Goal: Download file/media

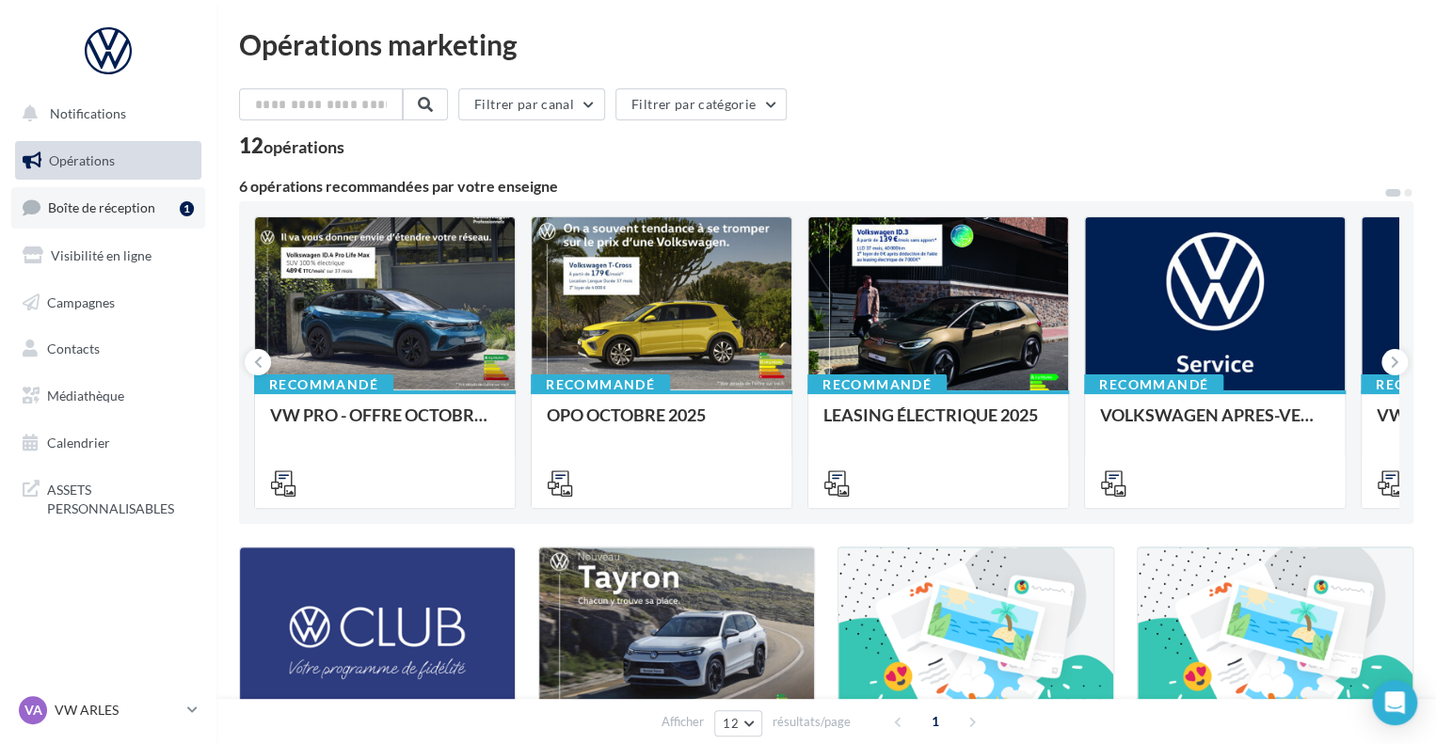
click at [134, 208] on span "Boîte de réception" at bounding box center [101, 208] width 107 height 16
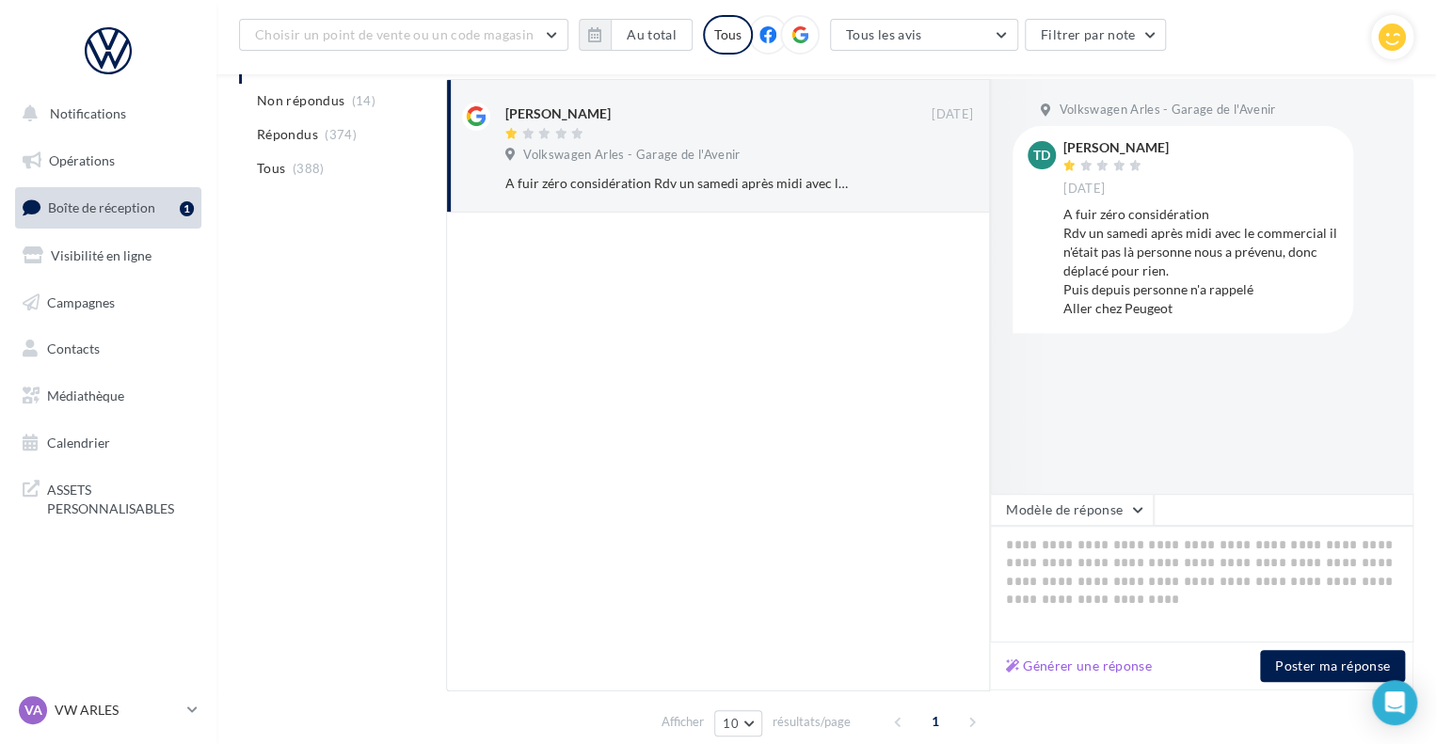
scroll to position [232, 0]
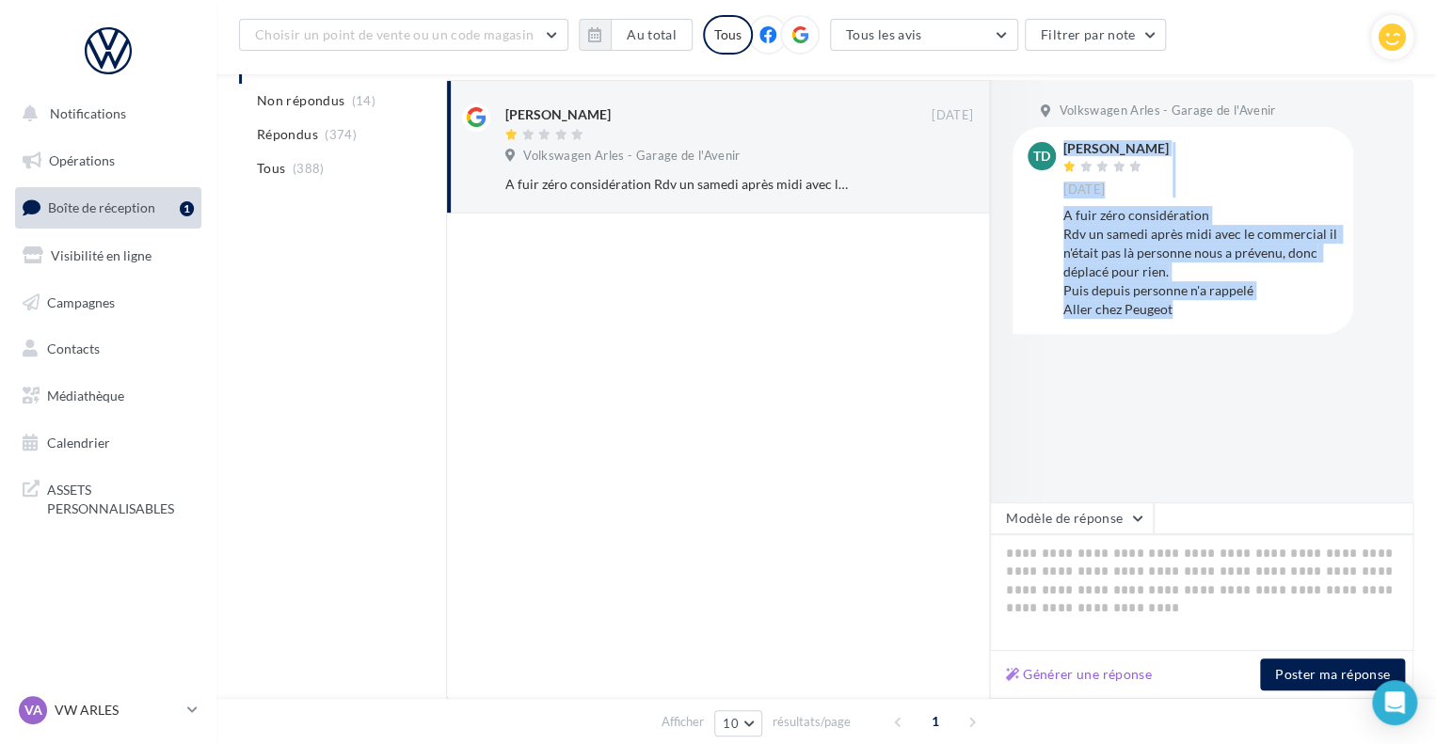
drag, startPoint x: 1178, startPoint y: 317, endPoint x: 1054, endPoint y: 226, distance: 154.2
click at [1054, 226] on div "TD [PERSON_NAME] [DATE] A fuir zéro considération Rdv un samedi après midi avec…" at bounding box center [1183, 230] width 311 height 176
click at [1094, 237] on div "A fuir zéro considération Rdv un samedi après midi avec le commercial il n'étai…" at bounding box center [1200, 262] width 275 height 113
drag, startPoint x: 1062, startPoint y: 213, endPoint x: 1176, endPoint y: 315, distance: 154.0
click at [1176, 315] on div "TD [PERSON_NAME] [DATE] A fuir zéro considération Rdv un samedi après midi avec…" at bounding box center [1183, 230] width 311 height 176
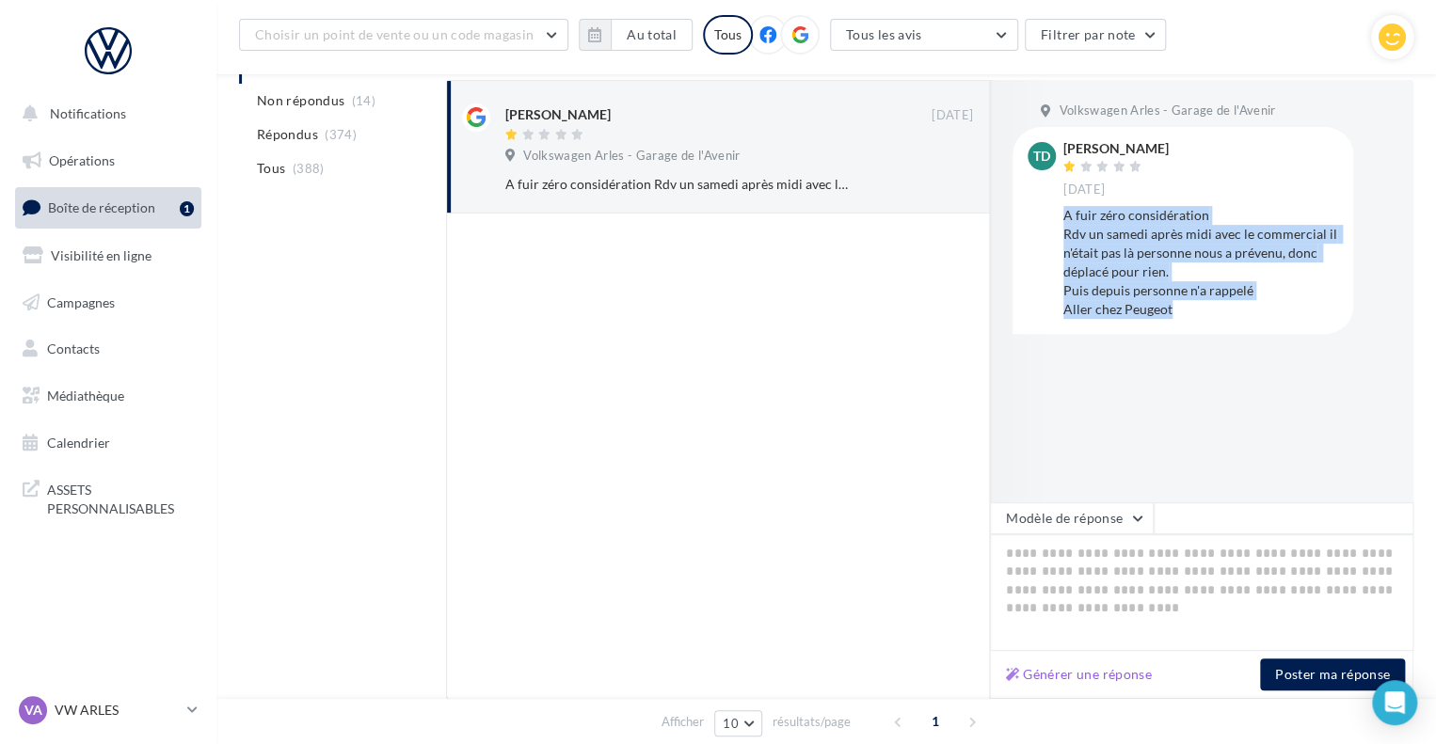
copy div "A fuir zéro considération Rdv un samedi après midi avec le commercial il n'étai…"
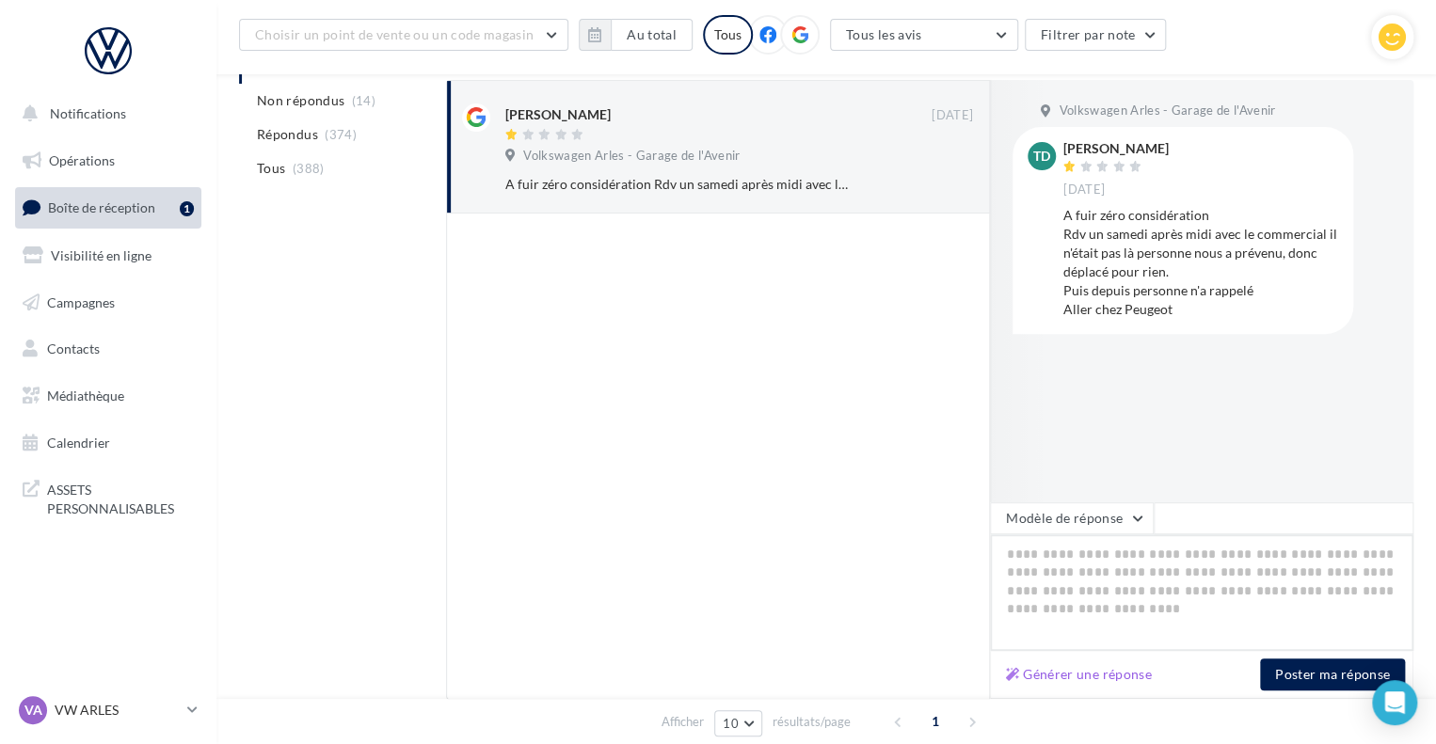
click at [1032, 563] on textarea at bounding box center [1201, 593] width 423 height 117
paste textarea "**********"
type textarea "**********"
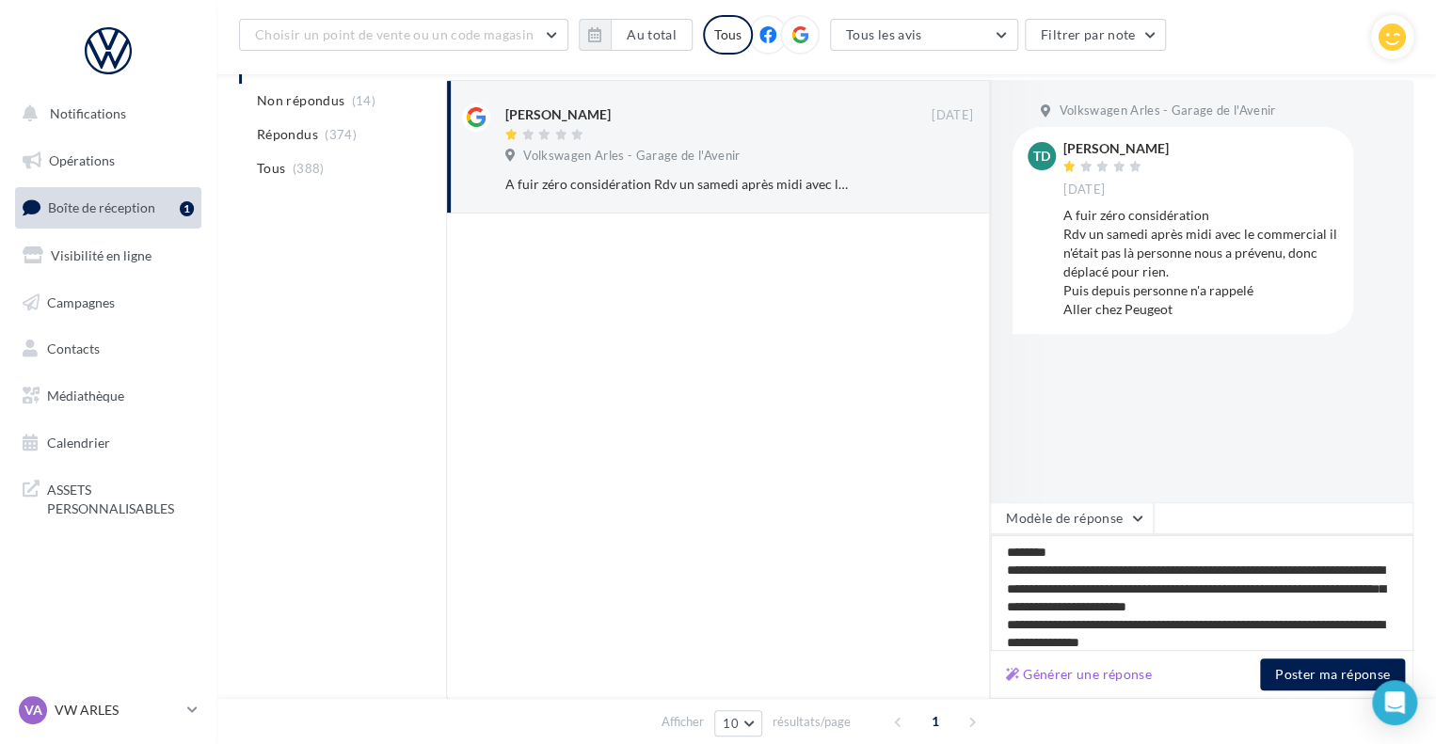
scroll to position [56, 0]
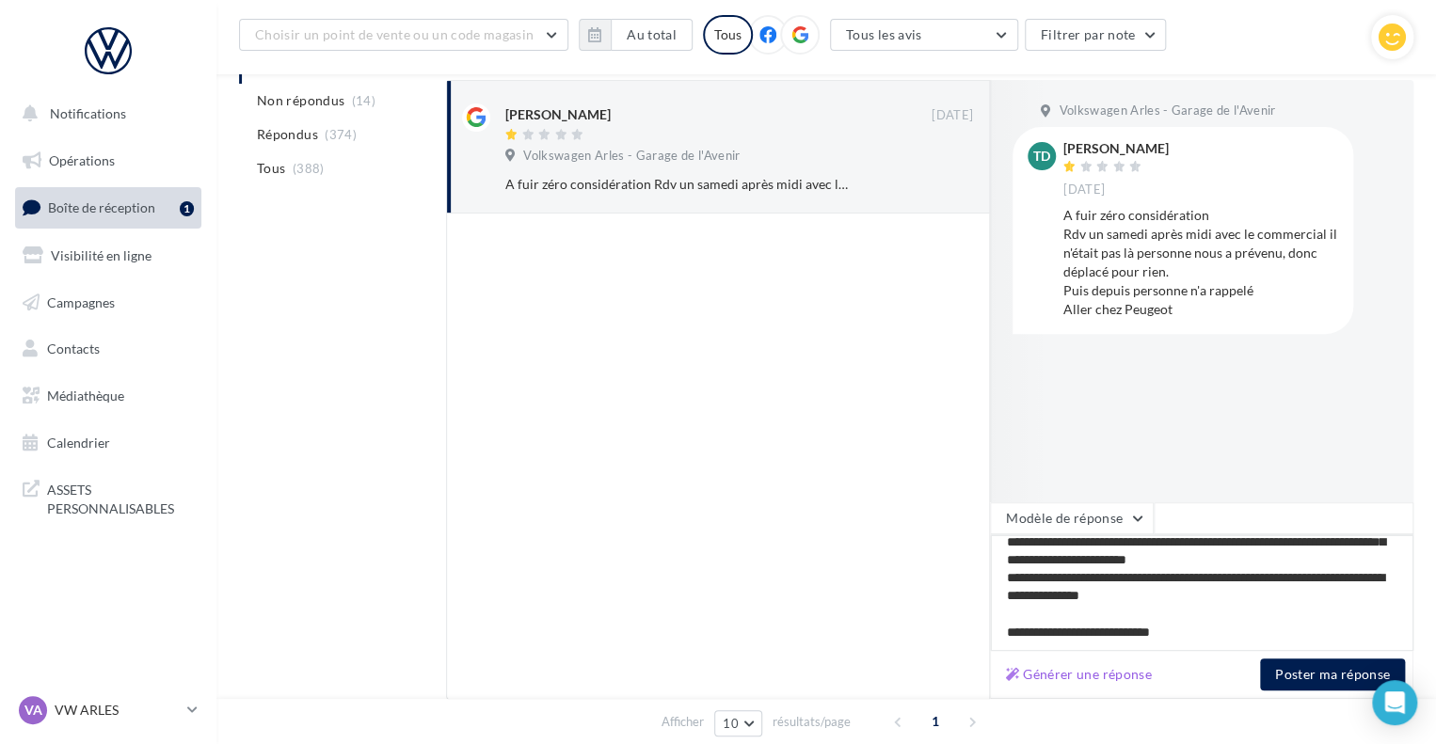
type textarea "**********"
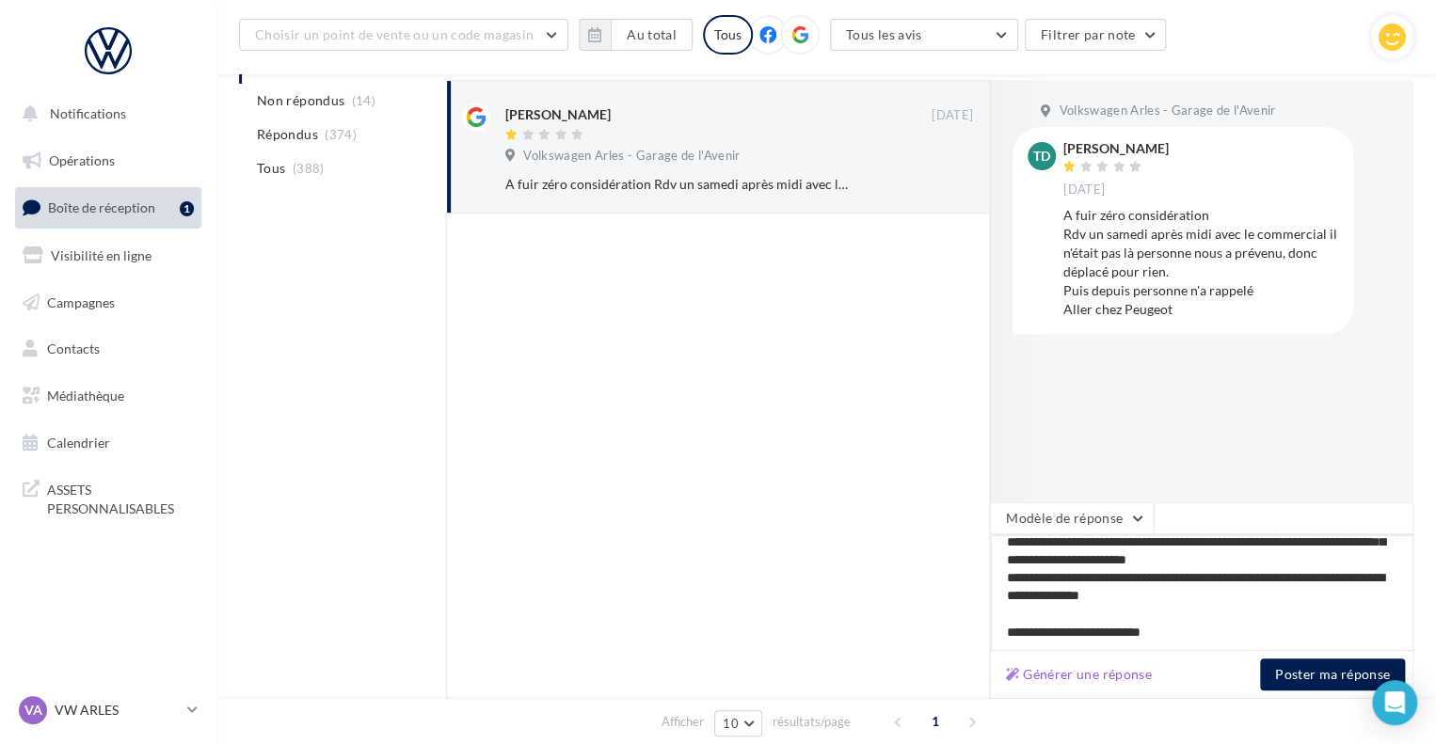
type textarea "**********"
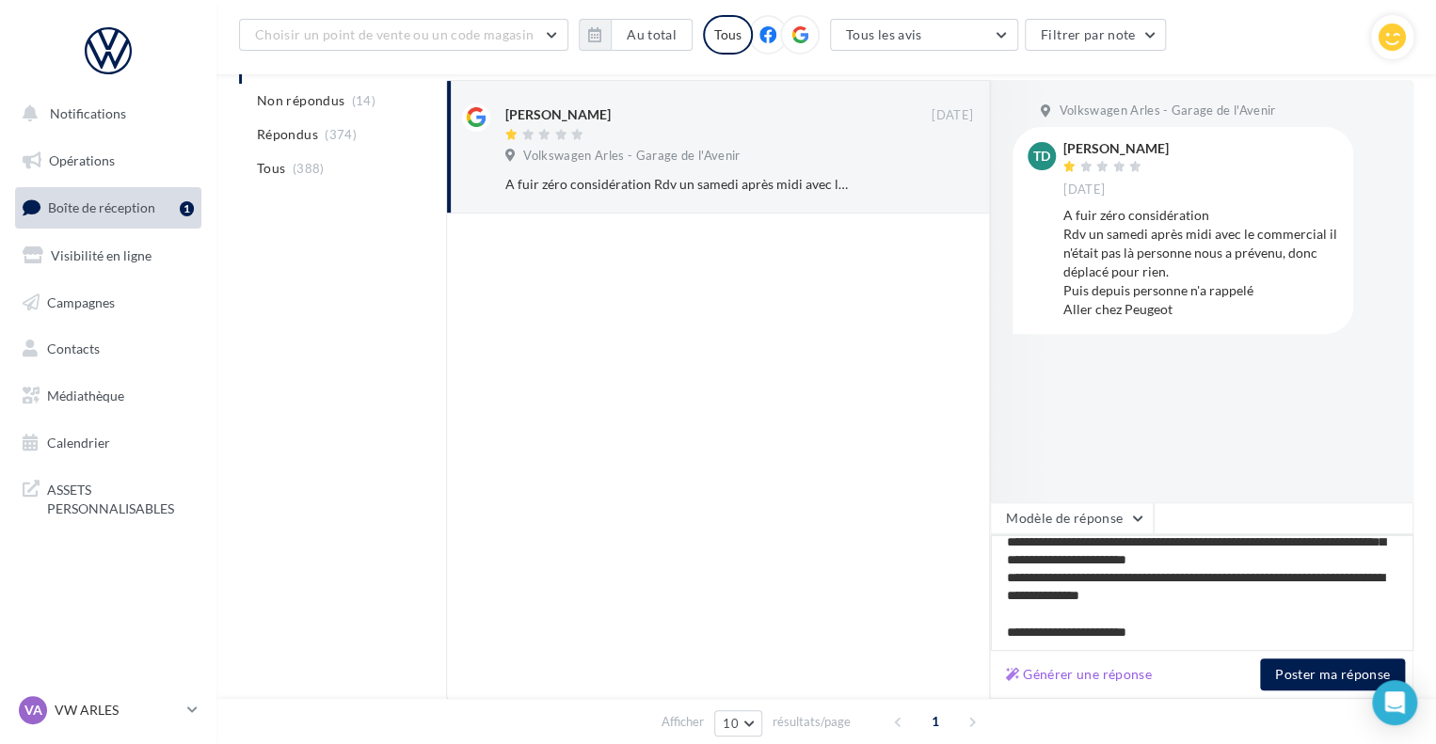
type textarea "**********"
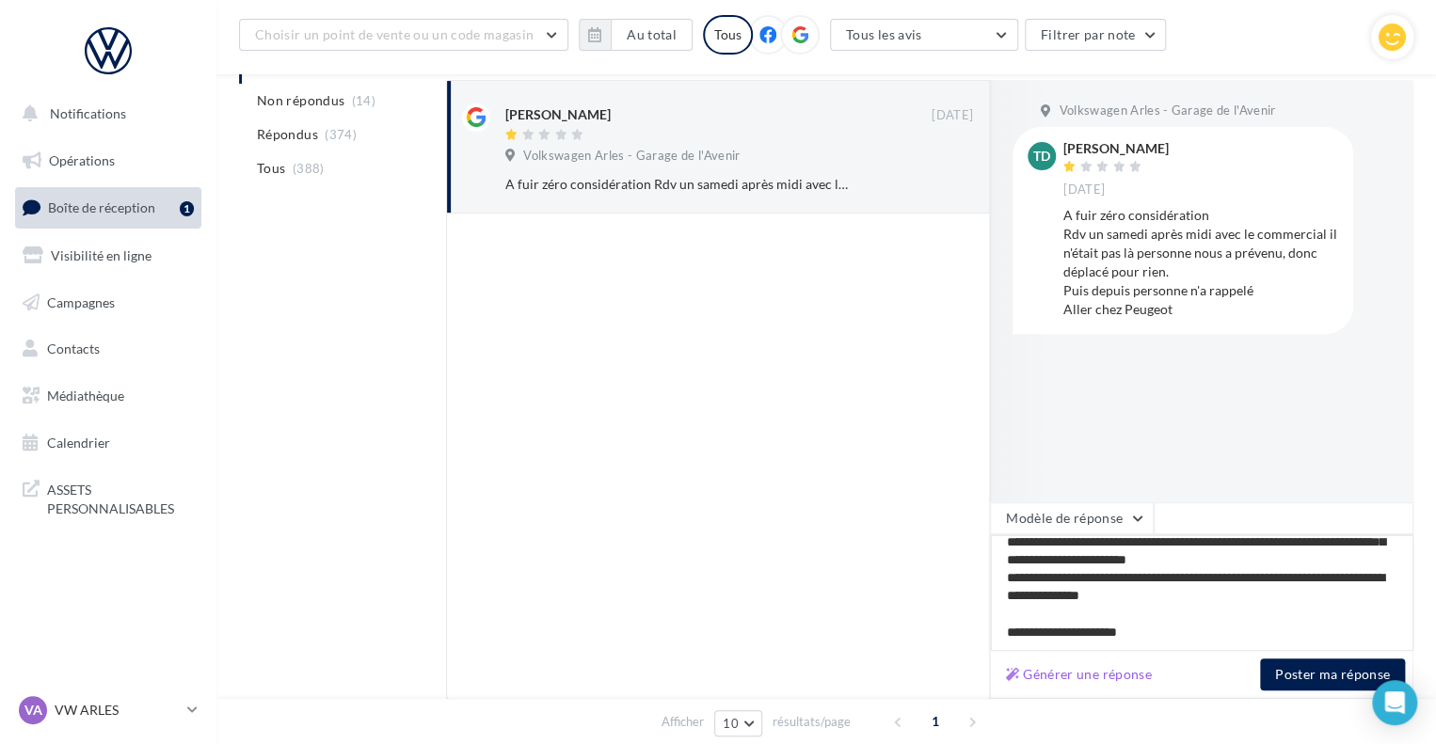
type textarea "**********"
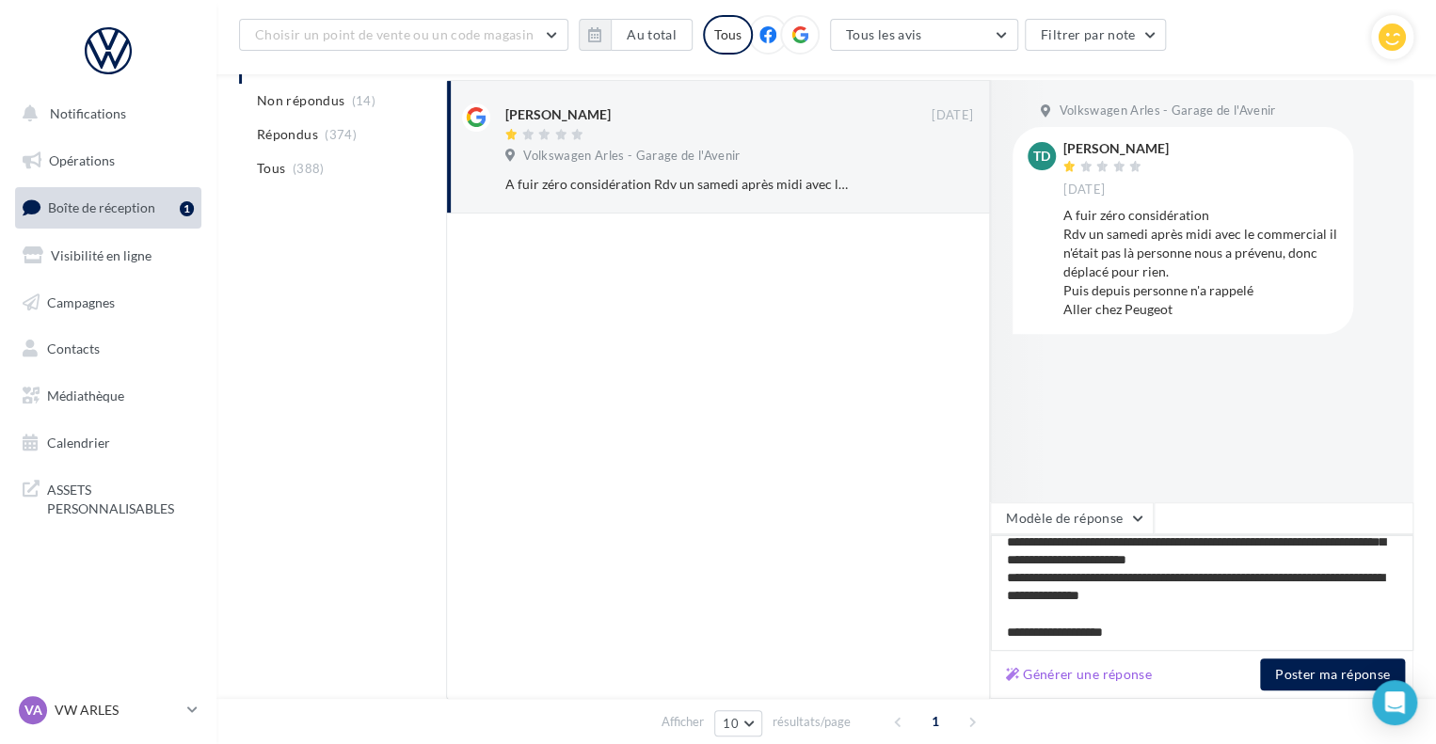
type textarea "**********"
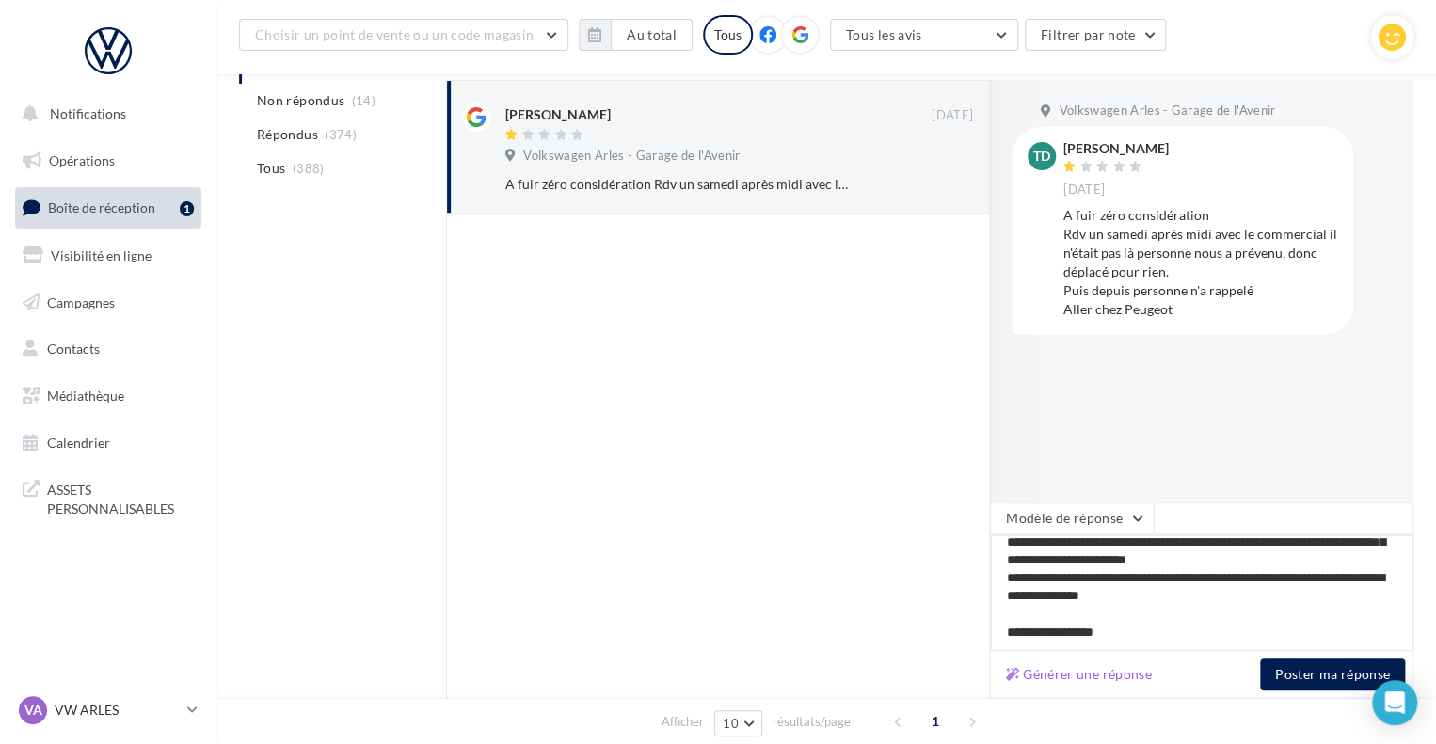
type textarea "**********"
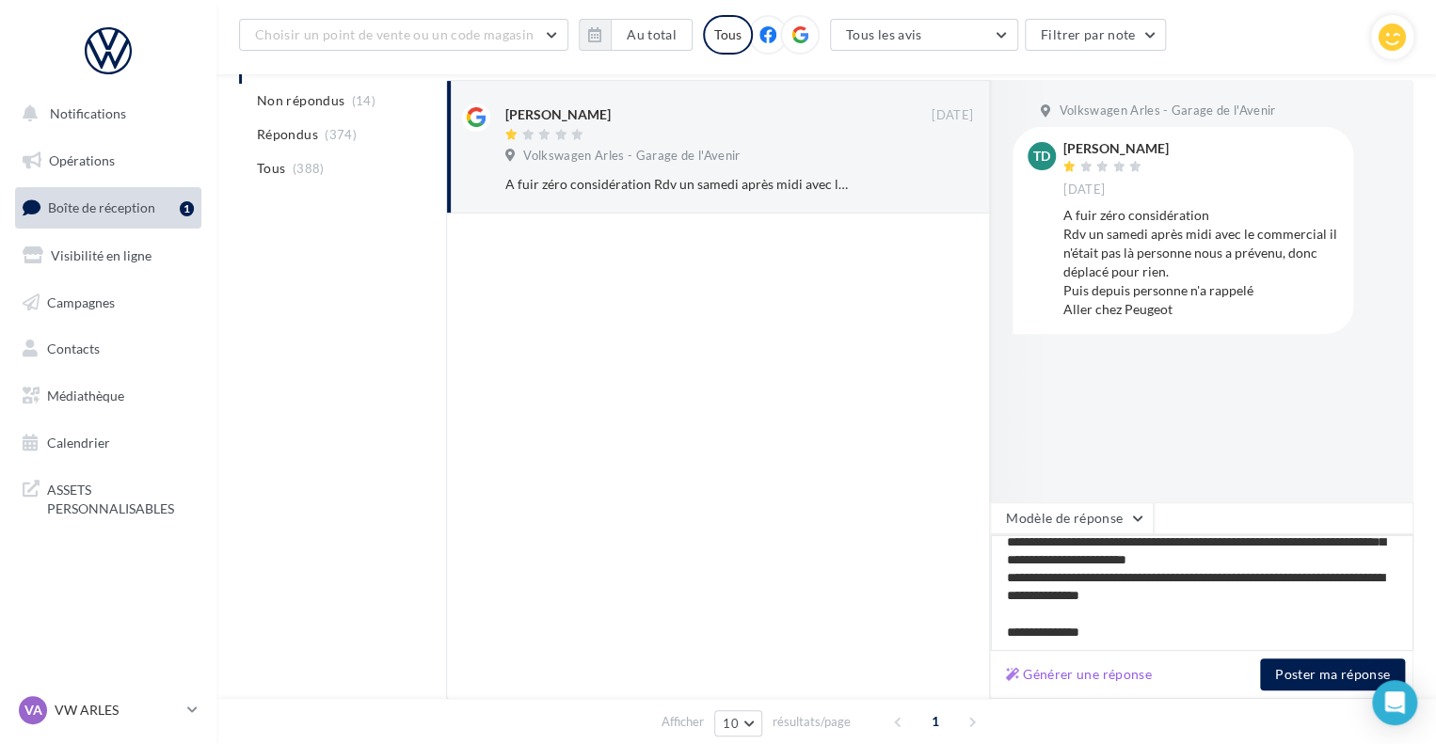
type textarea "**********"
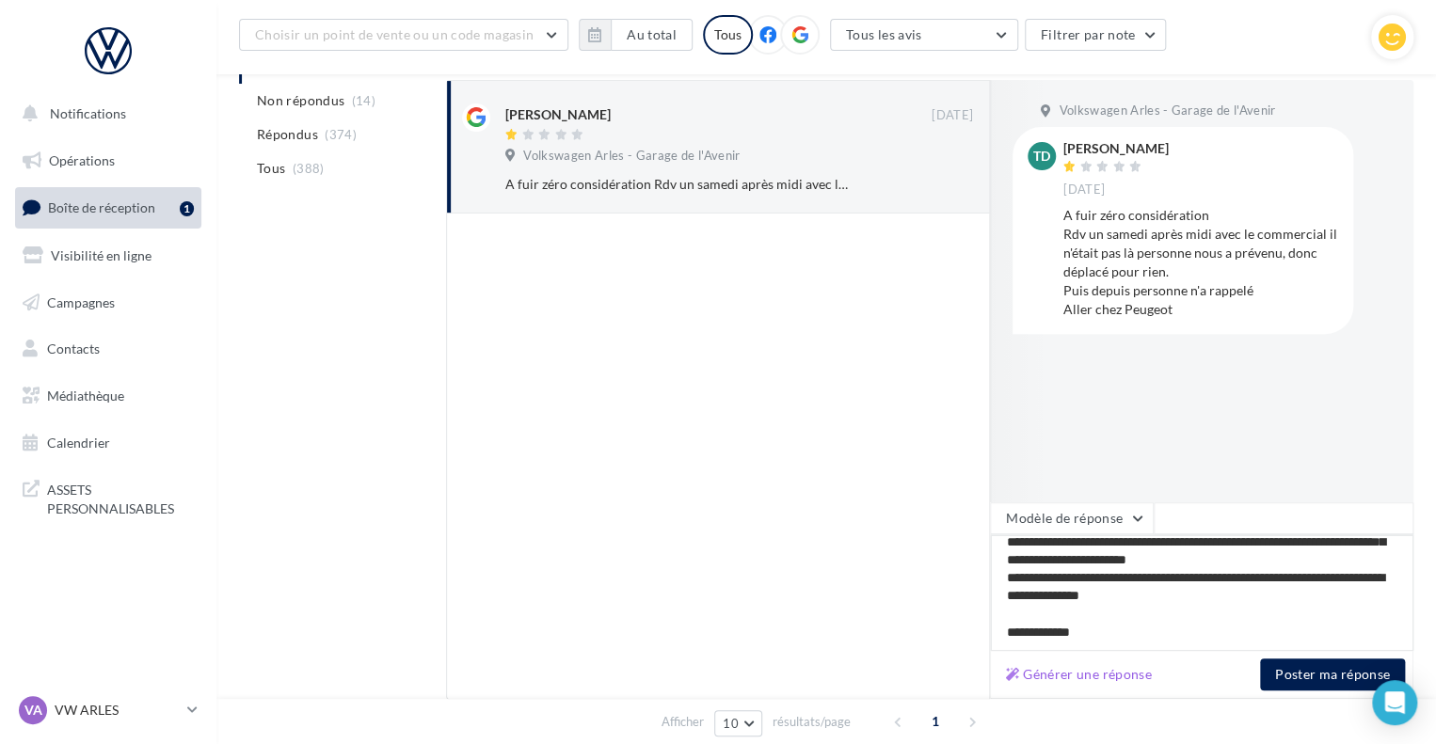
type textarea "**********"
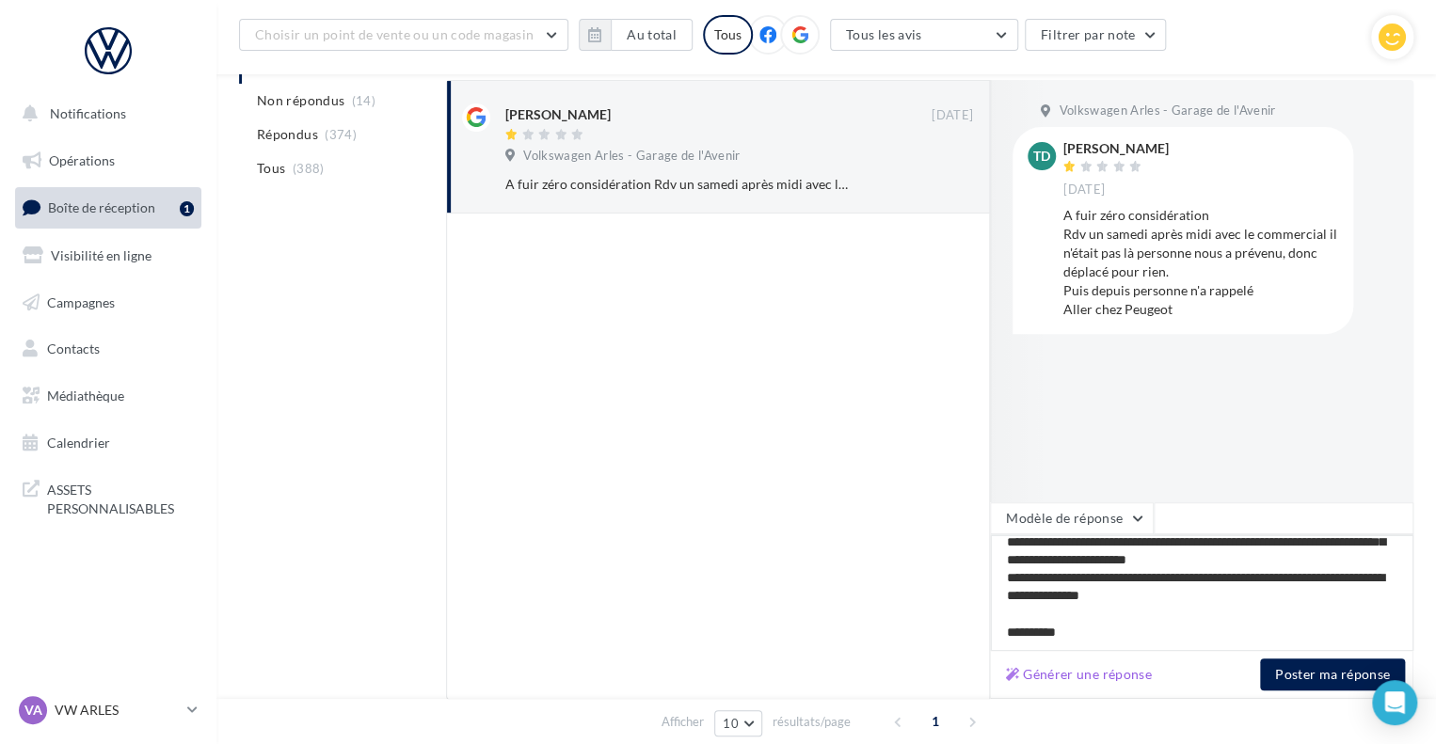
type textarea "**********"
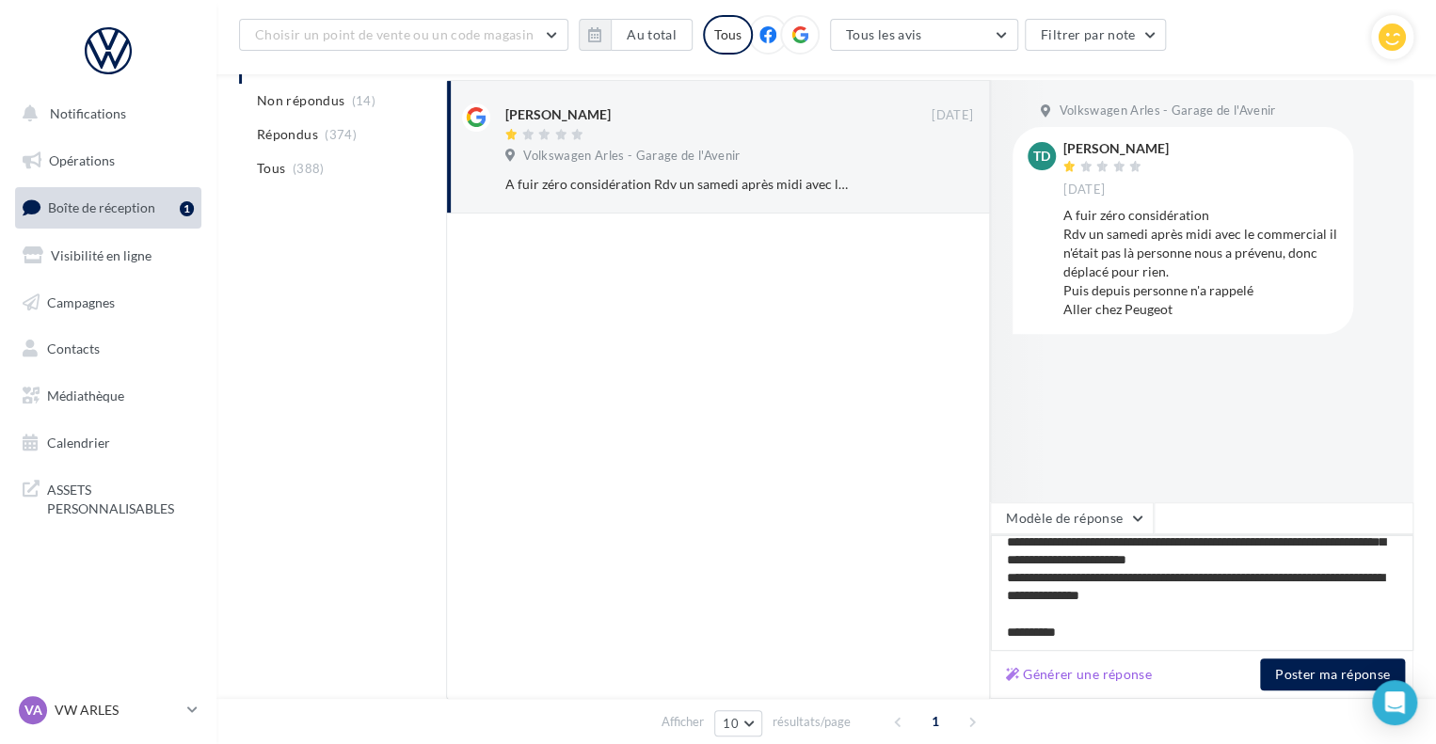
type textarea "**********"
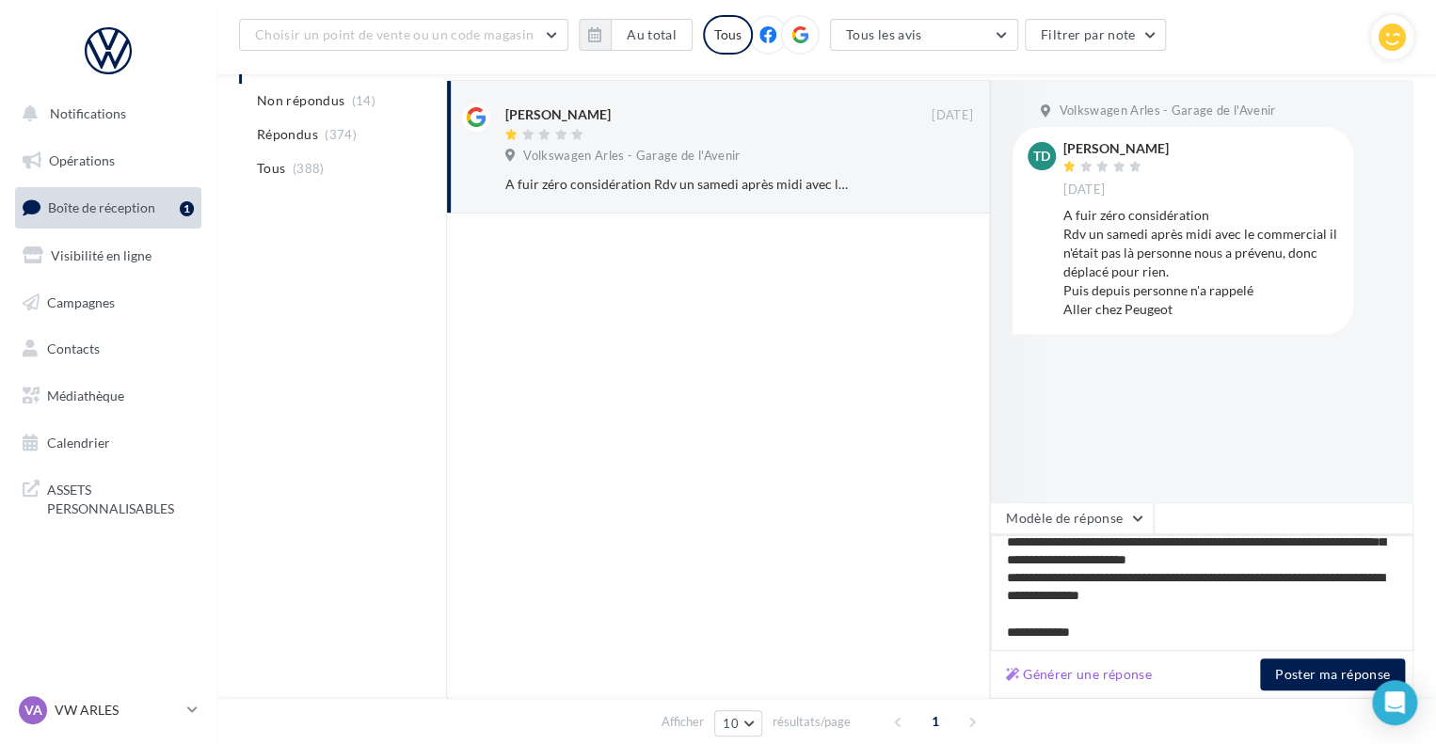
type textarea "**********"
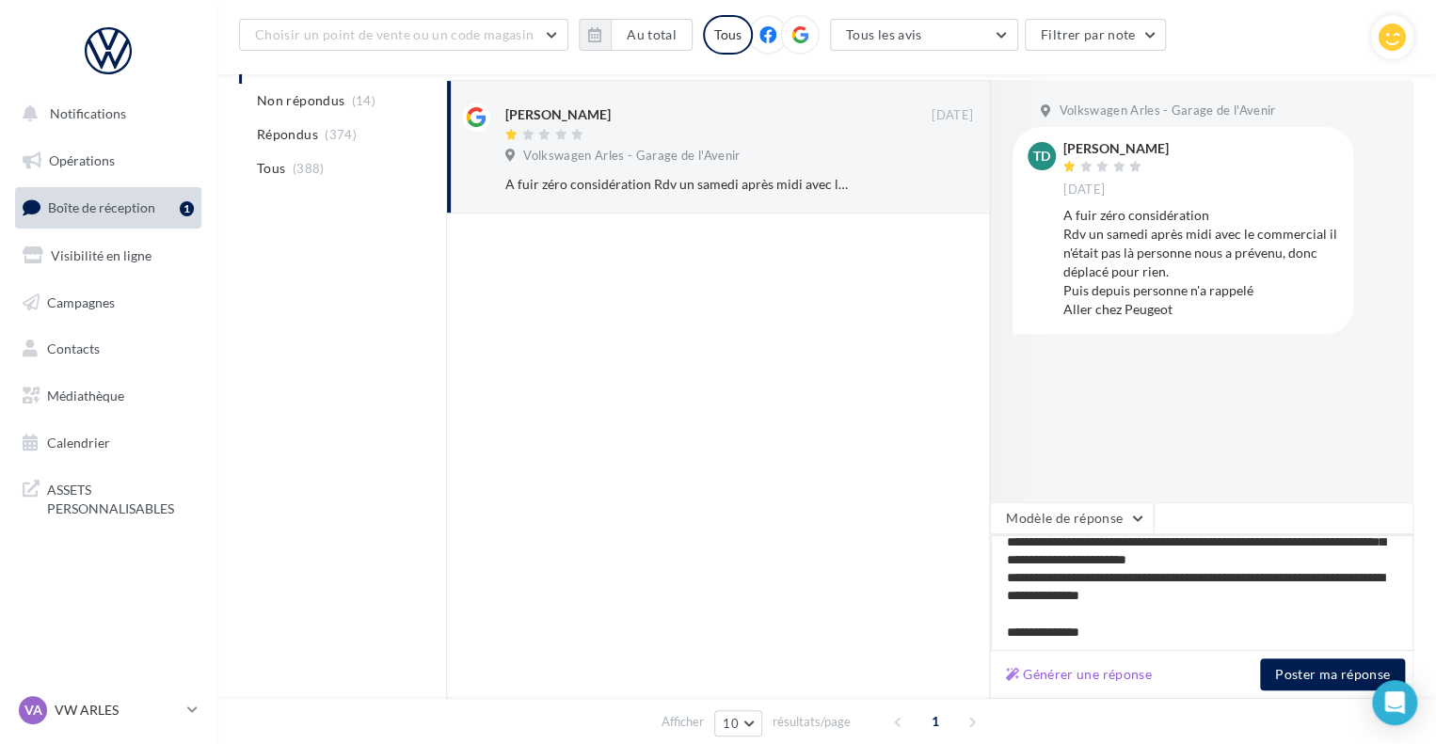
type textarea "**********"
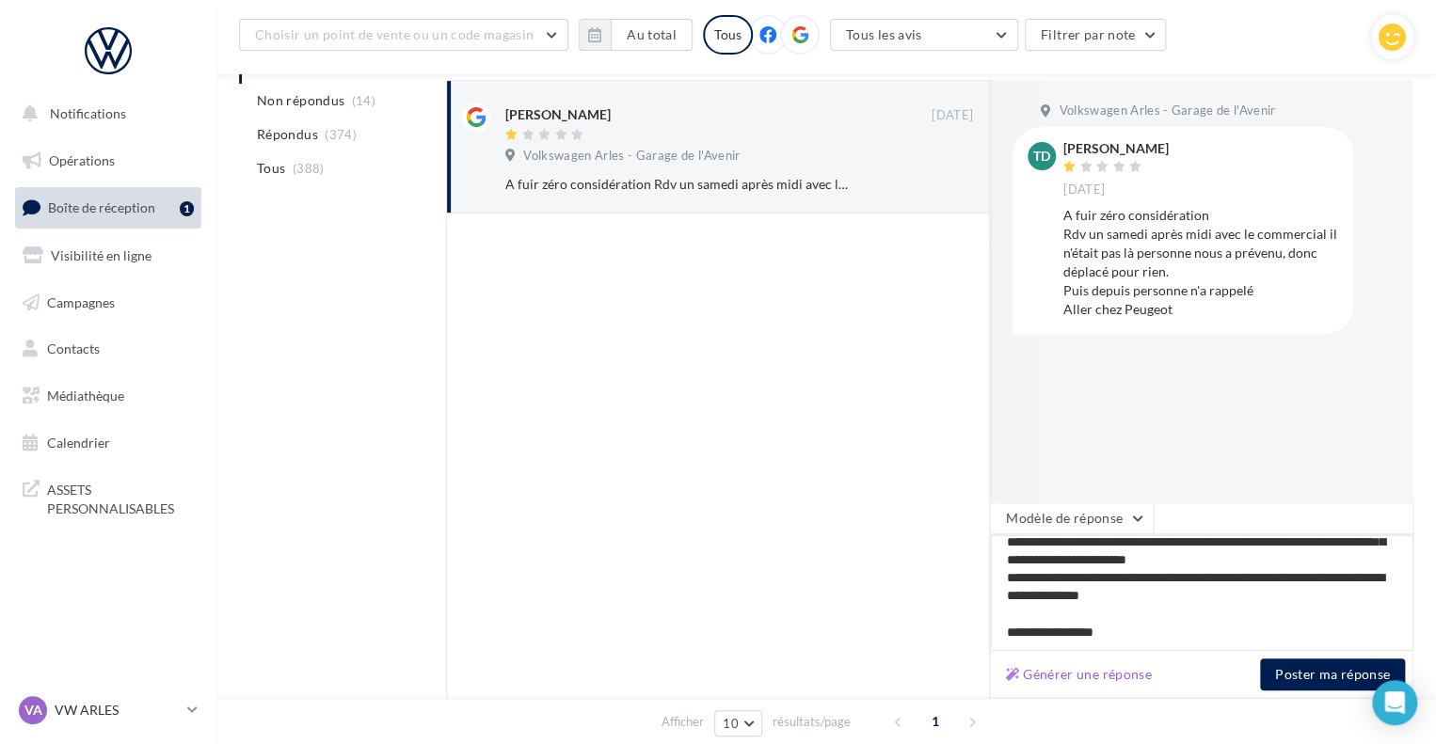
type textarea "**********"
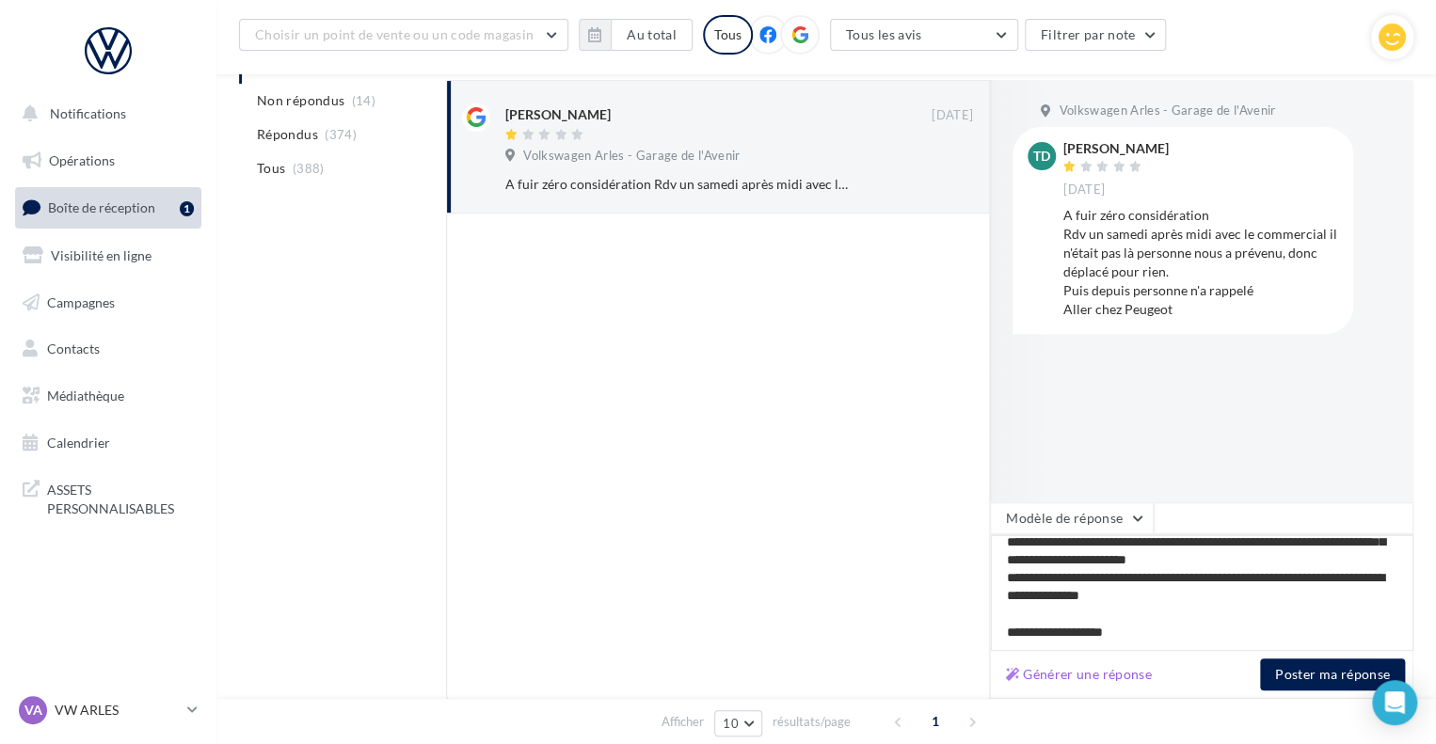
type textarea "**********"
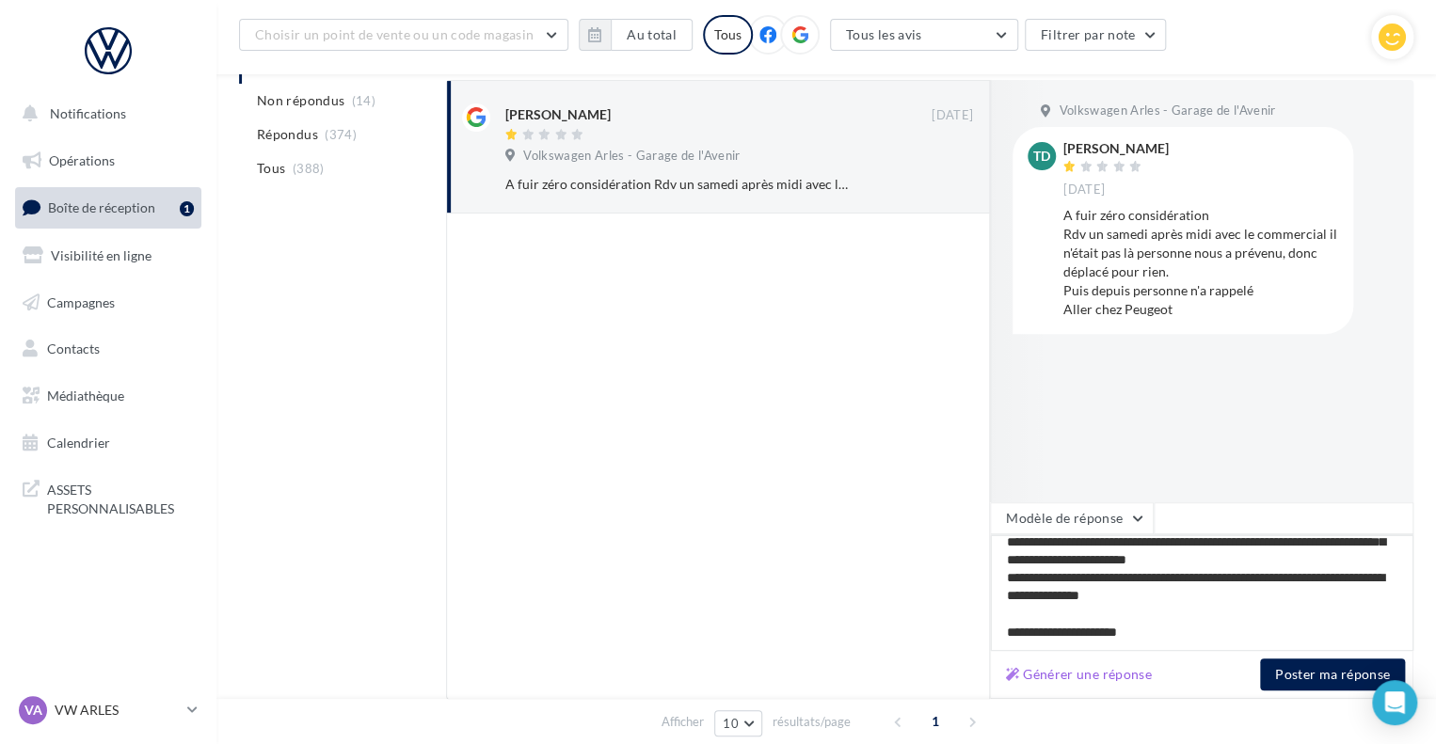
type textarea "**********"
click at [1075, 616] on textarea "**********" at bounding box center [1201, 593] width 423 height 117
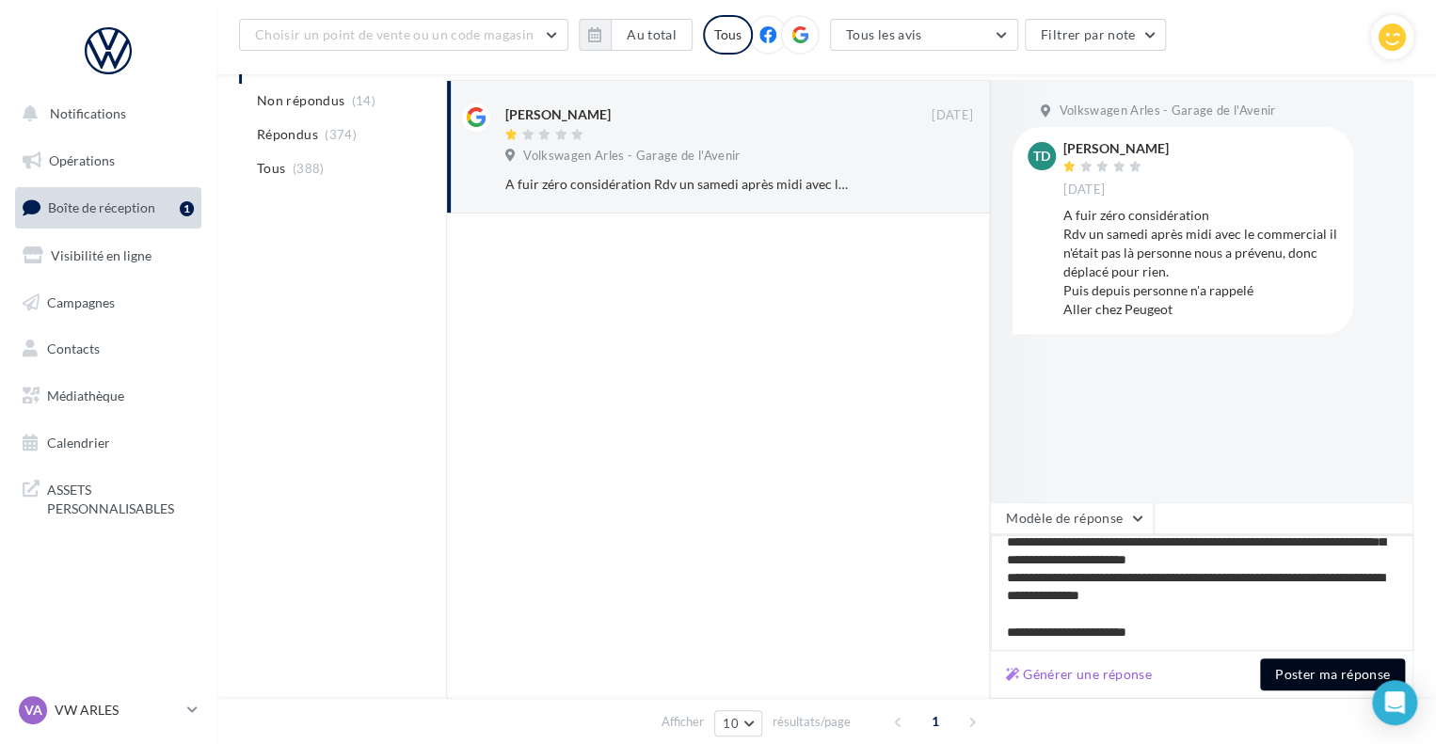
type textarea "**********"
click at [1289, 672] on button "Poster ma réponse" at bounding box center [1332, 675] width 145 height 32
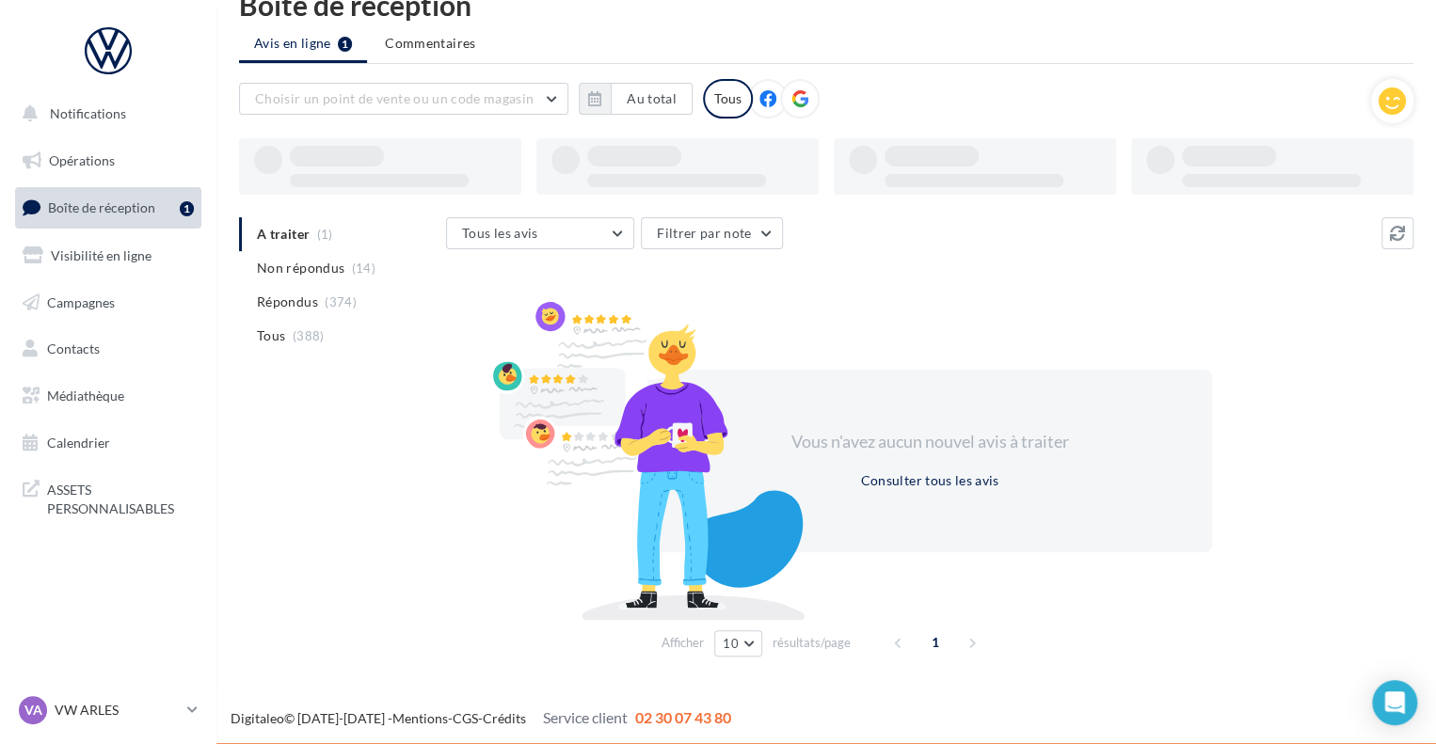
scroll to position [41, 0]
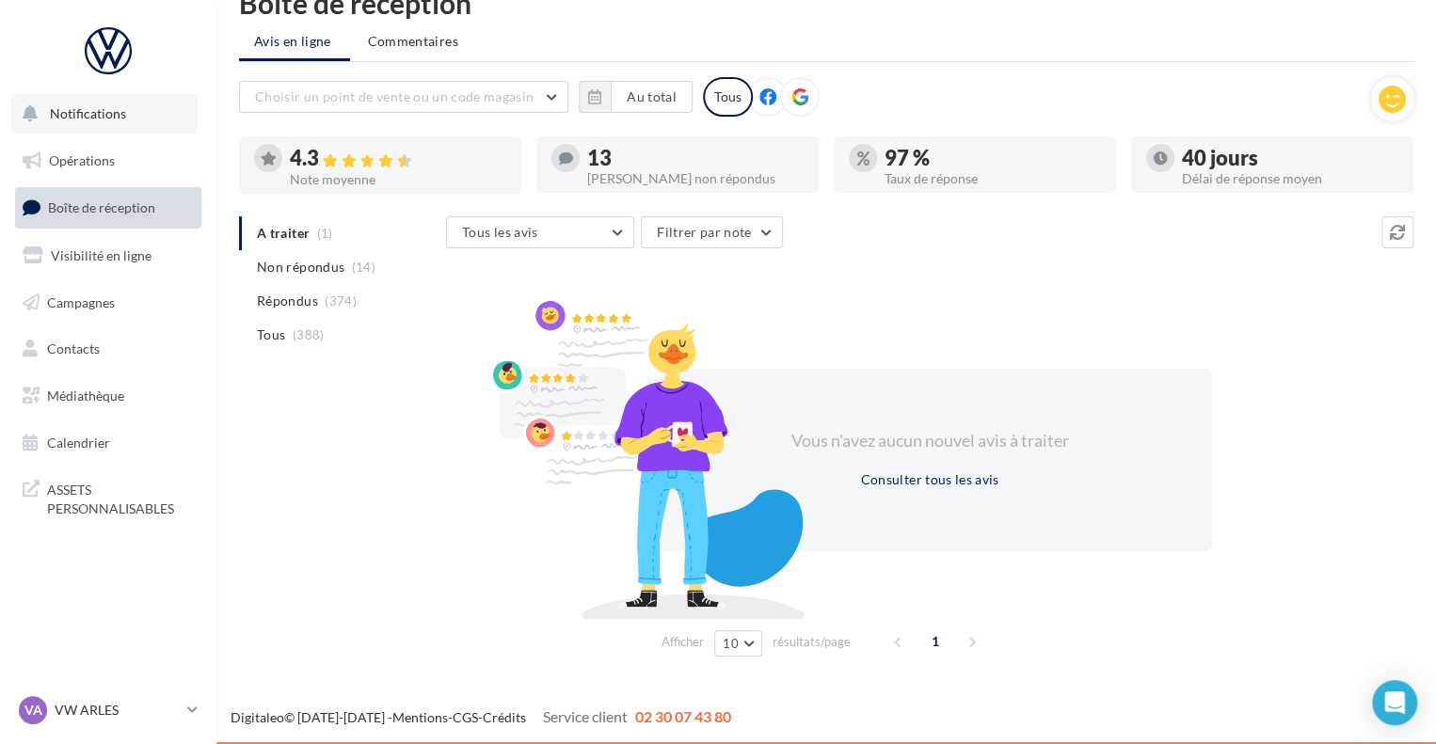
click at [79, 112] on span "Notifications" at bounding box center [88, 113] width 76 height 16
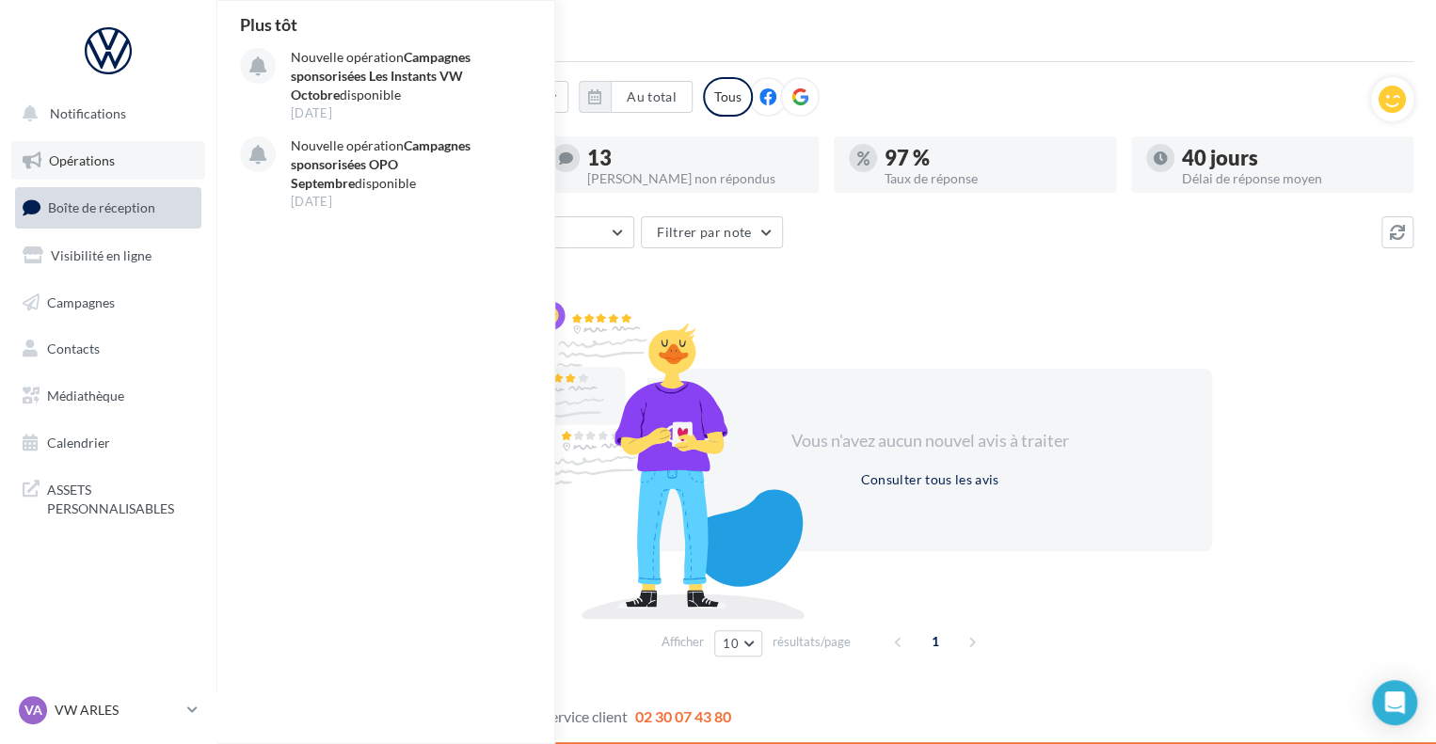
click at [83, 154] on span "Opérations" at bounding box center [82, 160] width 66 height 16
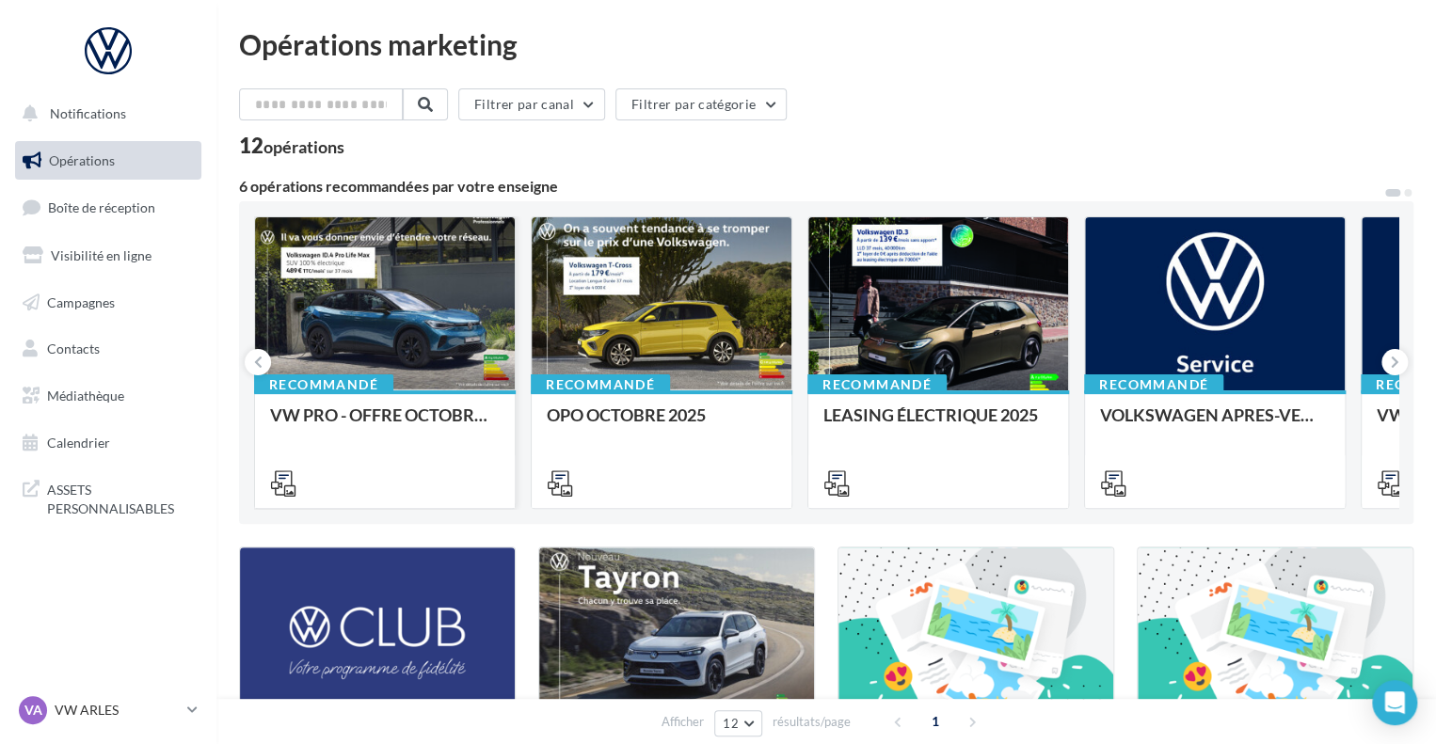
click at [420, 351] on div at bounding box center [385, 304] width 260 height 175
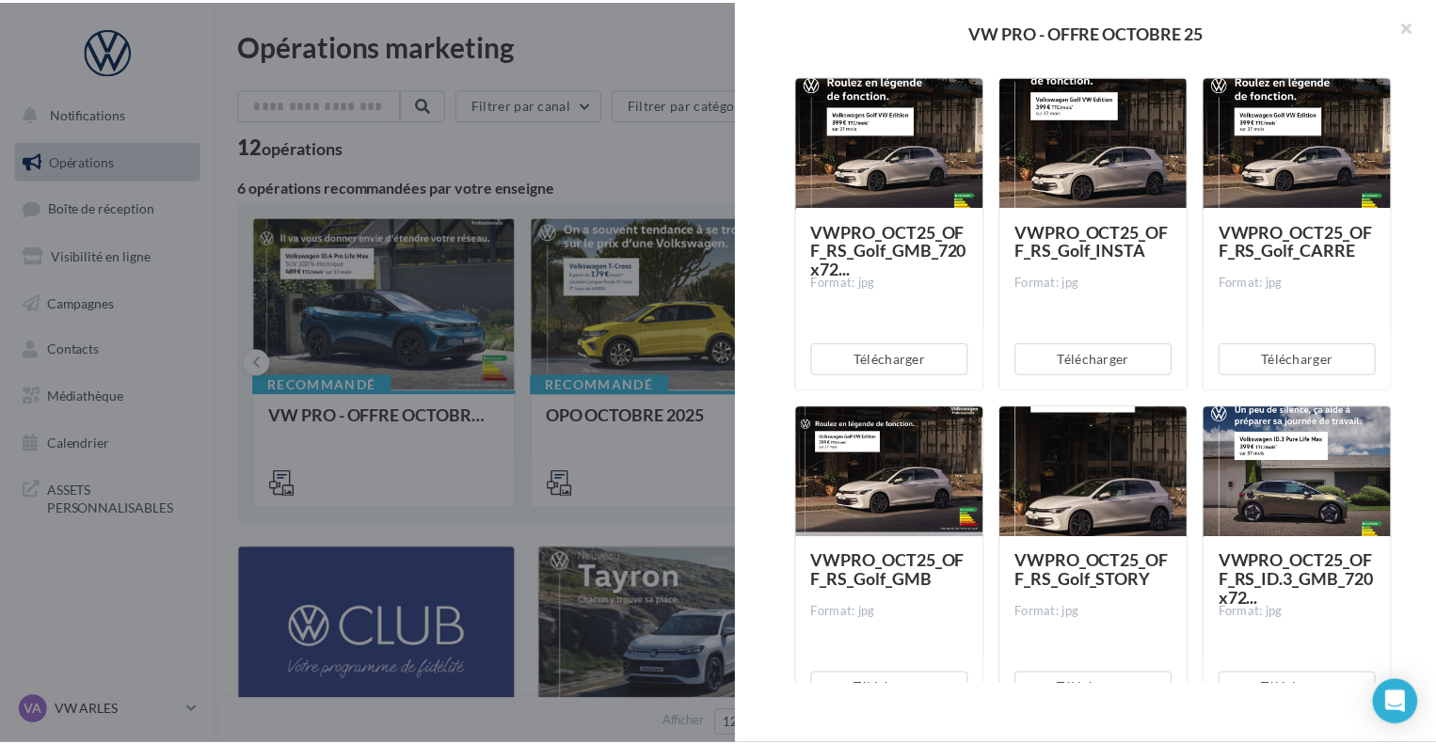
scroll to position [312, 0]
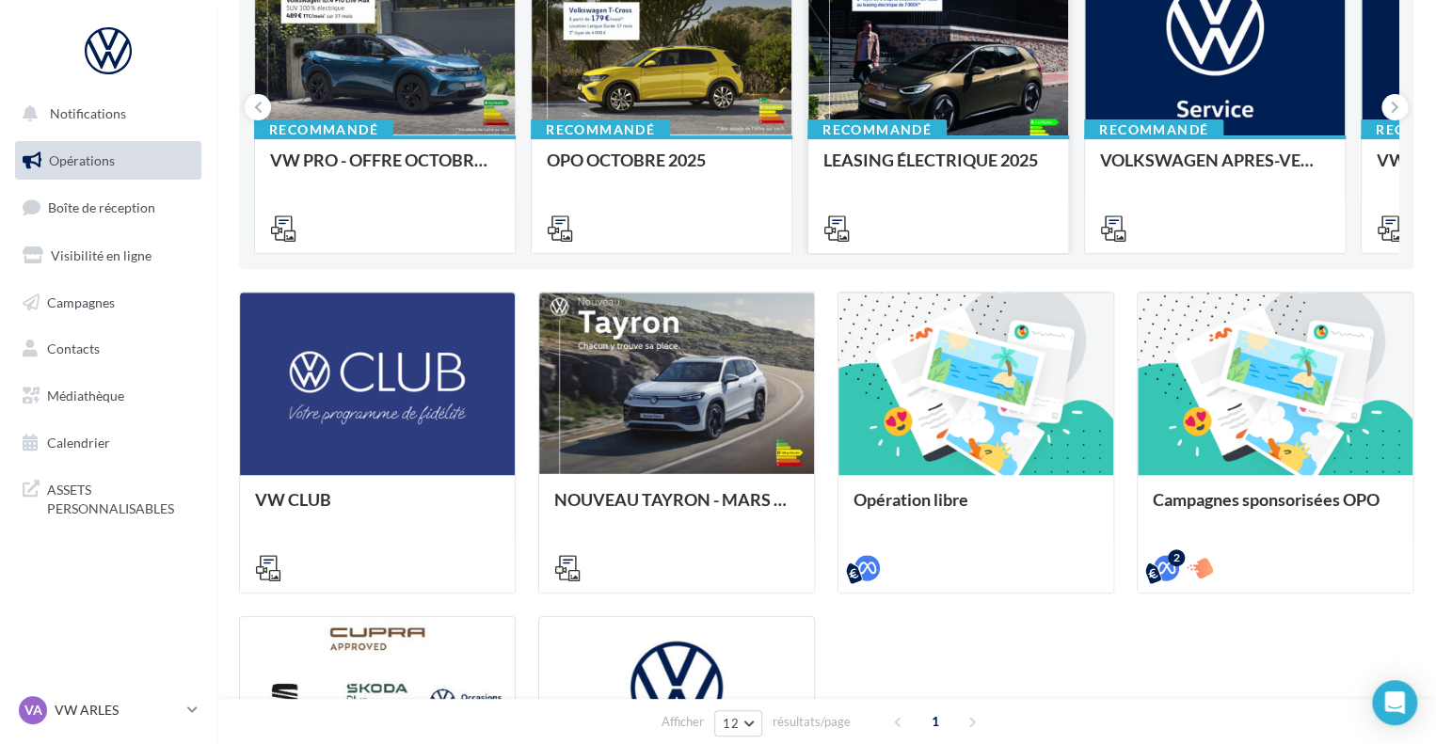
scroll to position [0, 0]
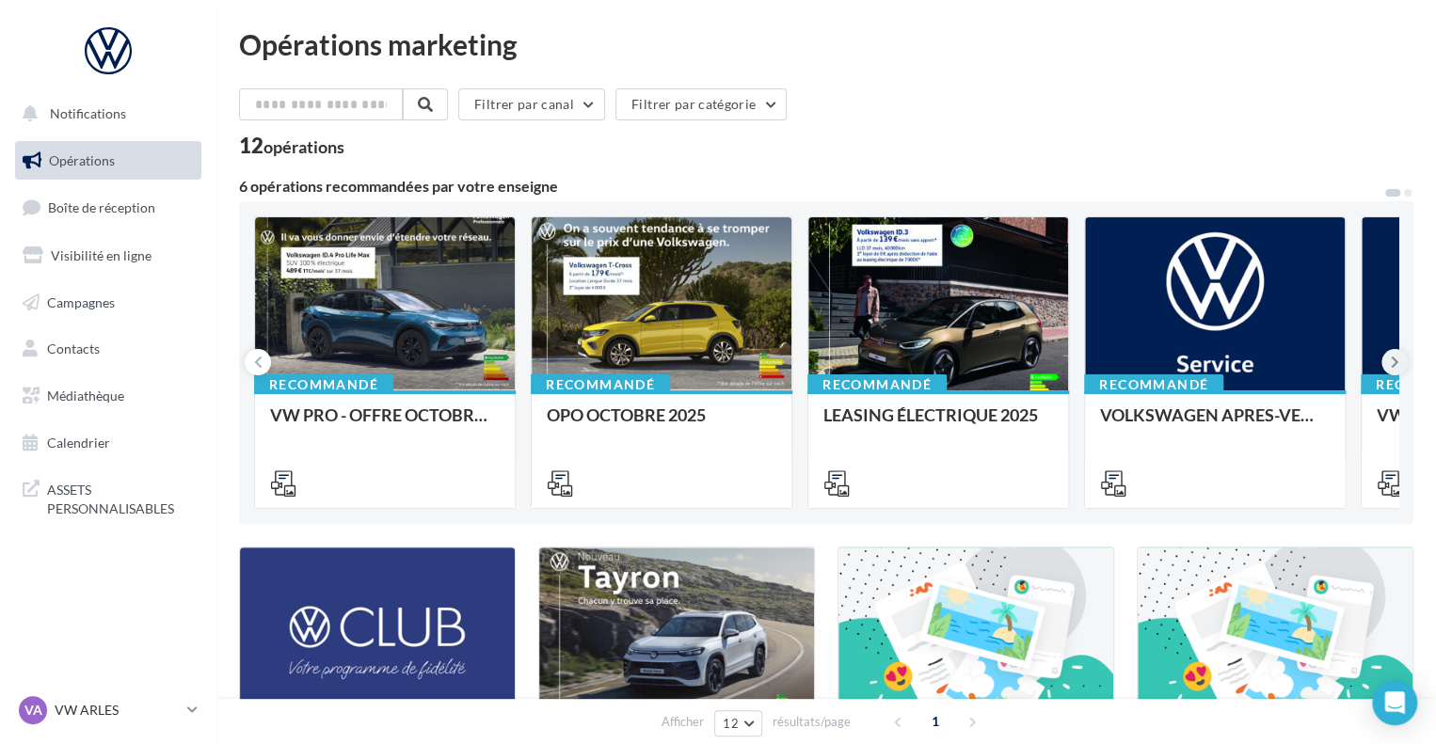
click at [1391, 366] on icon at bounding box center [1395, 362] width 8 height 19
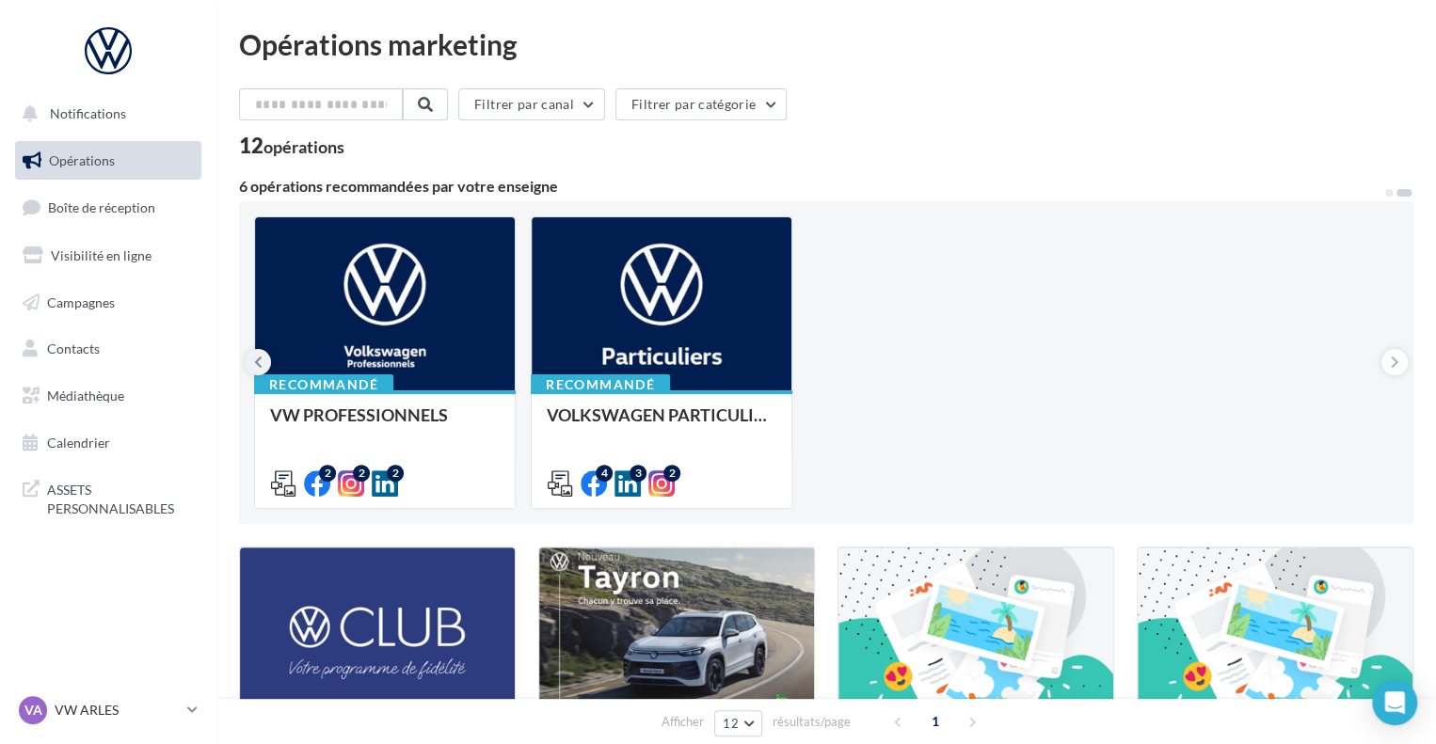
click at [261, 359] on icon at bounding box center [258, 362] width 8 height 19
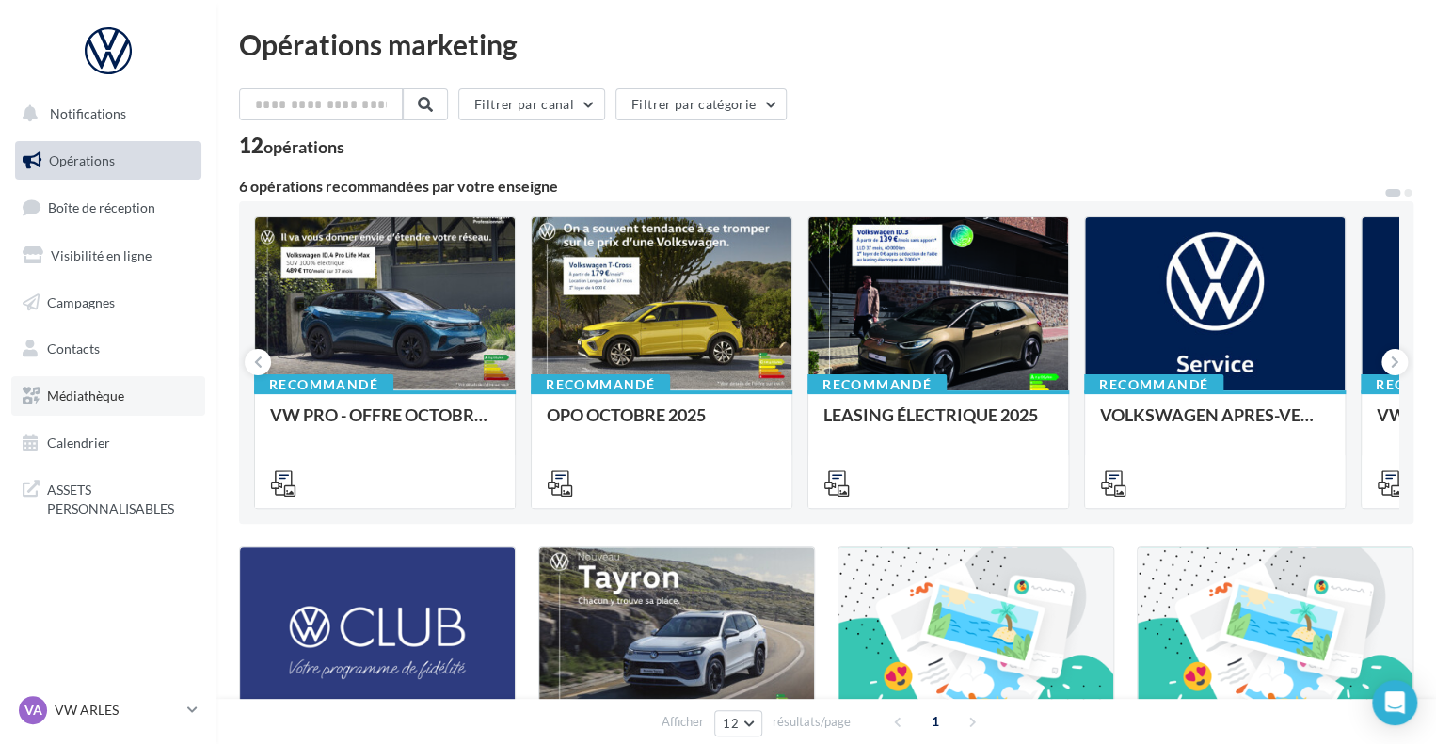
click at [78, 403] on span "Médiathèque" at bounding box center [85, 396] width 77 height 16
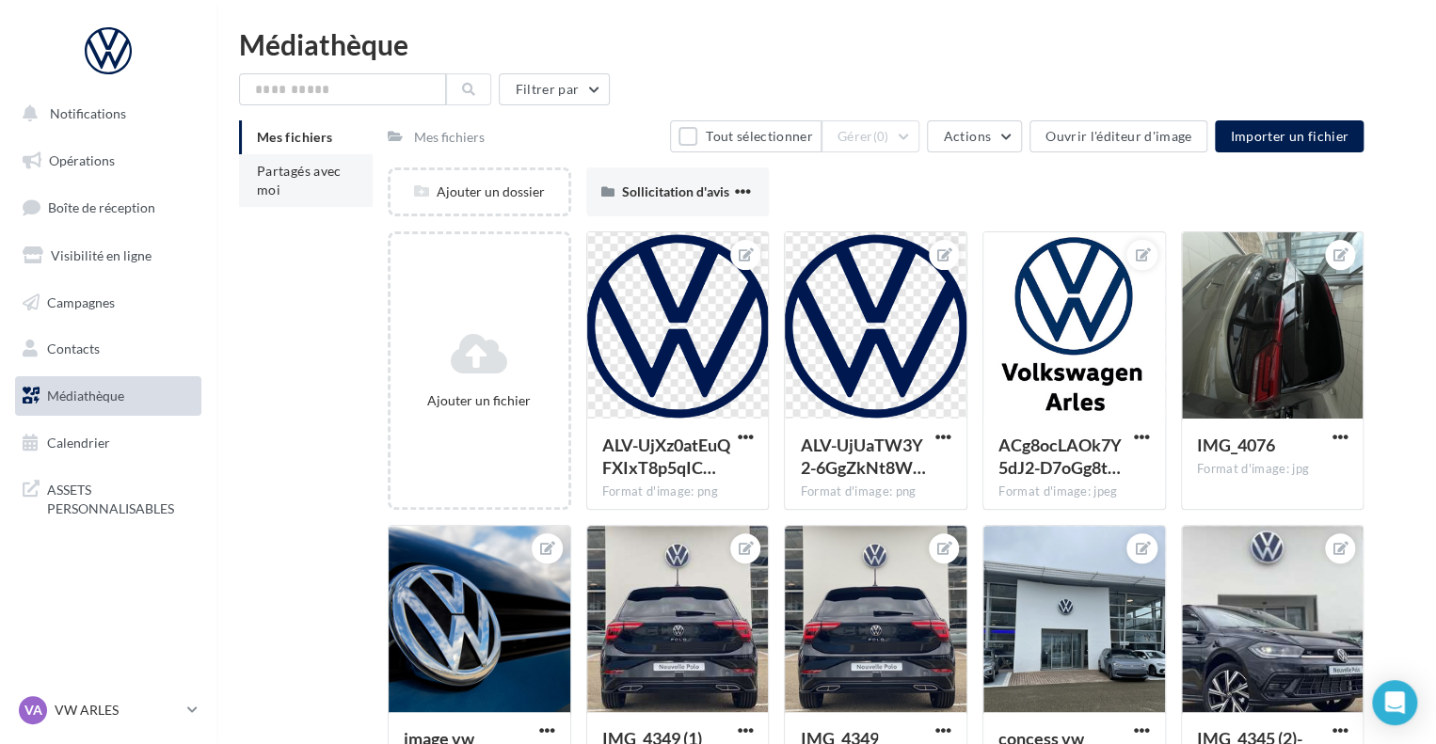
click at [295, 194] on li "Partagés avec moi" at bounding box center [306, 180] width 134 height 53
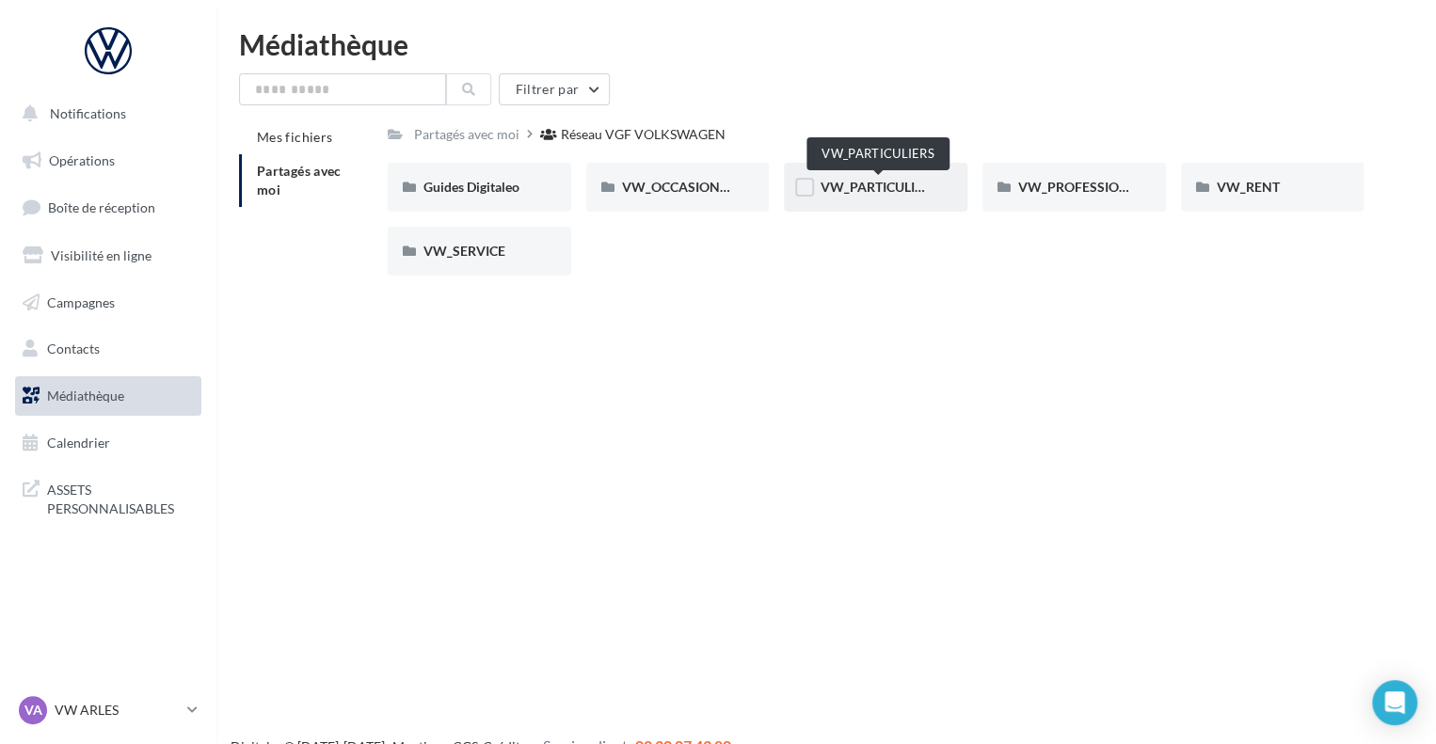
click at [870, 186] on span "VW_PARTICULIERS" at bounding box center [879, 187] width 118 height 16
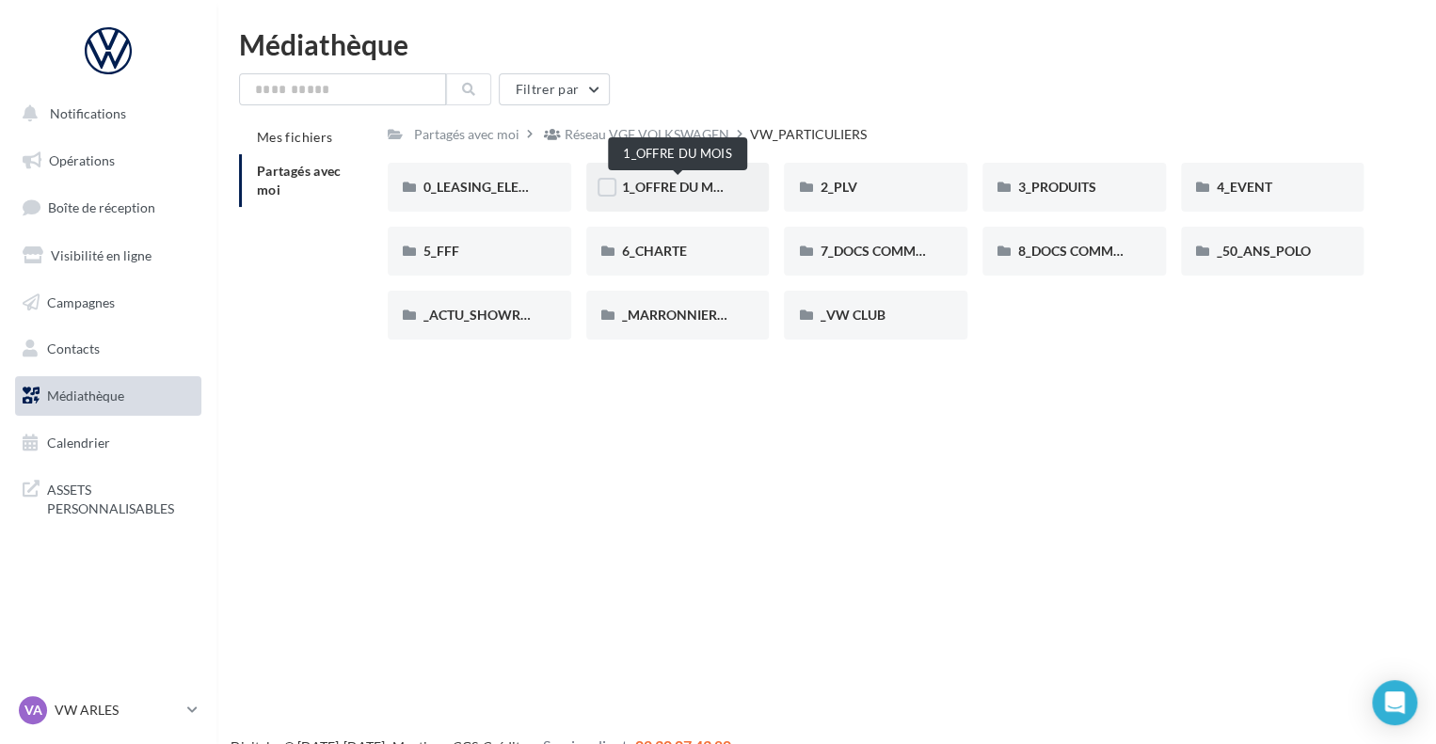
click at [681, 185] on span "1_OFFRE DU MOIS" at bounding box center [678, 187] width 113 height 16
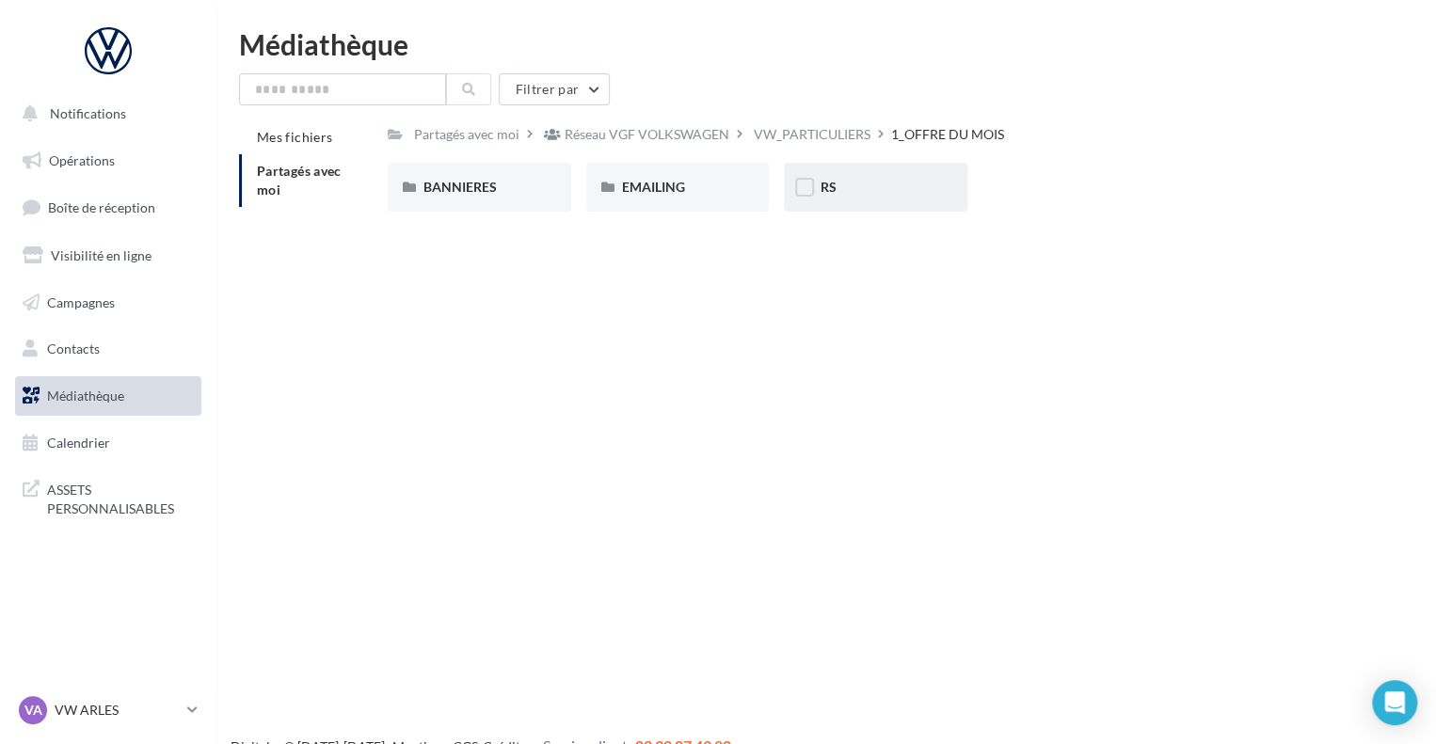
click at [860, 176] on div "RS" at bounding box center [876, 187] width 184 height 49
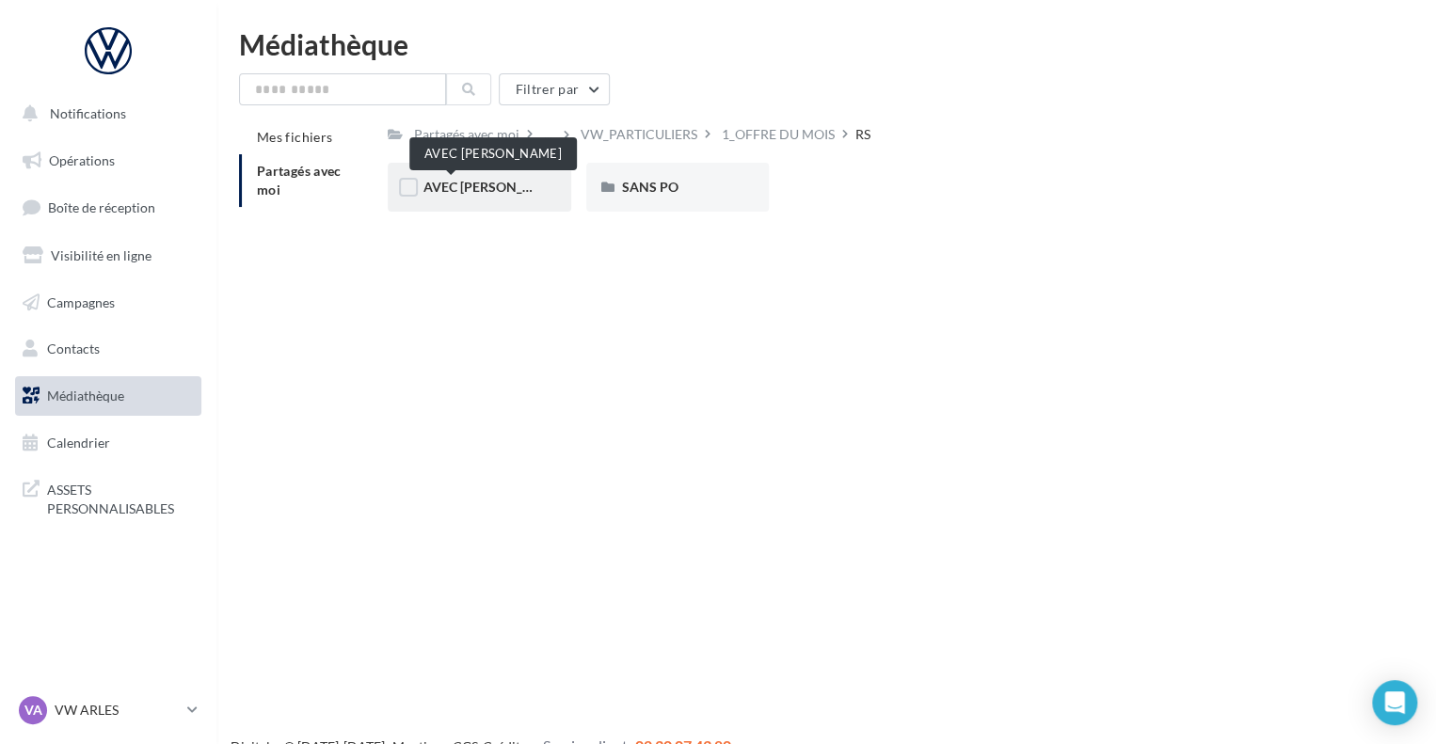
click at [451, 194] on span "AVEC PO" at bounding box center [494, 187] width 142 height 16
click at [451, 194] on div "ID.3" at bounding box center [479, 187] width 112 height 19
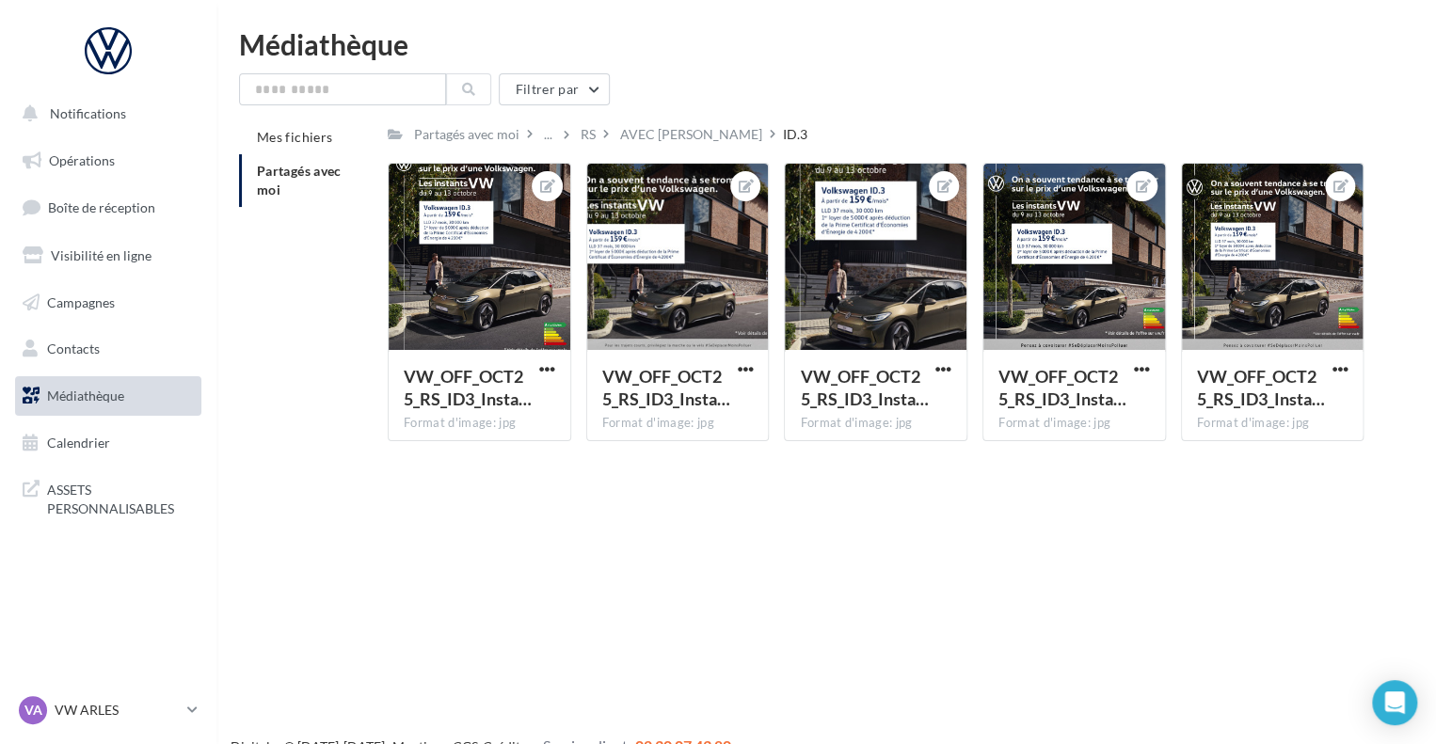
click at [288, 184] on li "Partagés avec moi" at bounding box center [306, 180] width 134 height 53
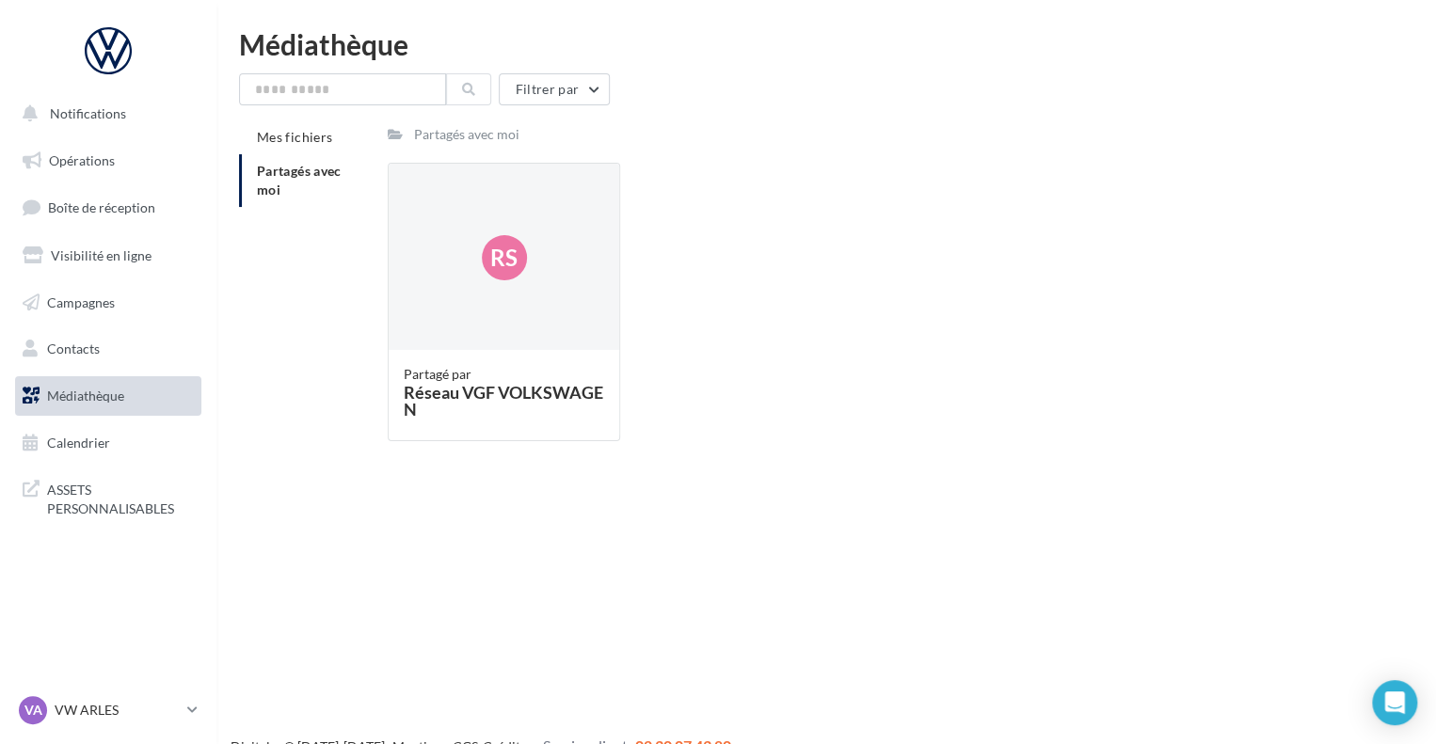
click at [288, 184] on li "Partagés avec moi" at bounding box center [306, 180] width 134 height 53
click at [75, 393] on span "Médiathèque" at bounding box center [85, 396] width 77 height 16
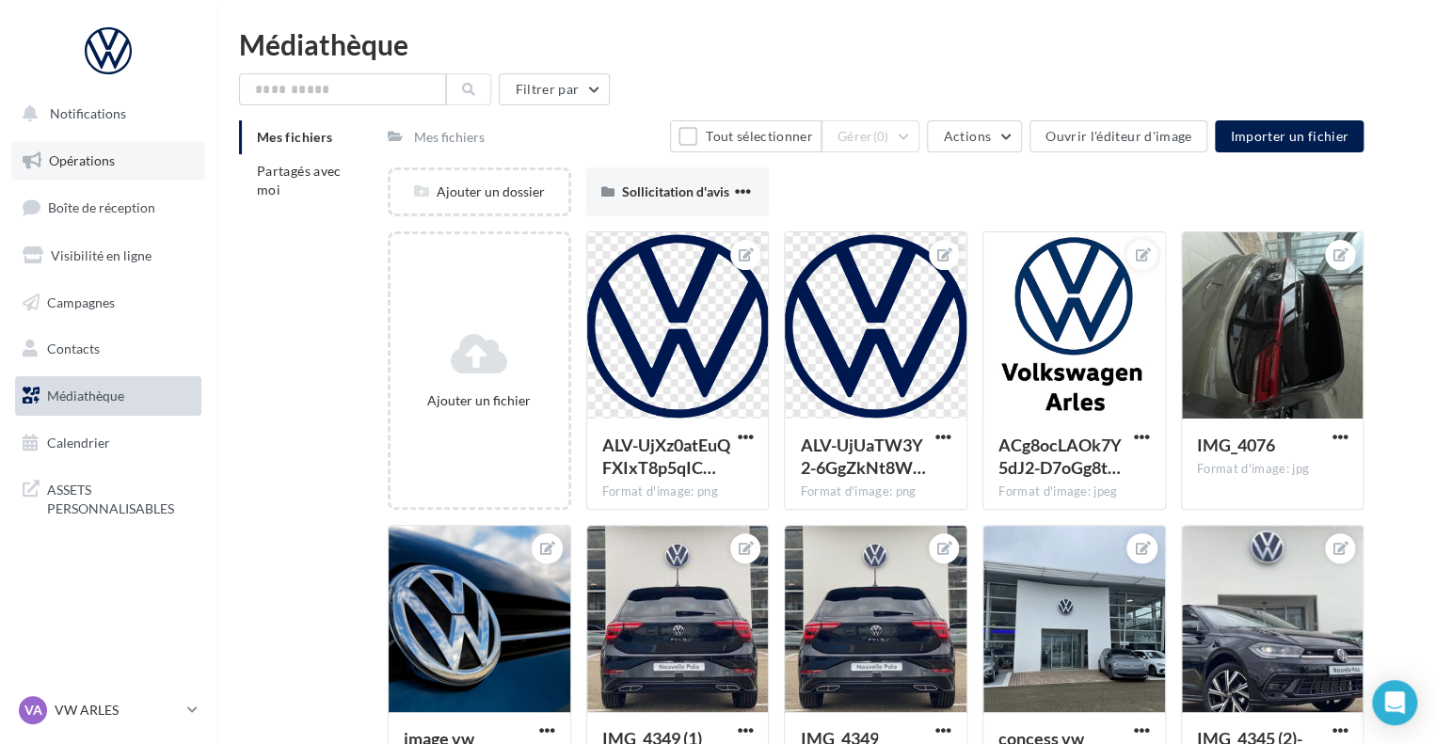
click at [98, 155] on span "Opérations" at bounding box center [82, 160] width 66 height 16
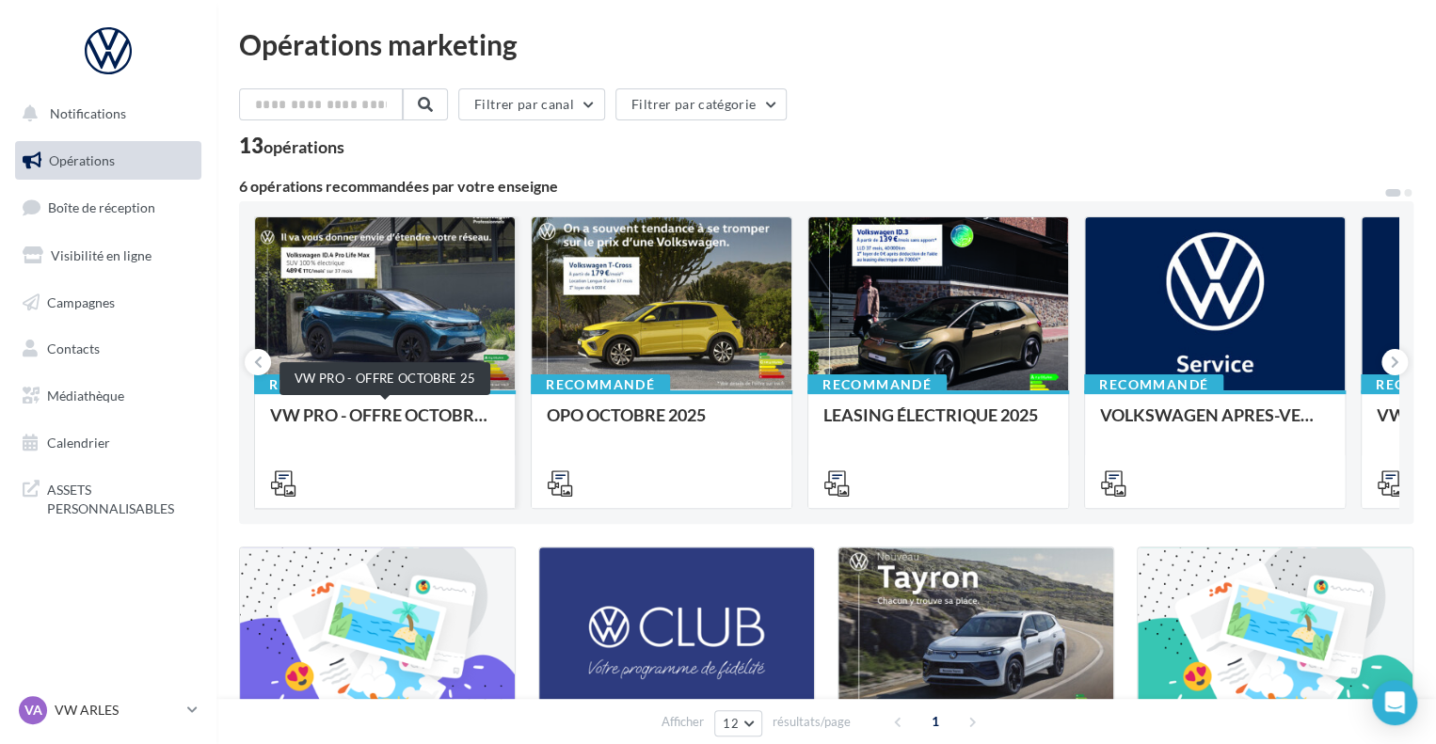
click at [411, 417] on div "VW PRO - OFFRE OCTOBRE 25" at bounding box center [385, 425] width 230 height 38
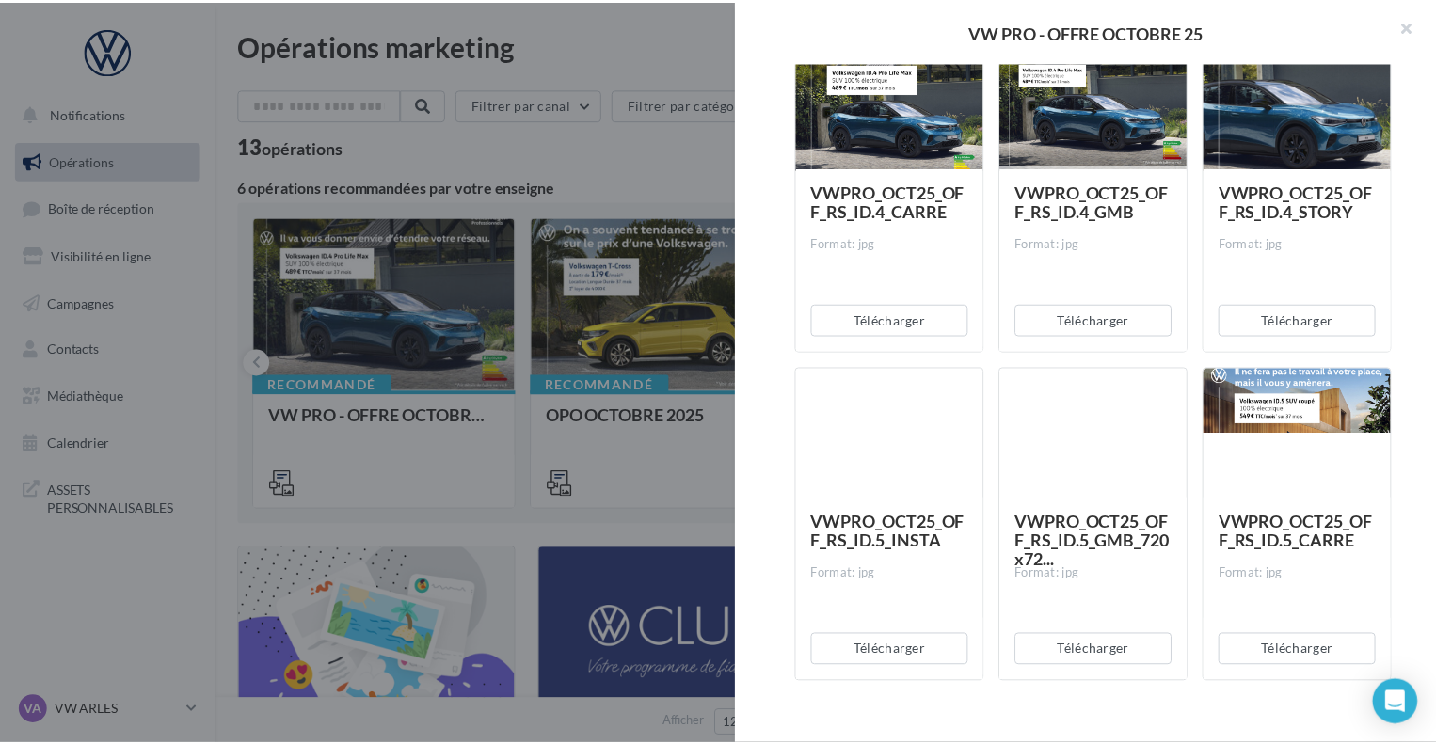
scroll to position [1685, 0]
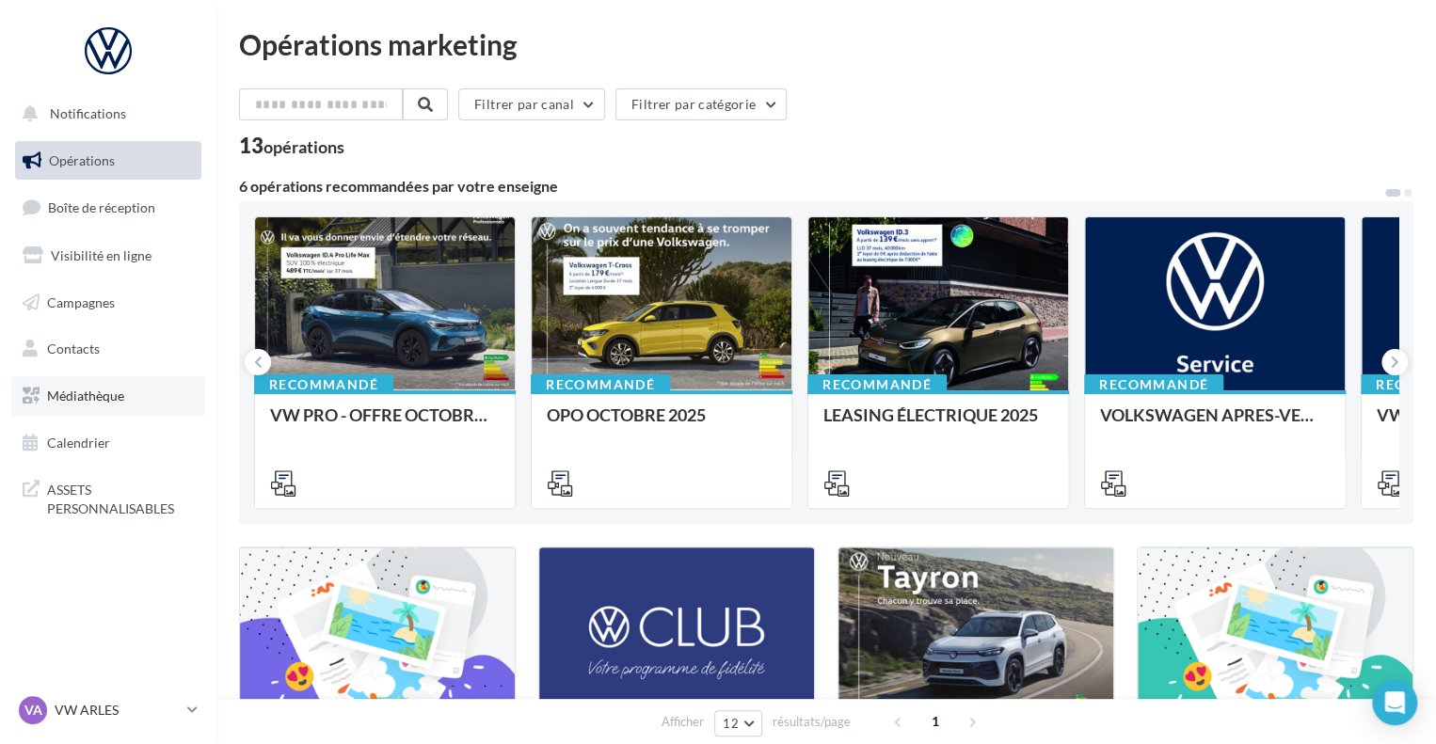
drag, startPoint x: 56, startPoint y: 539, endPoint x: 126, endPoint y: 392, distance: 162.9
click at [126, 392] on link "Médiathèque" at bounding box center [108, 396] width 194 height 40
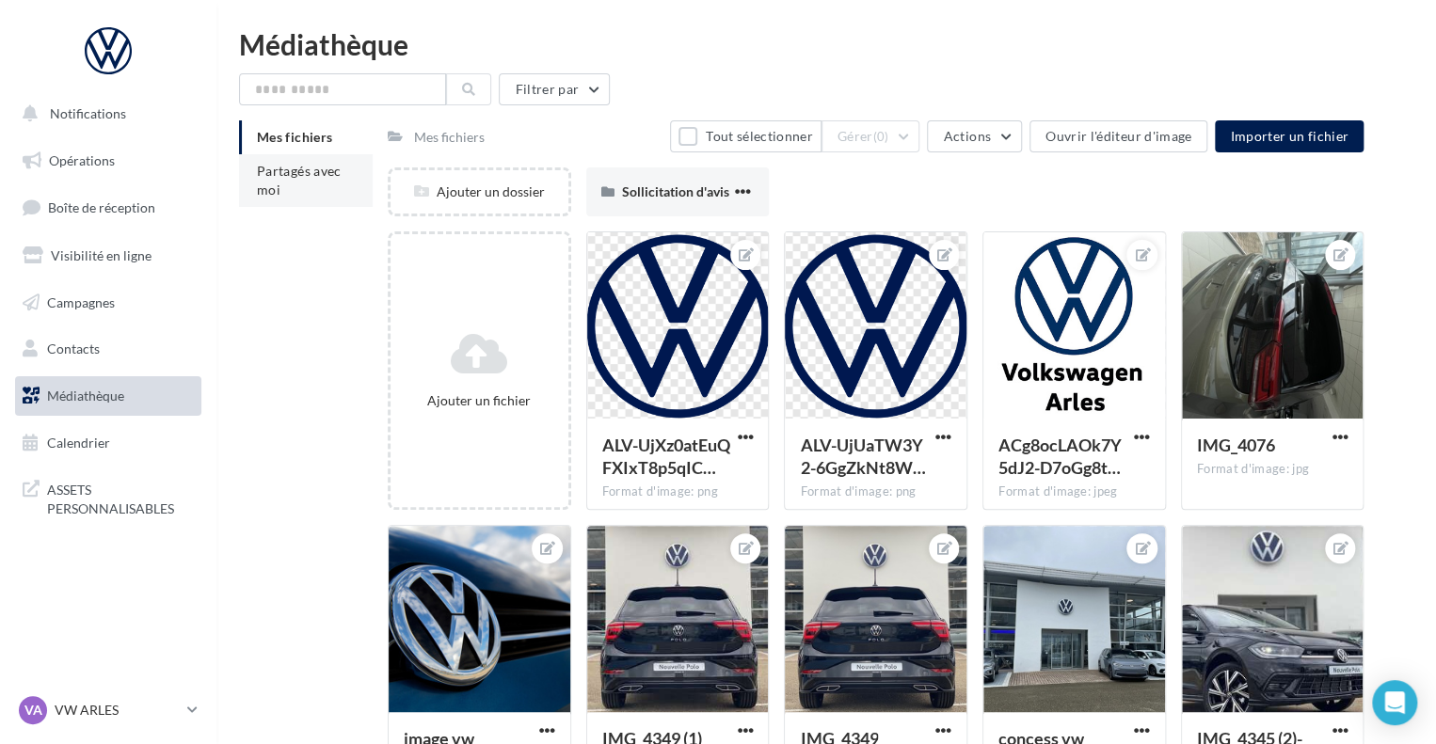
click at [294, 177] on span "Partagés avec moi" at bounding box center [299, 180] width 85 height 35
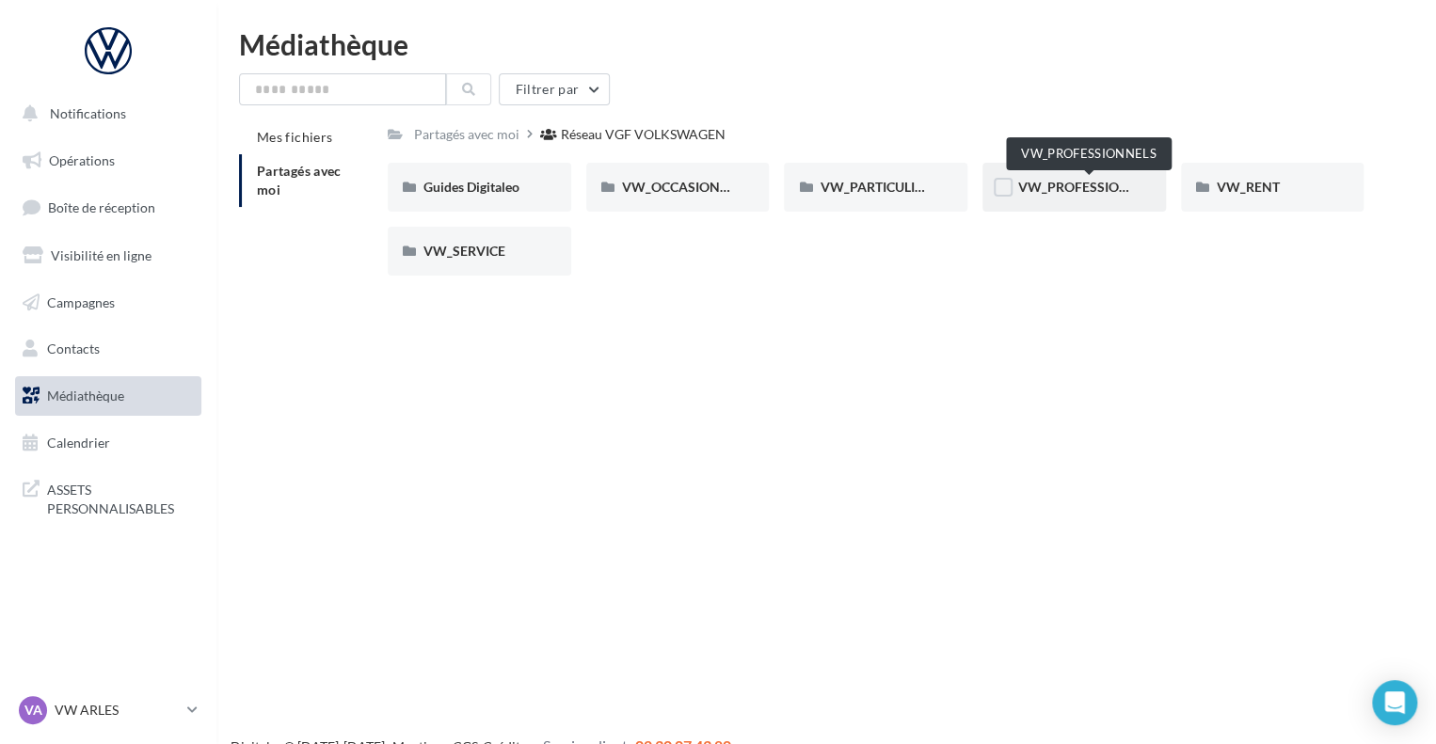
click at [1056, 186] on span "VW_PROFESSIONNELS" at bounding box center [1089, 187] width 143 height 16
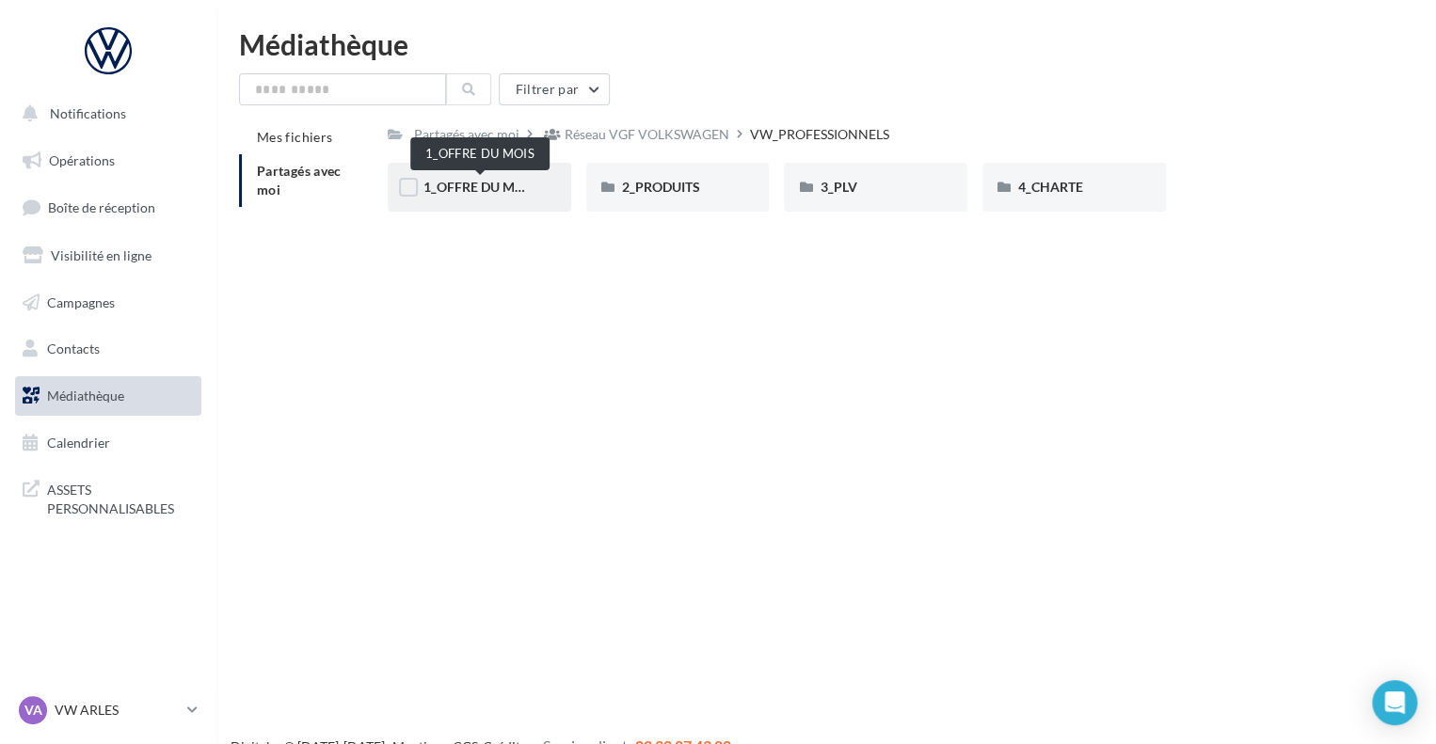
click at [497, 192] on span "1_OFFRE DU MOIS" at bounding box center [479, 187] width 113 height 16
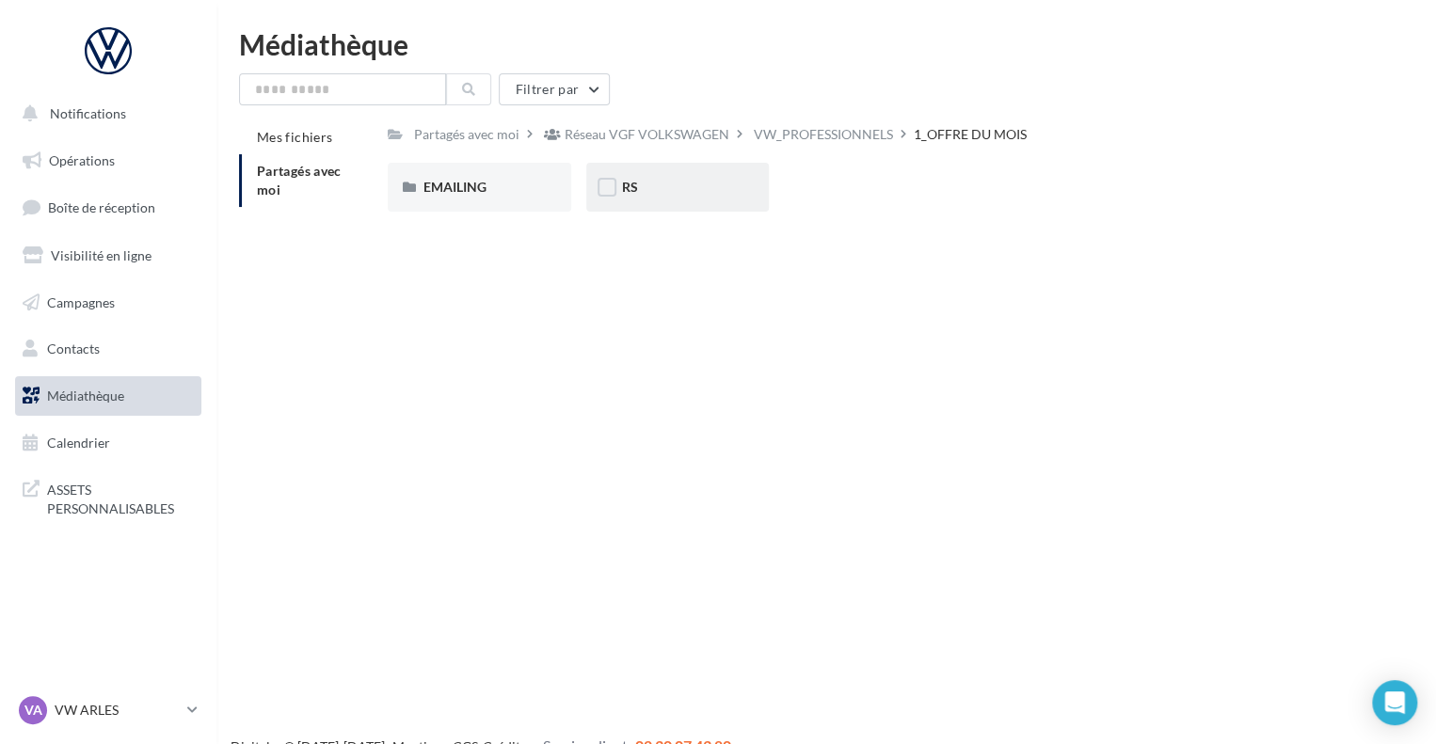
click at [640, 193] on div "RS" at bounding box center [678, 187] width 112 height 19
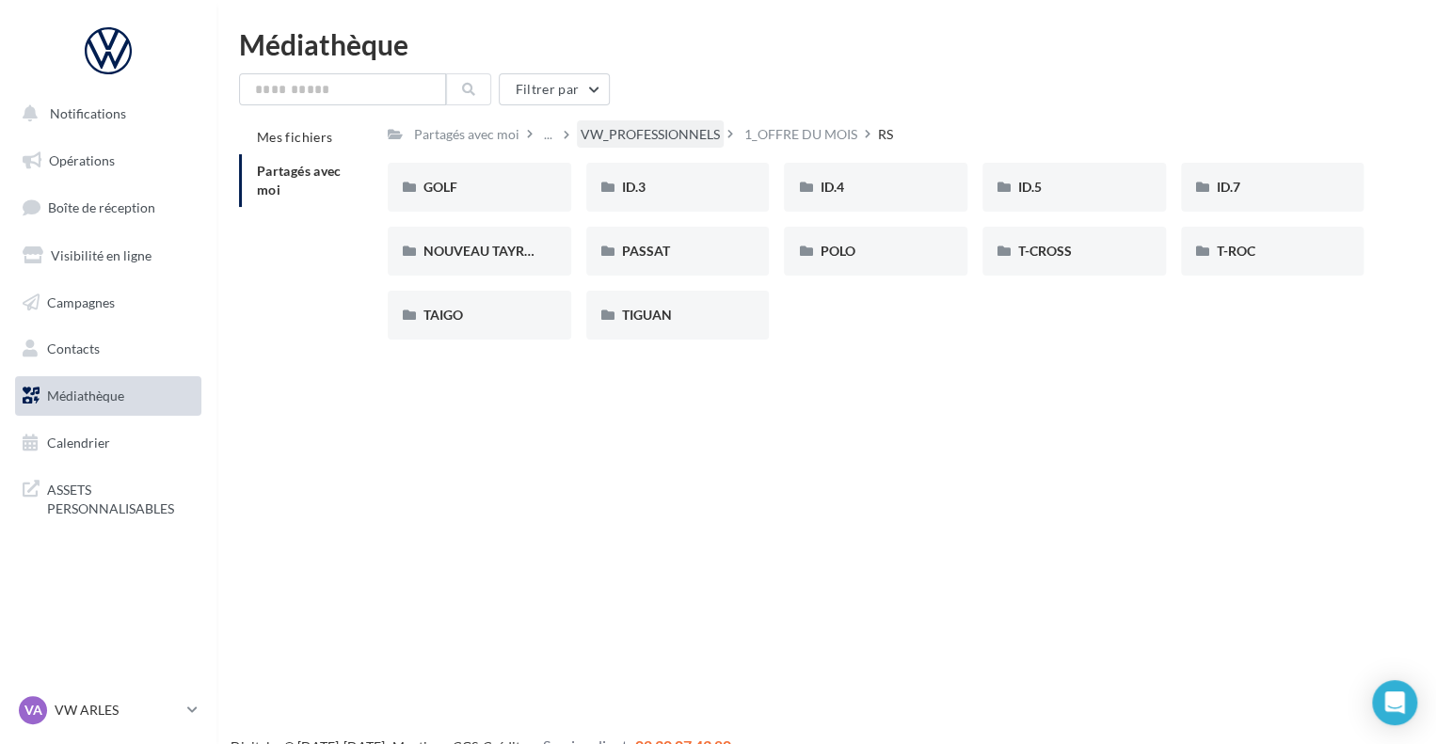
click at [609, 133] on div "VW_PROFESSIONNELS" at bounding box center [650, 134] width 139 height 19
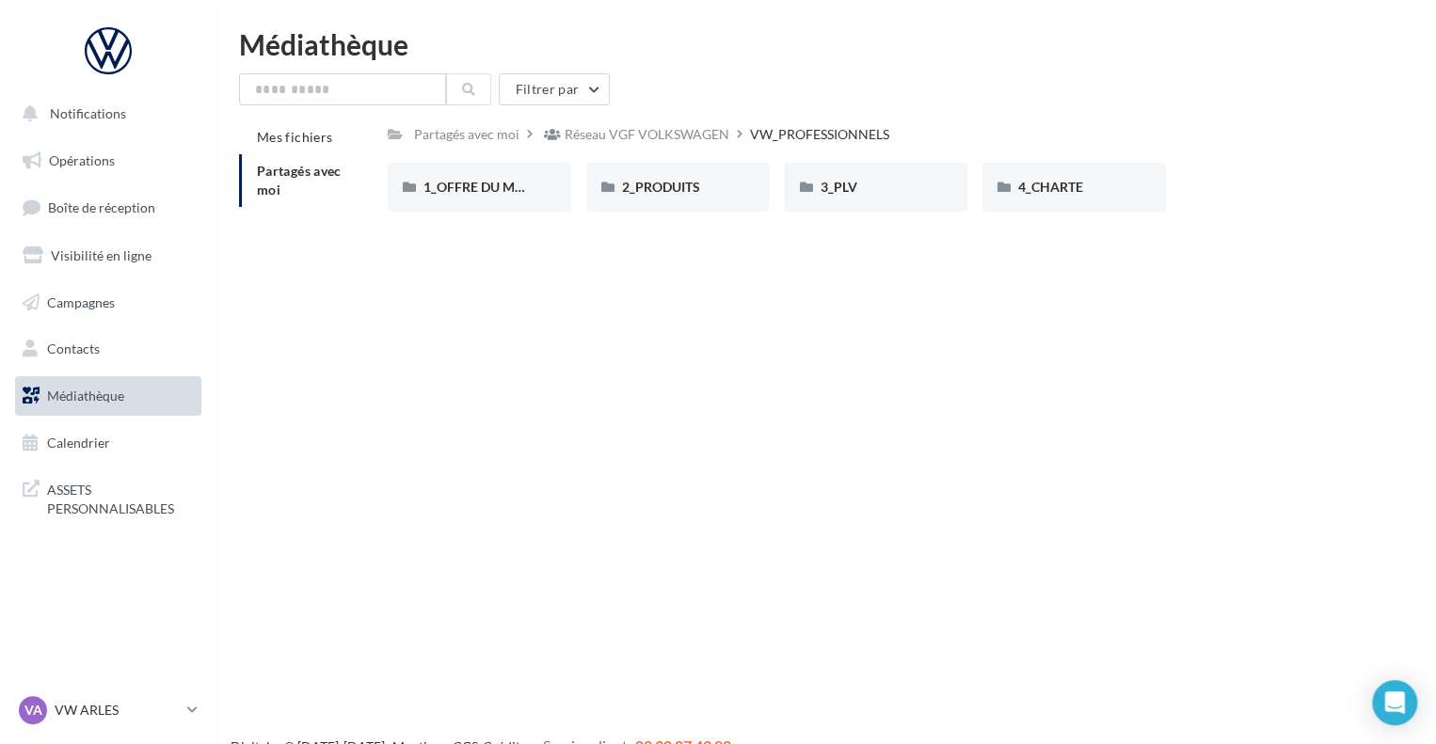
click at [155, 379] on link "Médiathèque" at bounding box center [108, 396] width 194 height 40
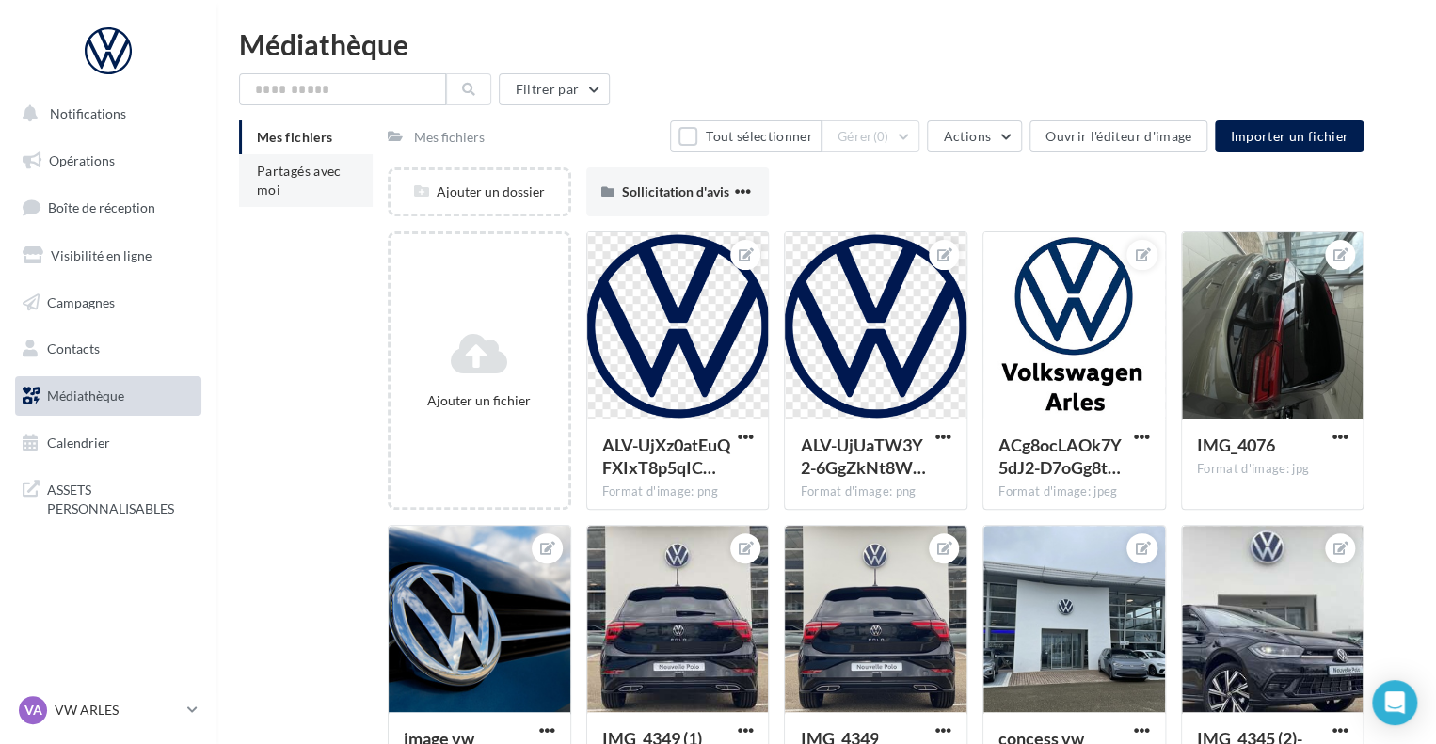
click at [311, 204] on li "Partagés avec moi" at bounding box center [306, 180] width 134 height 53
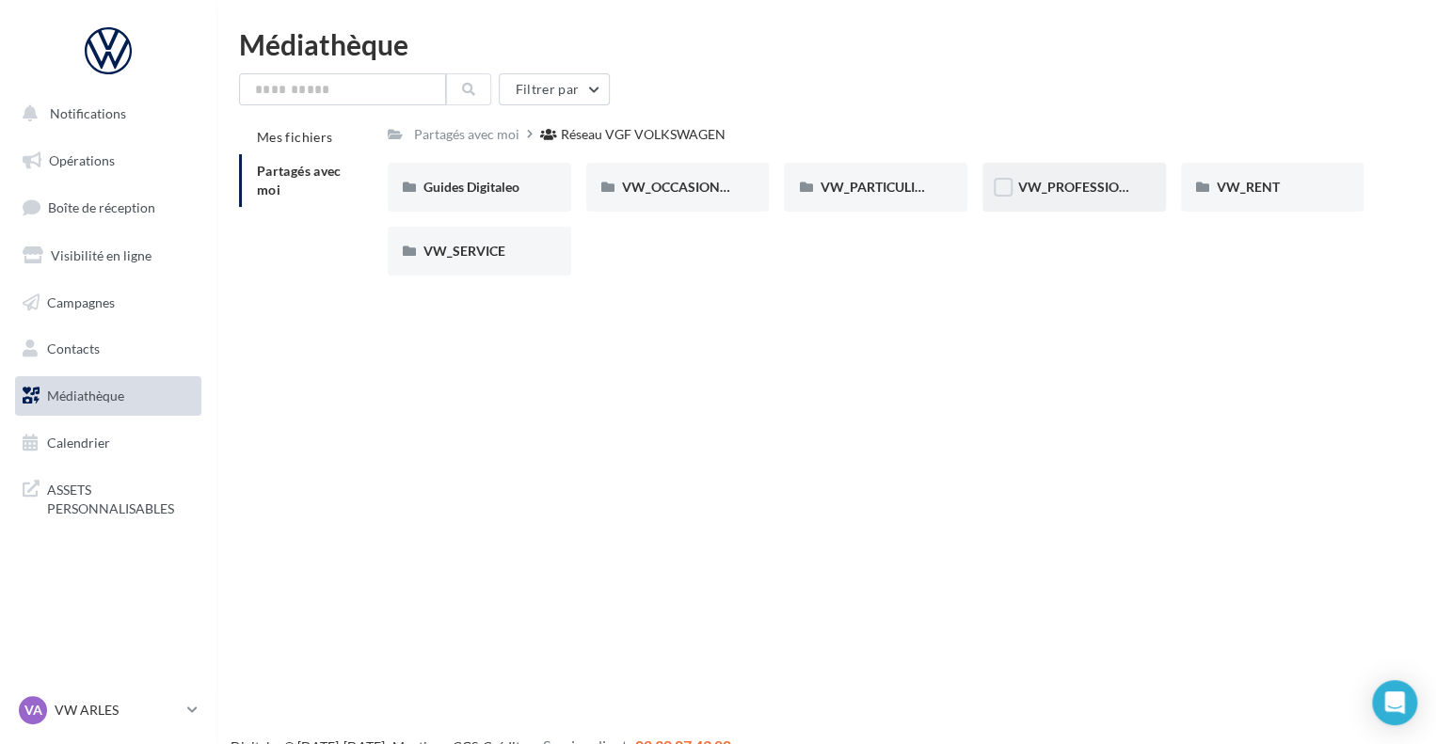
click at [1074, 179] on div "VW_PROFESSIONNELS" at bounding box center [1074, 187] width 112 height 19
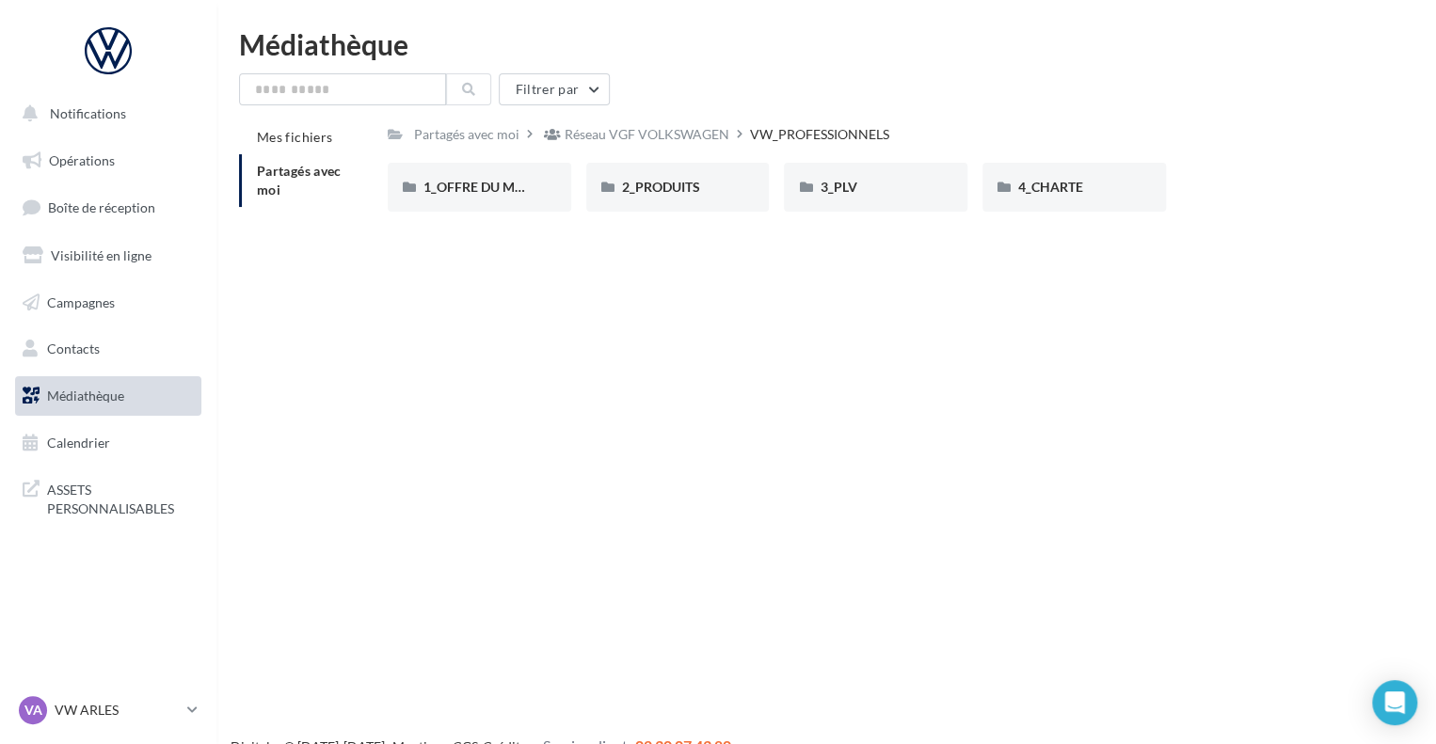
click at [271, 195] on span "Partagés avec moi" at bounding box center [299, 180] width 85 height 35
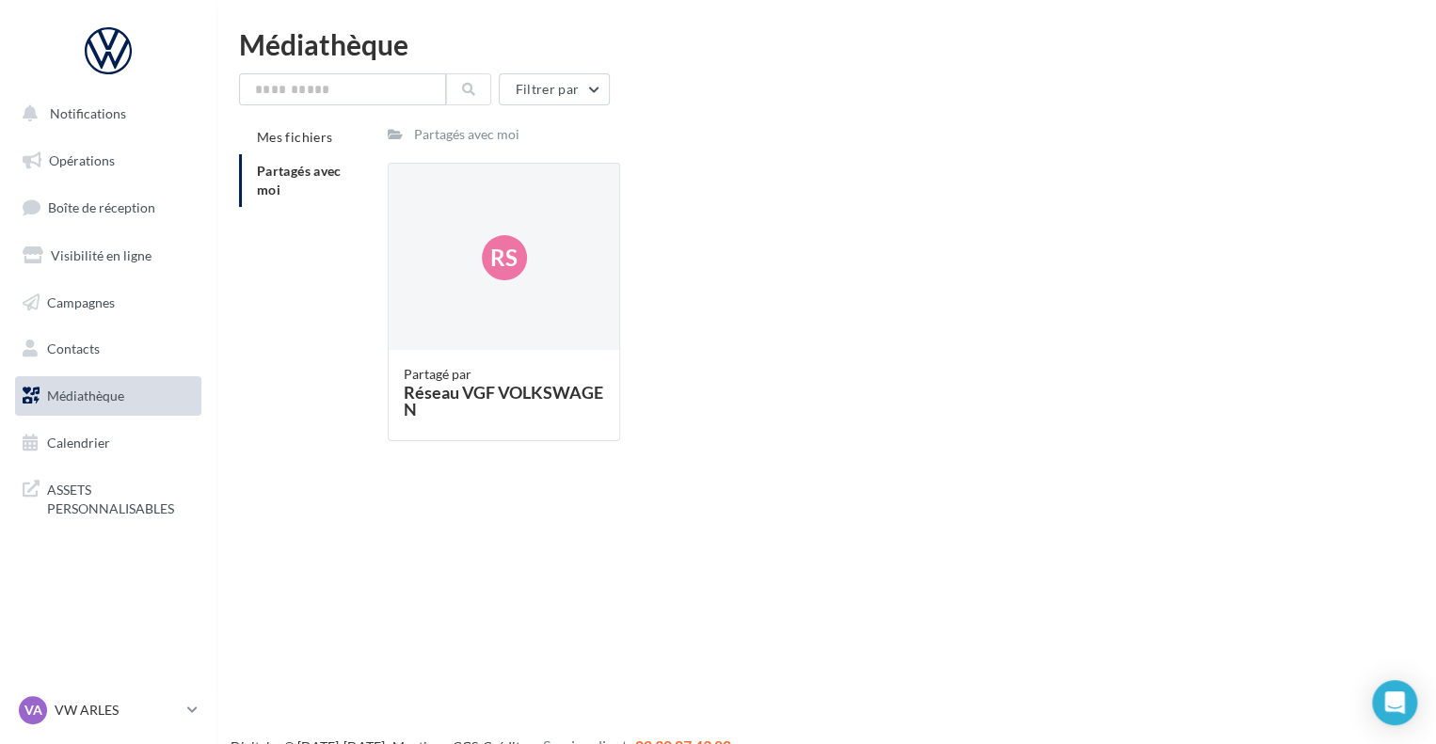
click at [113, 400] on span "Médiathèque" at bounding box center [85, 396] width 77 height 16
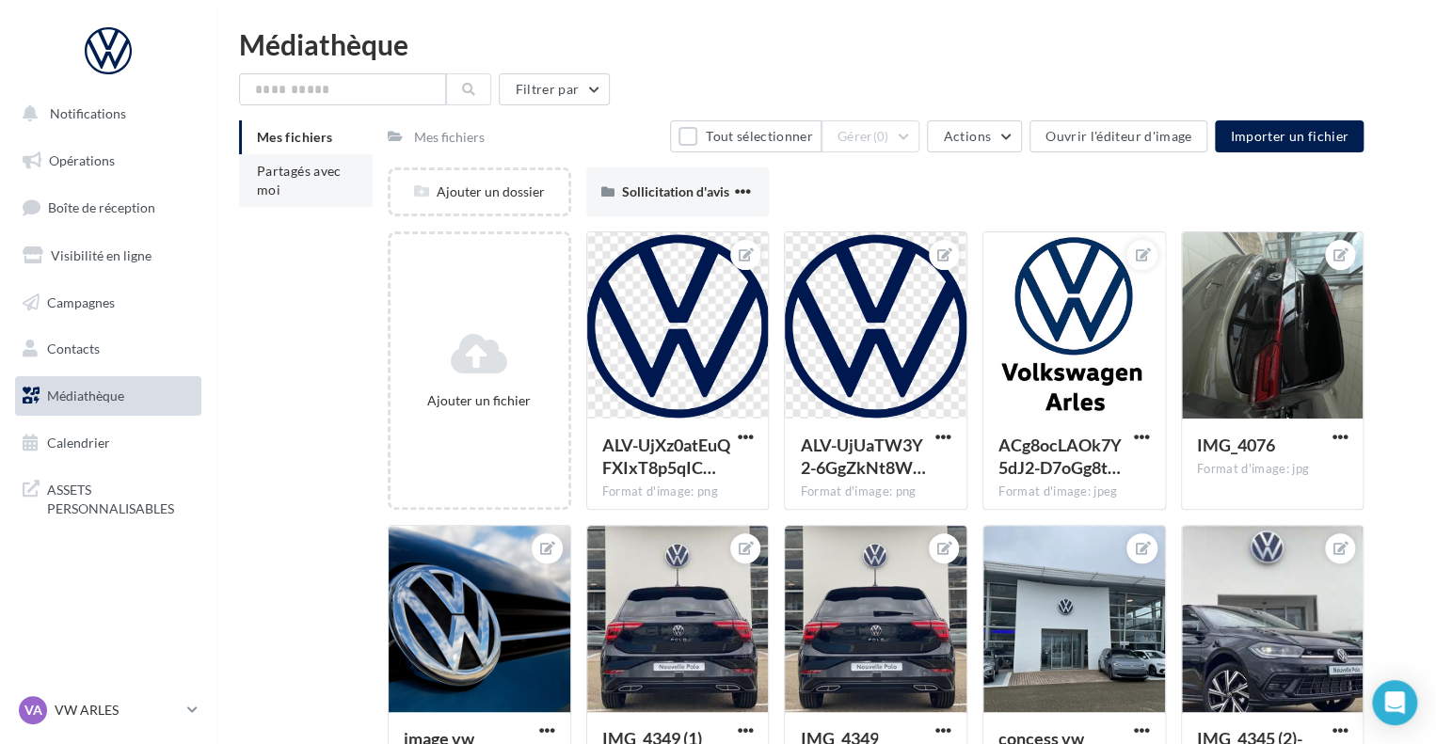
click at [320, 189] on li "Partagés avec moi" at bounding box center [306, 180] width 134 height 53
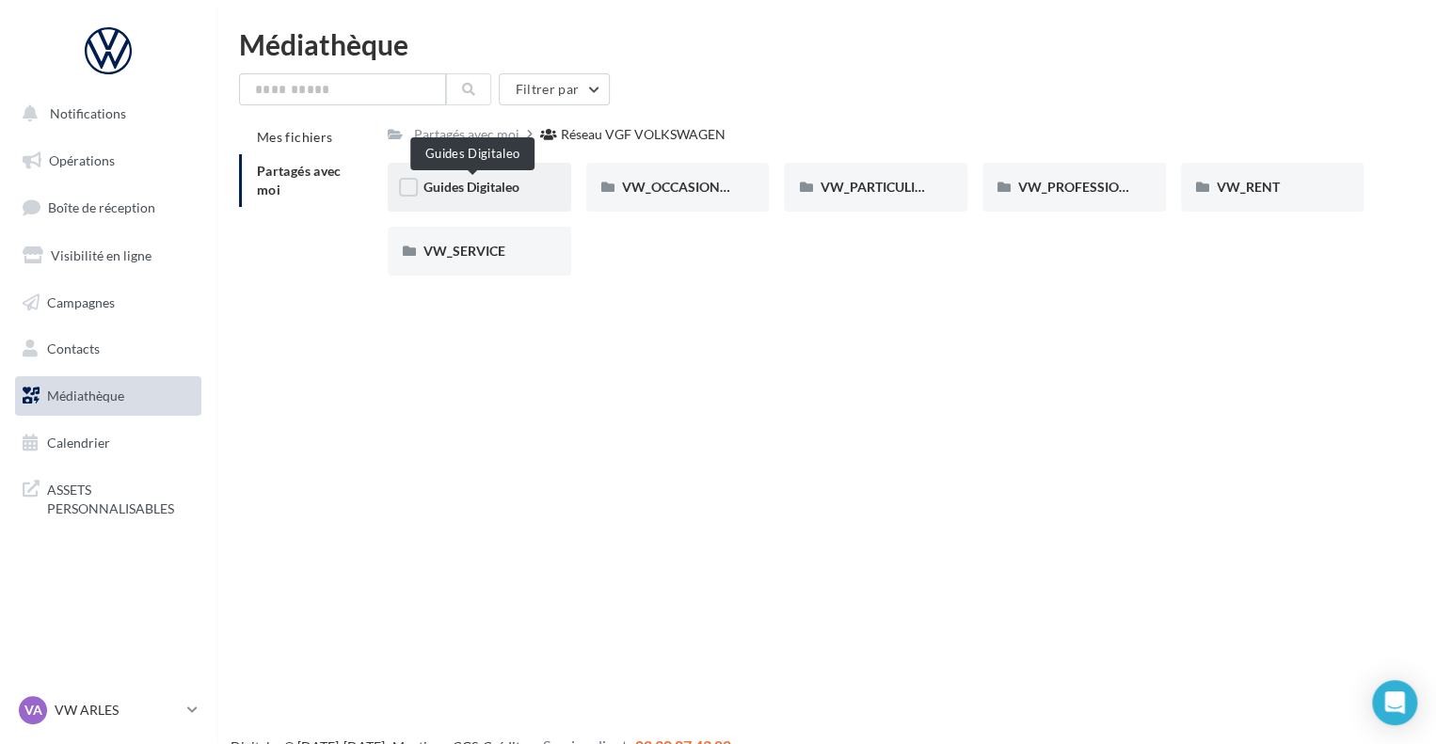
click at [516, 182] on span "Guides Digitaleo" at bounding box center [471, 187] width 96 height 16
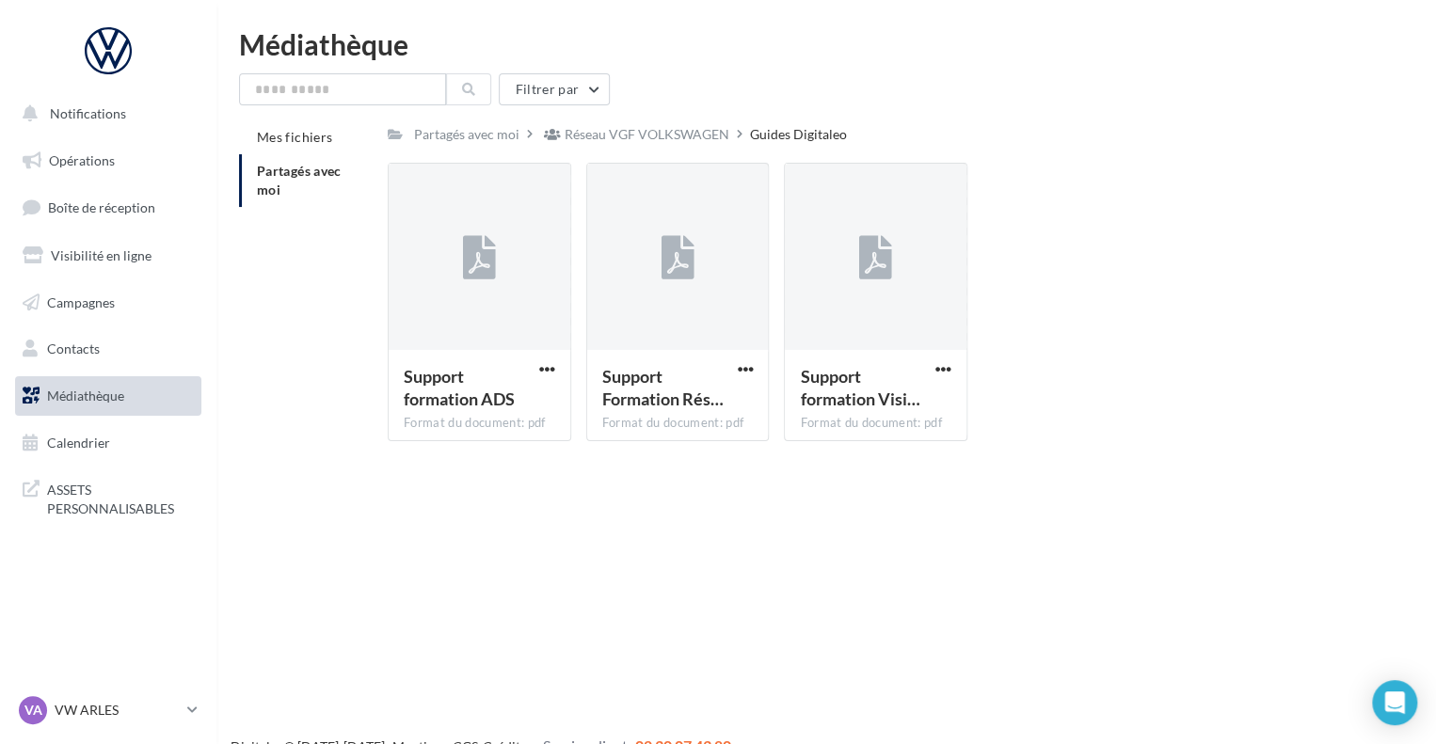
click at [277, 172] on span "Partagés avec moi" at bounding box center [299, 180] width 85 height 35
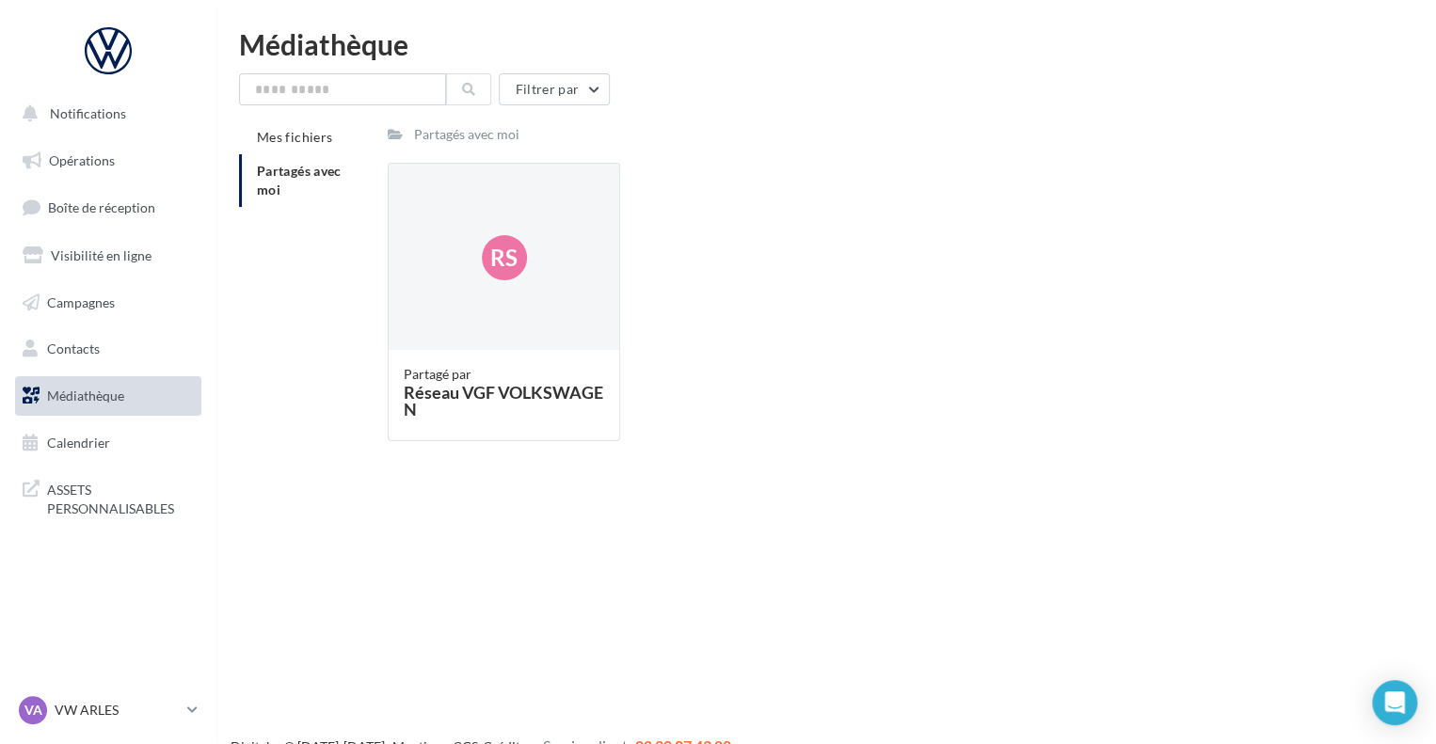
click at [64, 402] on span "Médiathèque" at bounding box center [85, 396] width 77 height 16
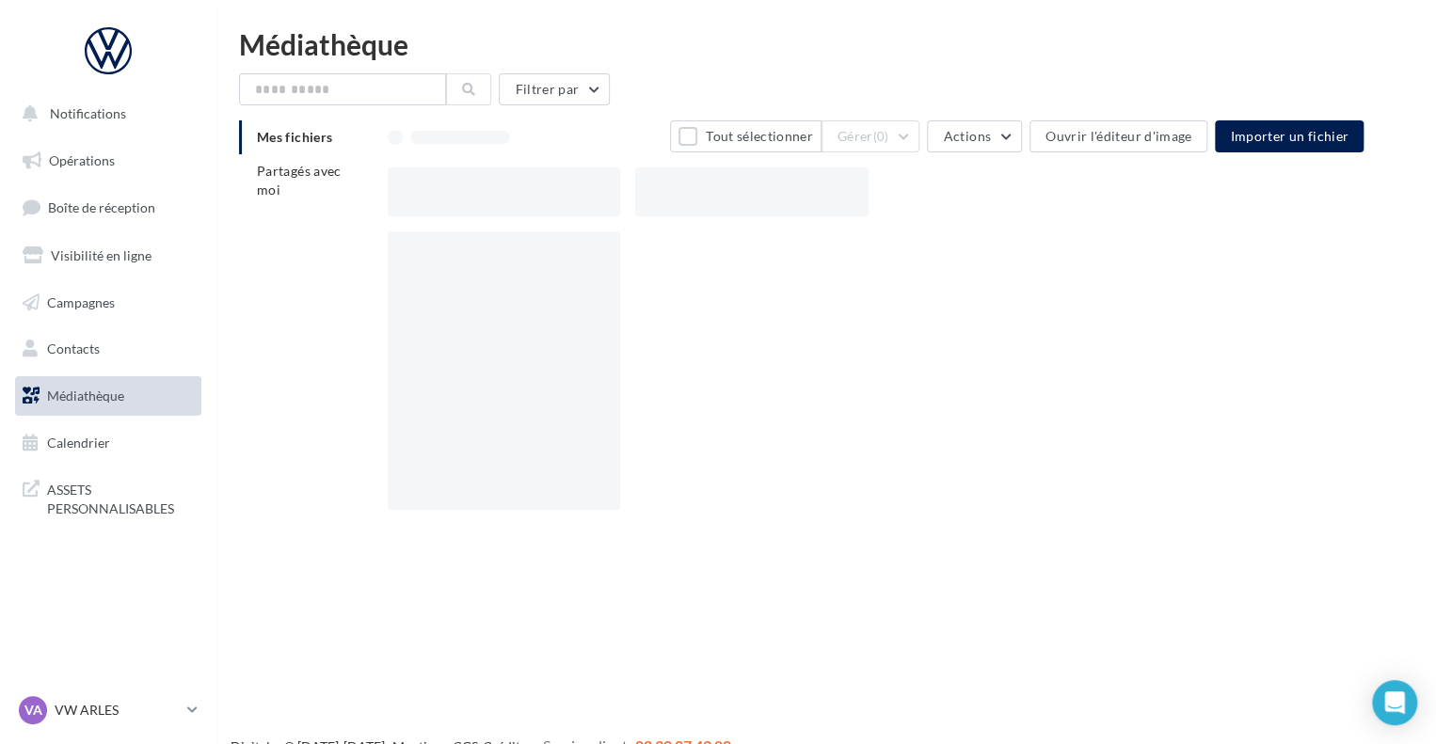
click at [318, 180] on li "Partagés avec moi" at bounding box center [306, 180] width 134 height 53
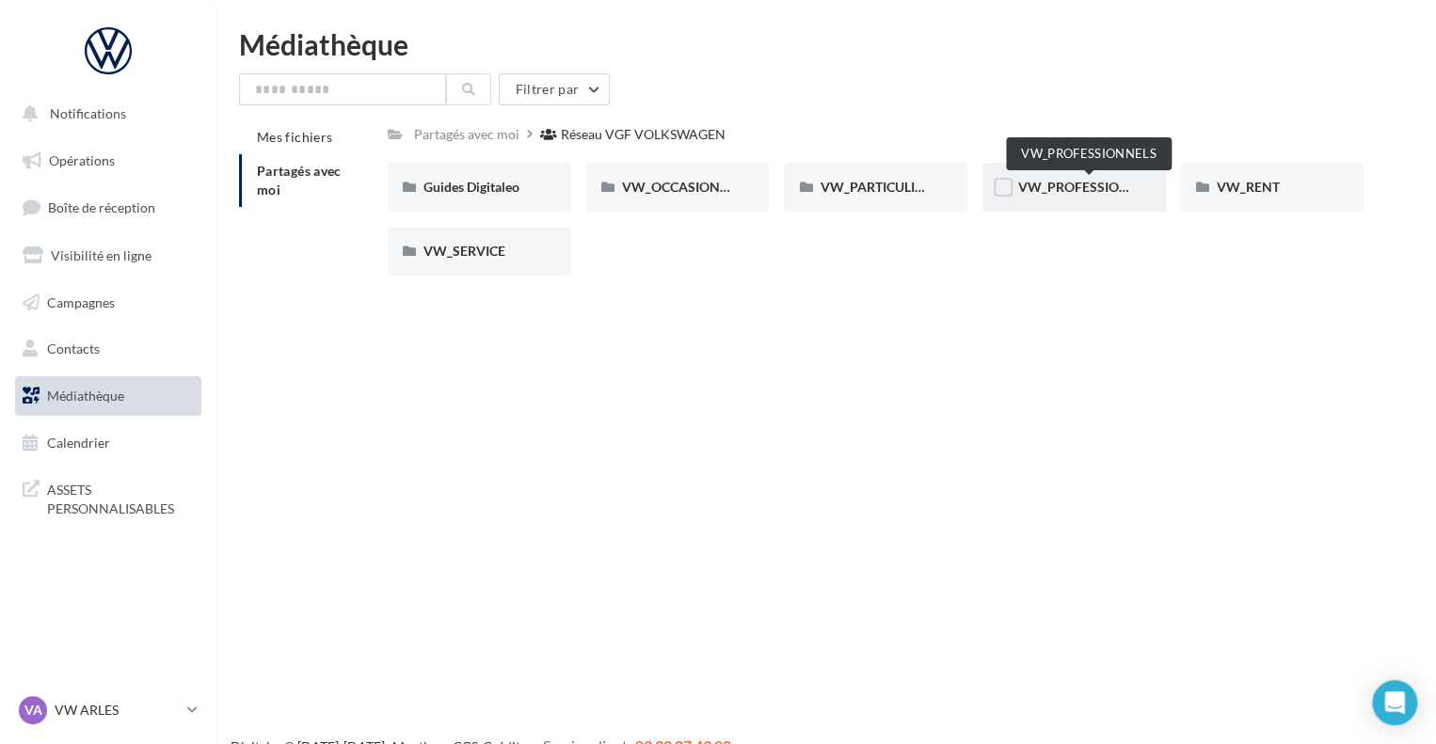
click at [1083, 193] on span "VW_PROFESSIONNELS" at bounding box center [1089, 187] width 143 height 16
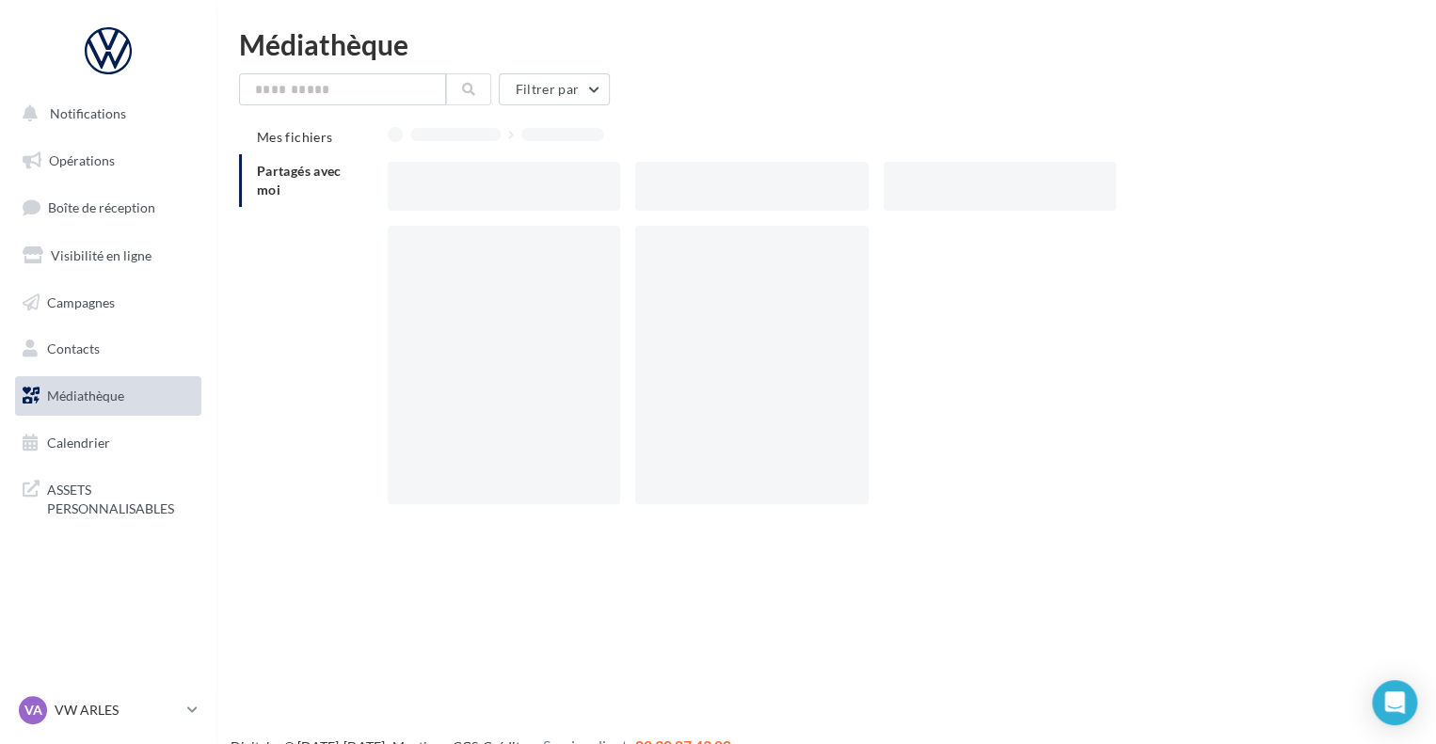
click at [289, 170] on span "Partagés avec moi" at bounding box center [299, 180] width 85 height 35
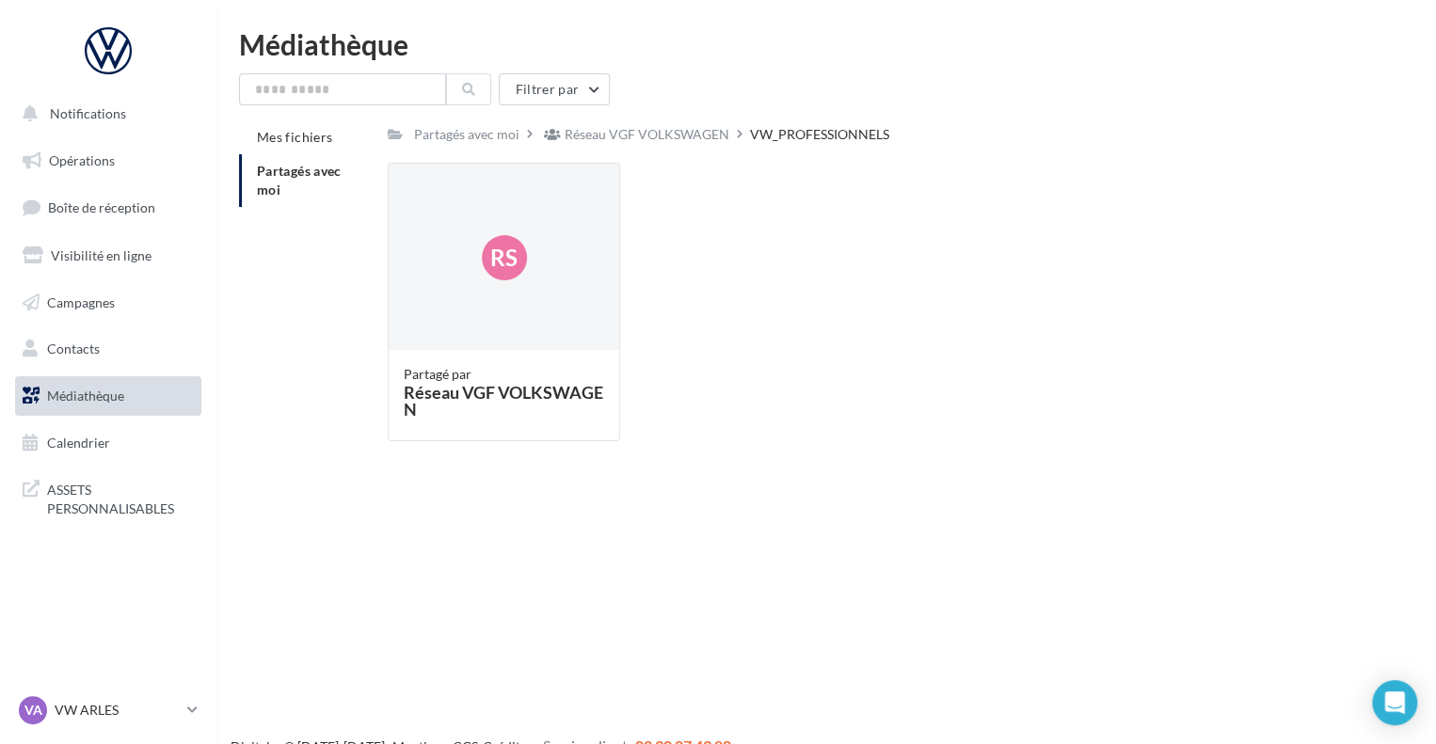
click at [304, 197] on li "Partagés avec moi" at bounding box center [306, 180] width 134 height 53
click at [77, 404] on link "Médiathèque" at bounding box center [108, 396] width 194 height 40
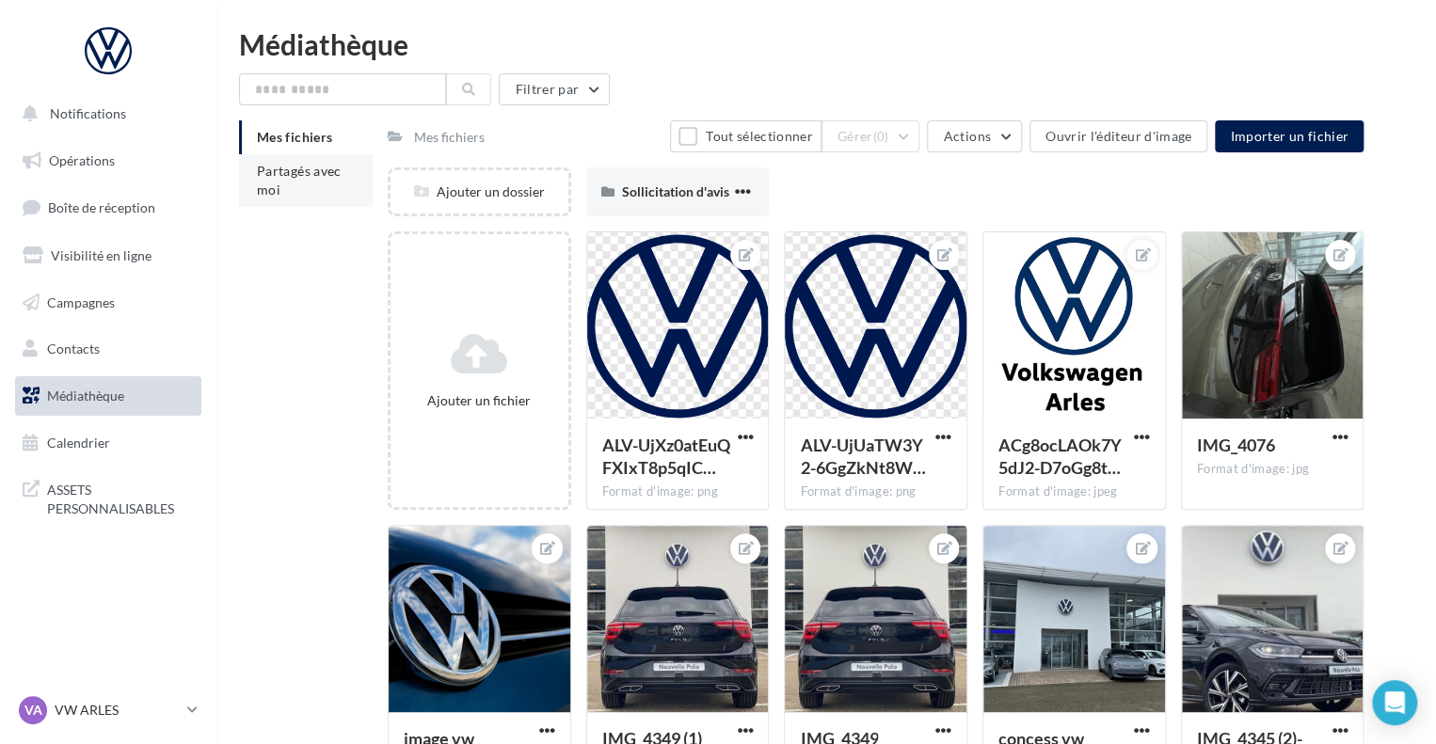
click at [302, 198] on li "Partagés avec moi" at bounding box center [306, 180] width 134 height 53
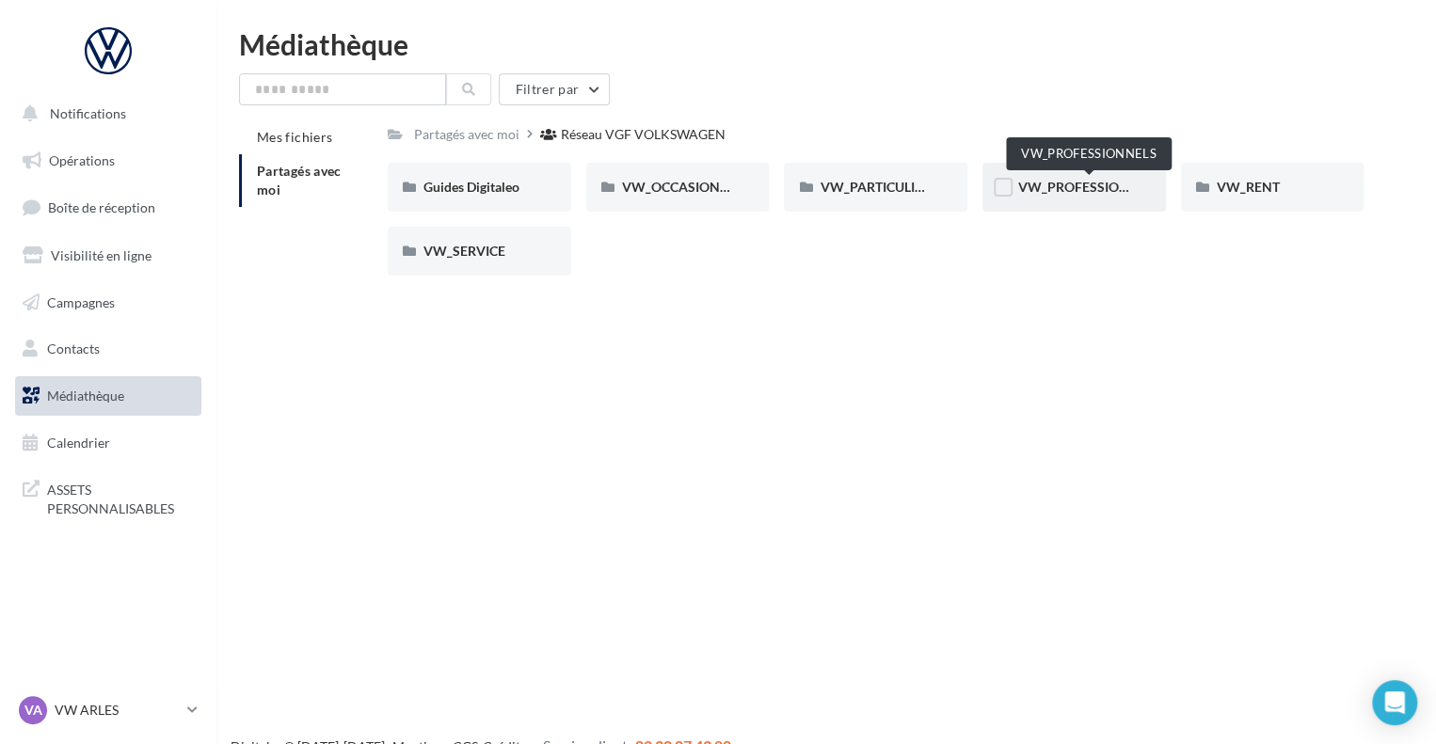
click at [1071, 185] on span "VW_PROFESSIONNELS" at bounding box center [1089, 187] width 143 height 16
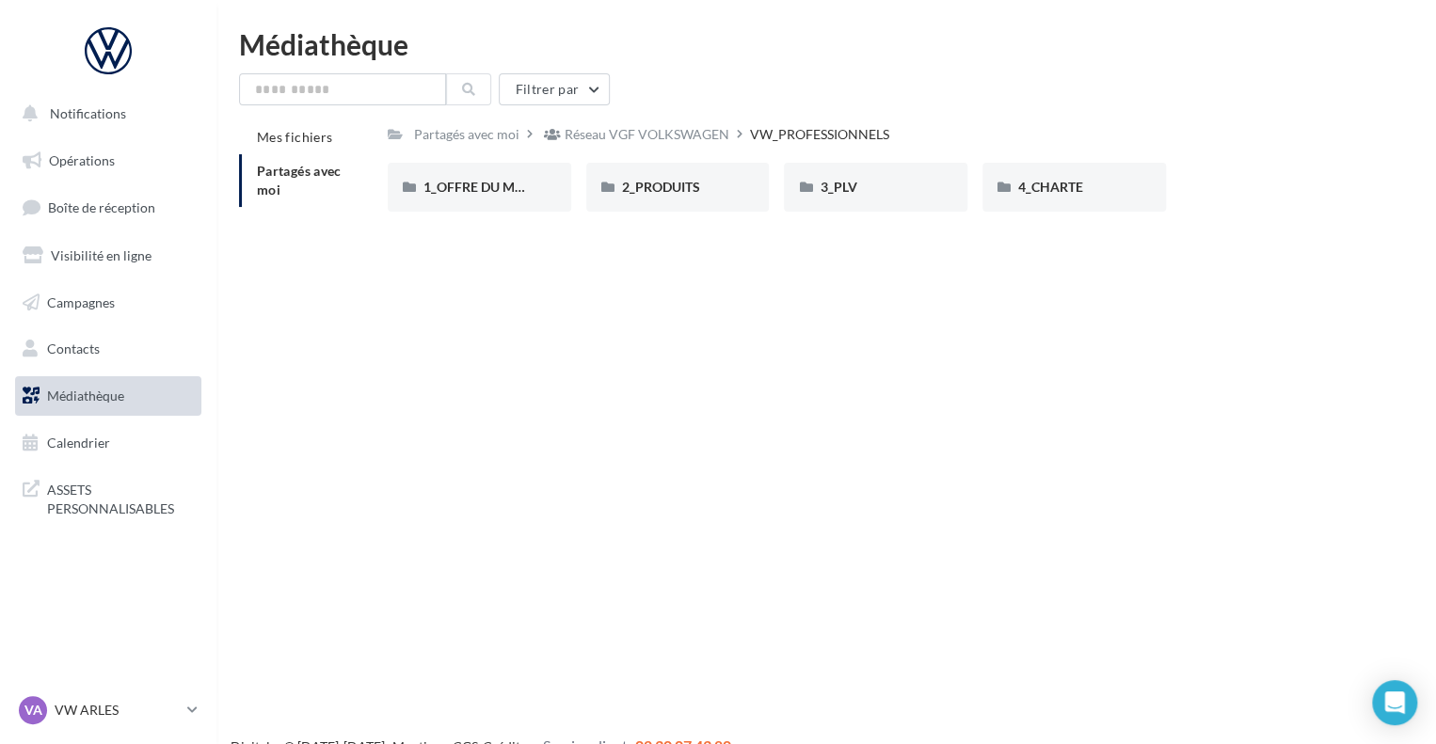
click at [108, 398] on span "Médiathèque" at bounding box center [85, 396] width 77 height 16
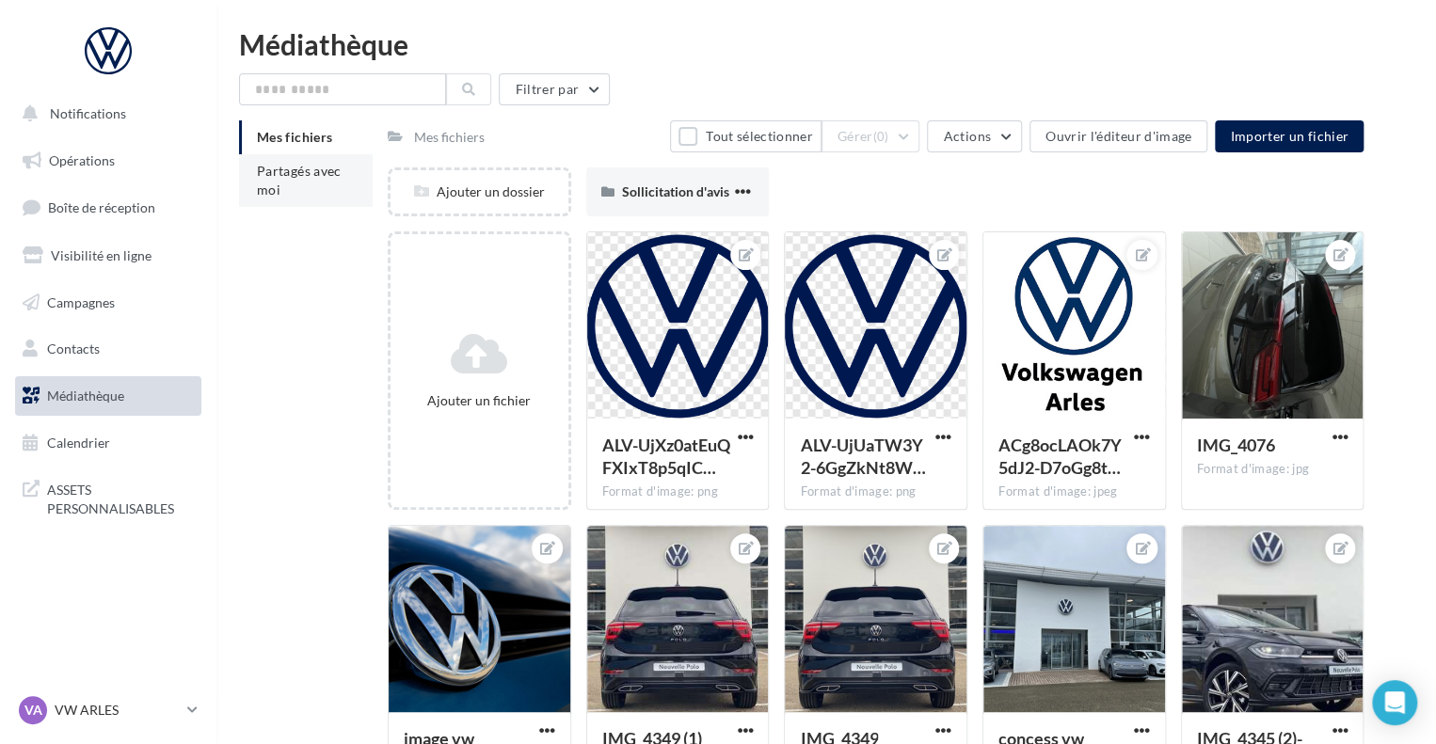
click at [314, 187] on li "Partagés avec moi" at bounding box center [306, 180] width 134 height 53
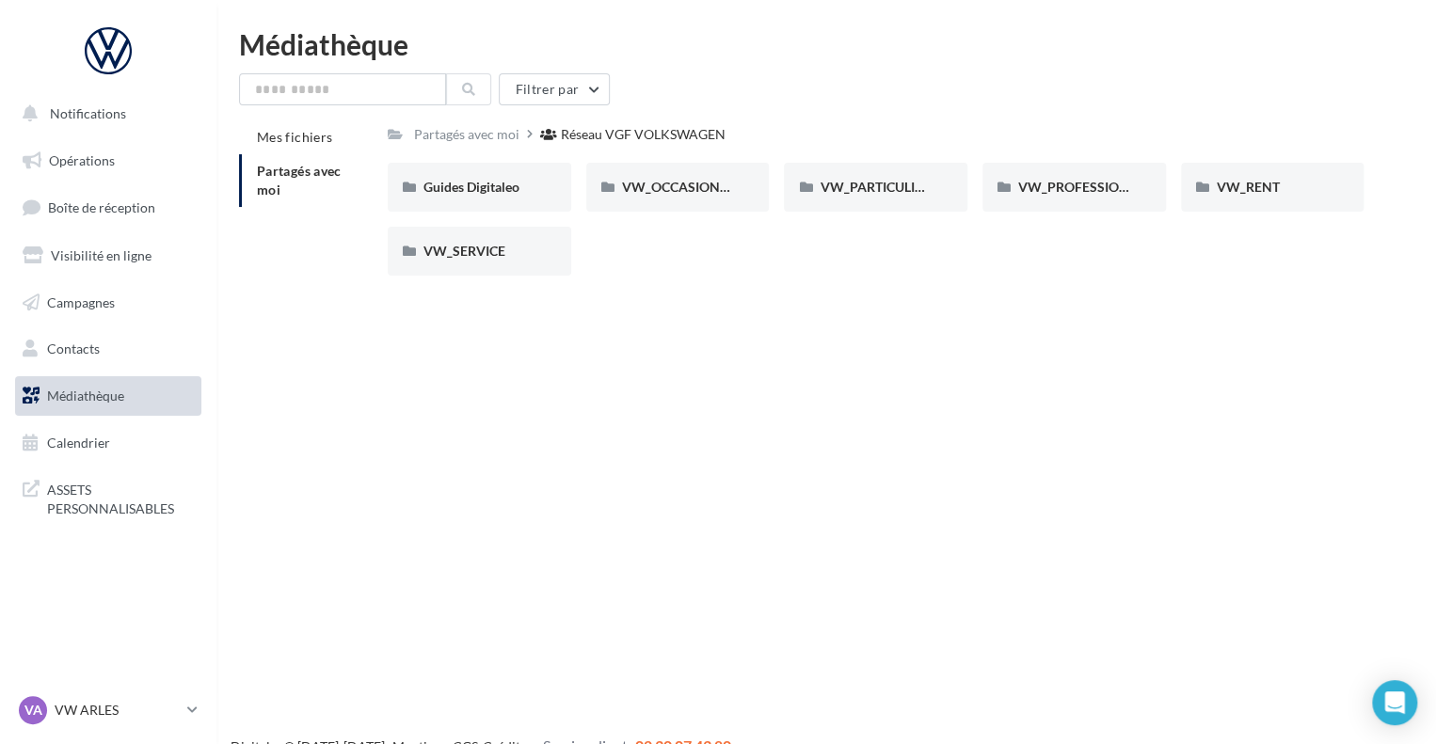
click at [692, 366] on div "Notifications Opérations Boîte de réception Visibilité en ligne Campagnes Conta…" at bounding box center [718, 402] width 1436 height 744
click at [1062, 191] on span "VW_PROFESSIONNELS" at bounding box center [1089, 187] width 143 height 16
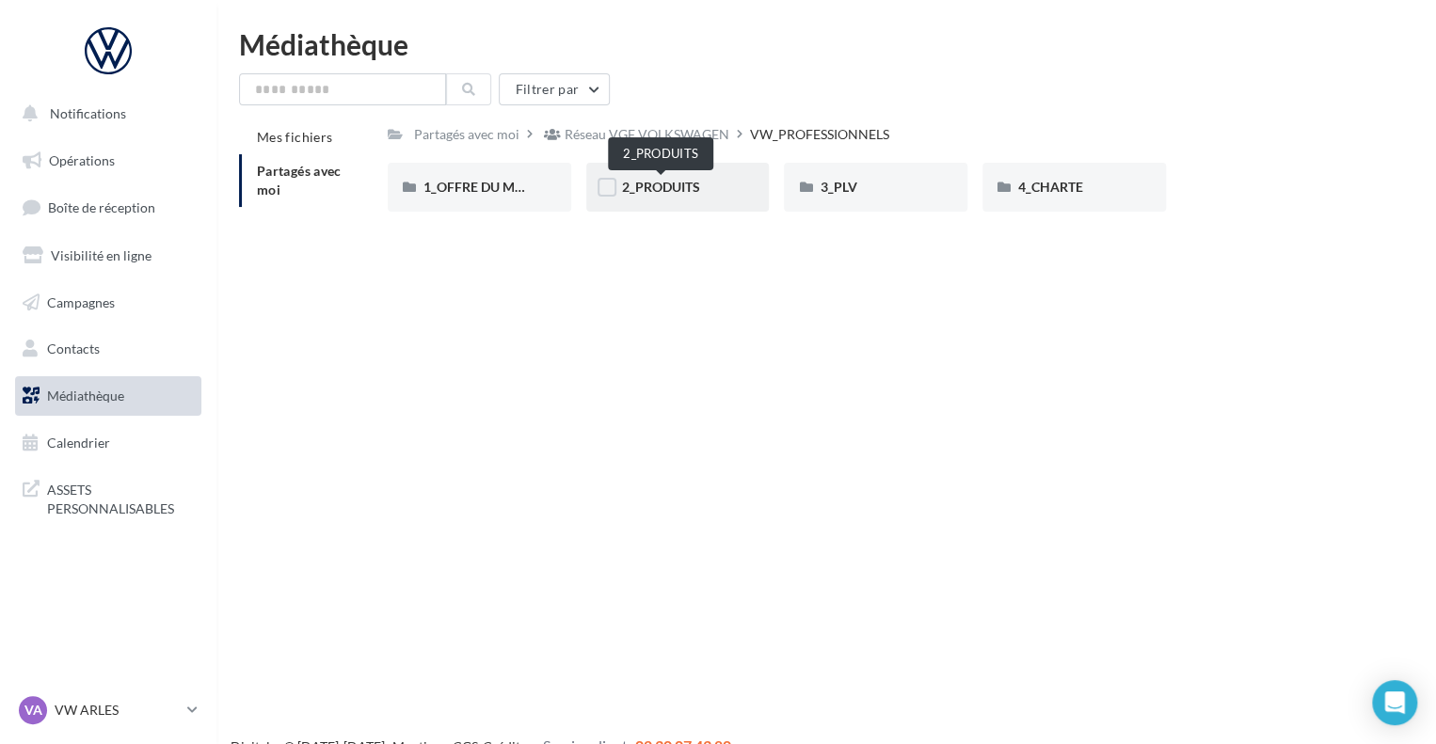
click at [653, 195] on span "2_PRODUITS" at bounding box center [661, 187] width 78 height 16
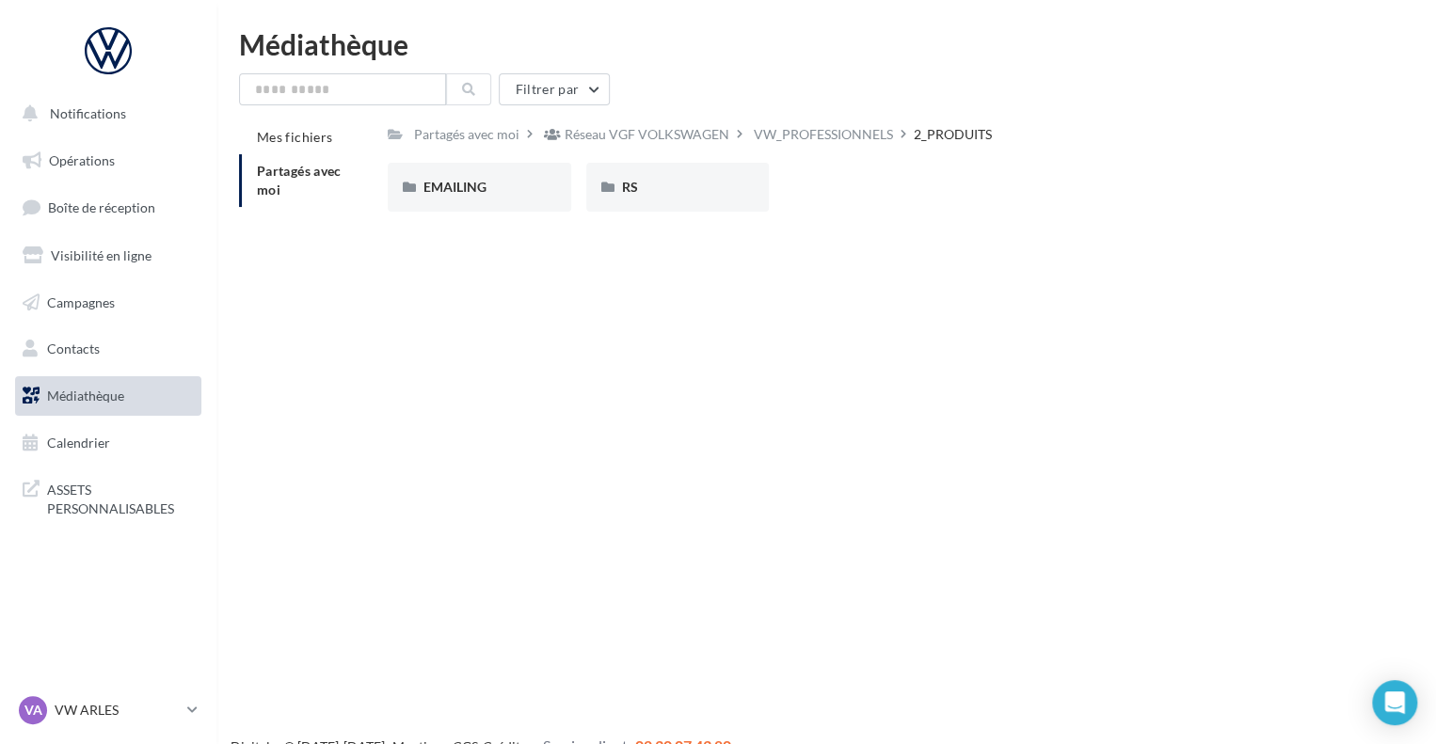
click at [653, 195] on div "RS" at bounding box center [678, 187] width 112 height 19
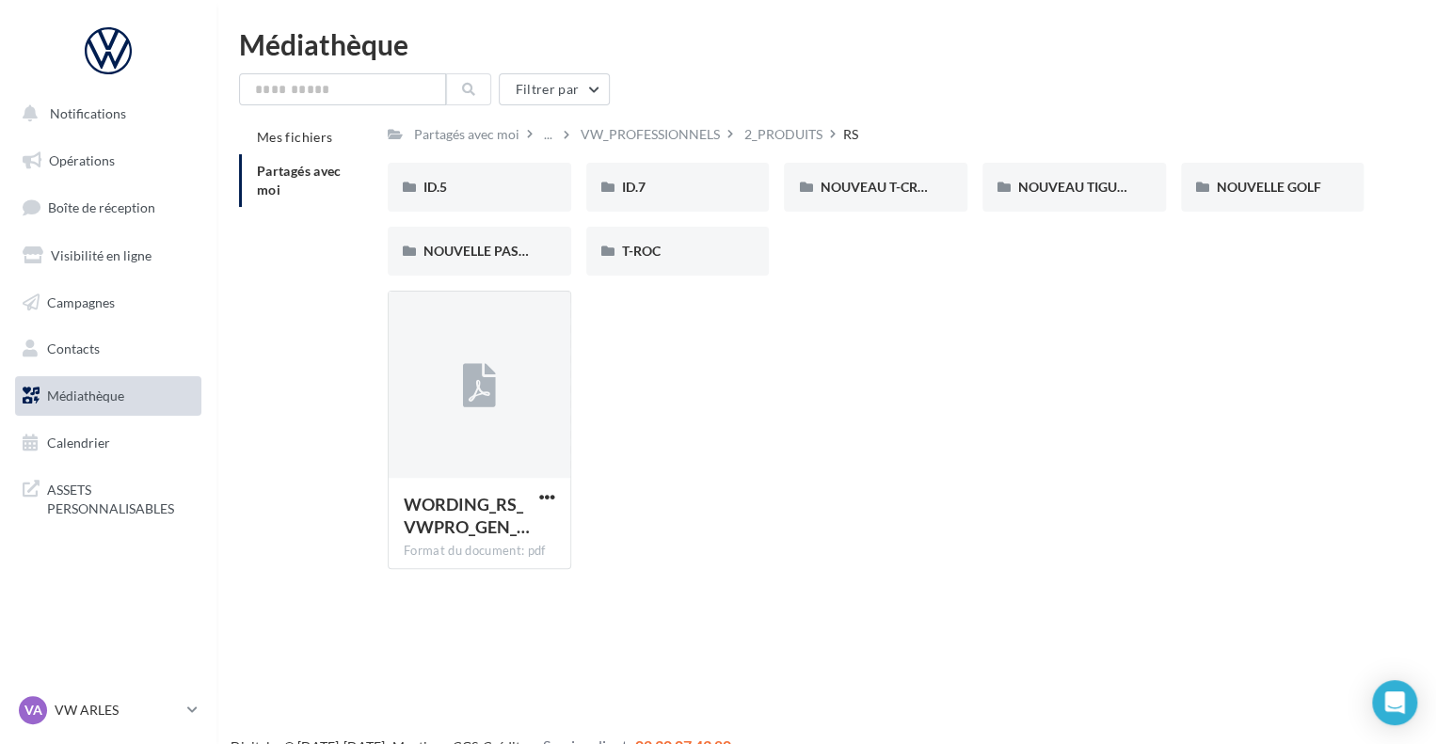
click at [282, 183] on li "Partagés avec moi" at bounding box center [306, 180] width 134 height 53
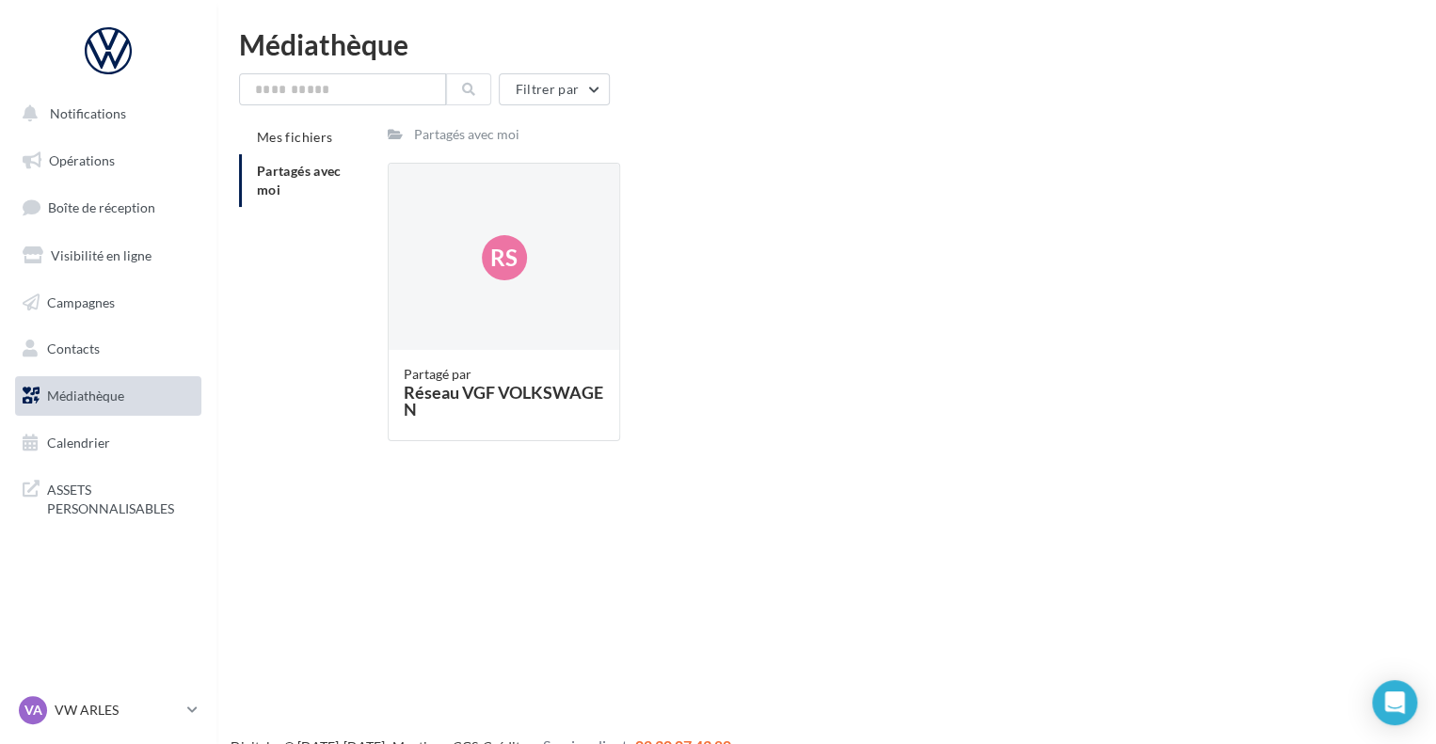
click at [140, 391] on link "Médiathèque" at bounding box center [108, 396] width 194 height 40
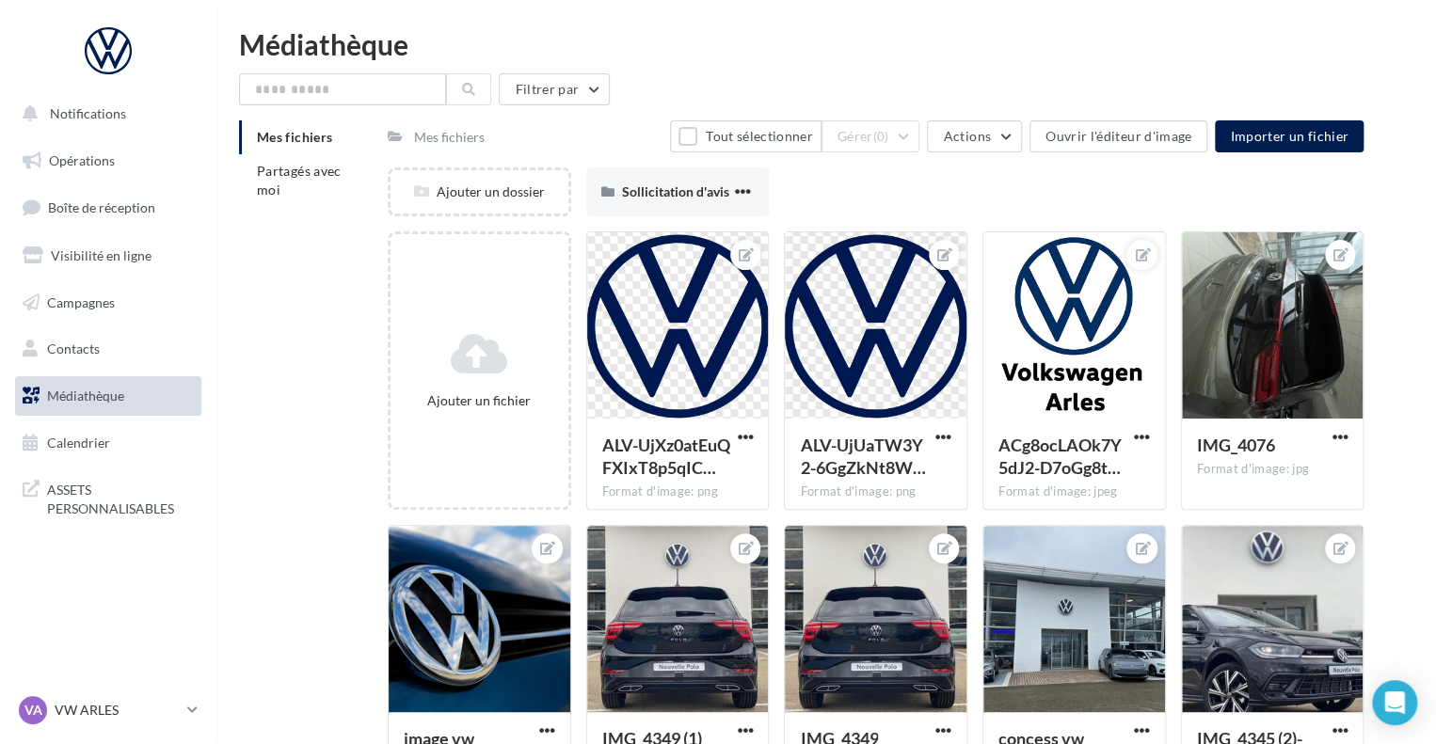
click at [287, 166] on span "Partagés avec moi" at bounding box center [299, 180] width 85 height 35
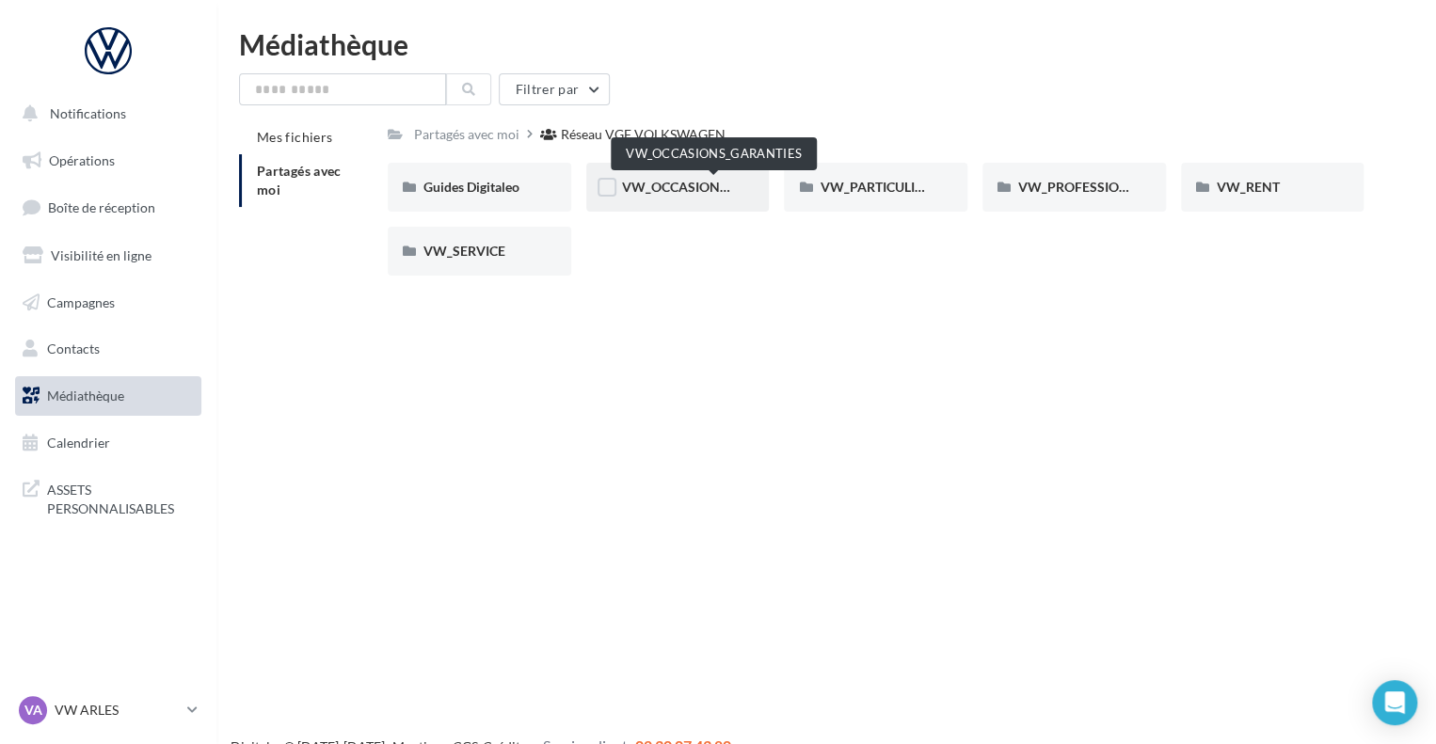
click at [677, 181] on span "VW_OCCASIONS_GARANTIES" at bounding box center [714, 187] width 184 height 16
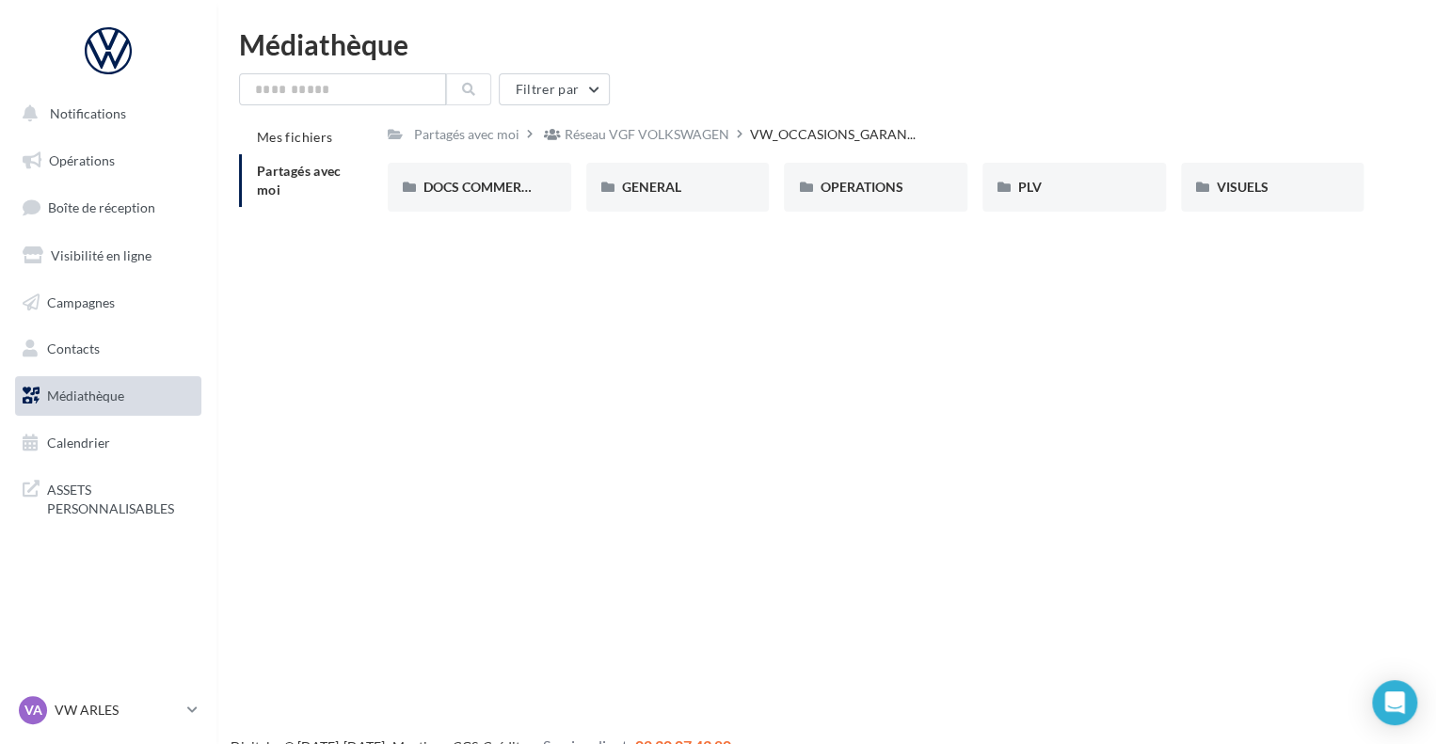
click at [304, 179] on span "Partagés avec moi" at bounding box center [299, 180] width 85 height 35
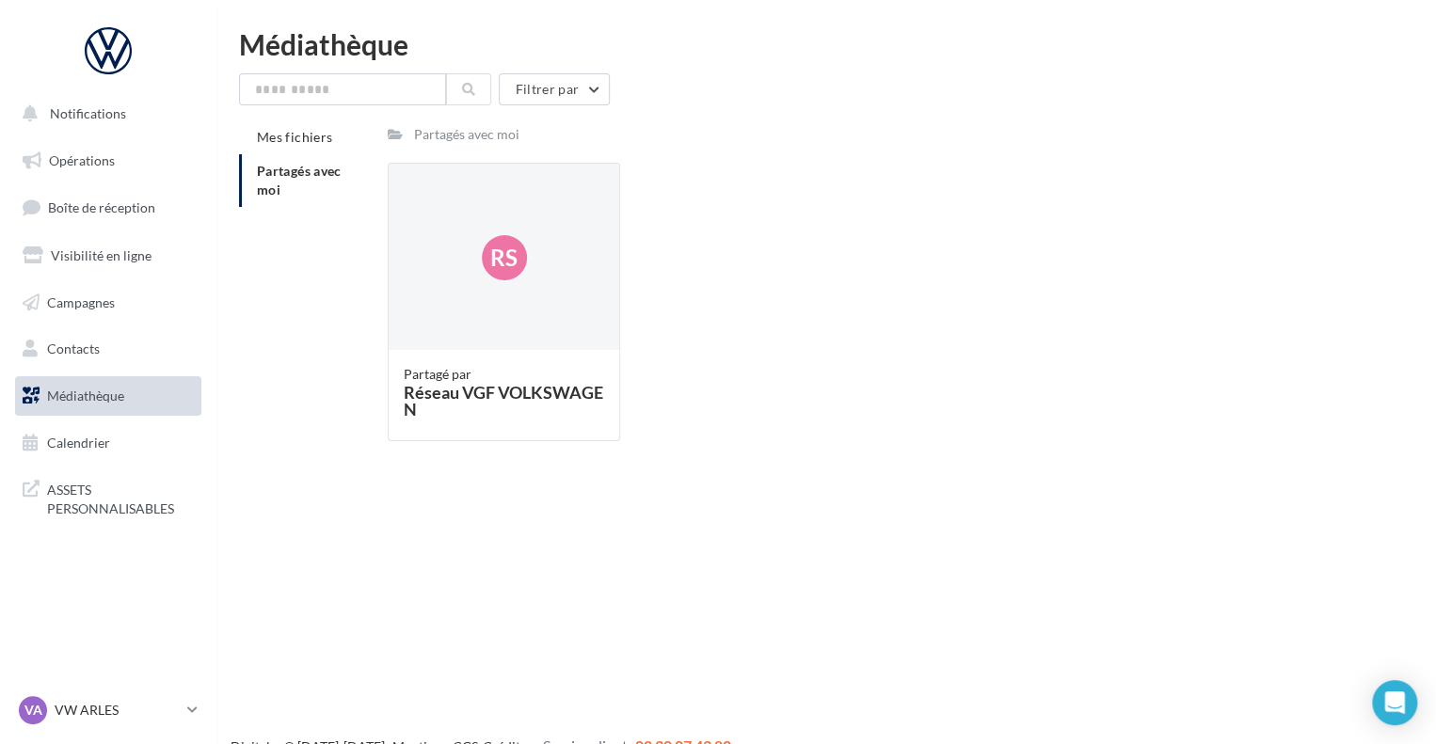
click at [293, 183] on li "Partagés avec moi" at bounding box center [306, 180] width 134 height 53
click at [303, 176] on span "Partagés avec moi" at bounding box center [299, 180] width 85 height 35
click at [104, 388] on span "Médiathèque" at bounding box center [85, 396] width 77 height 16
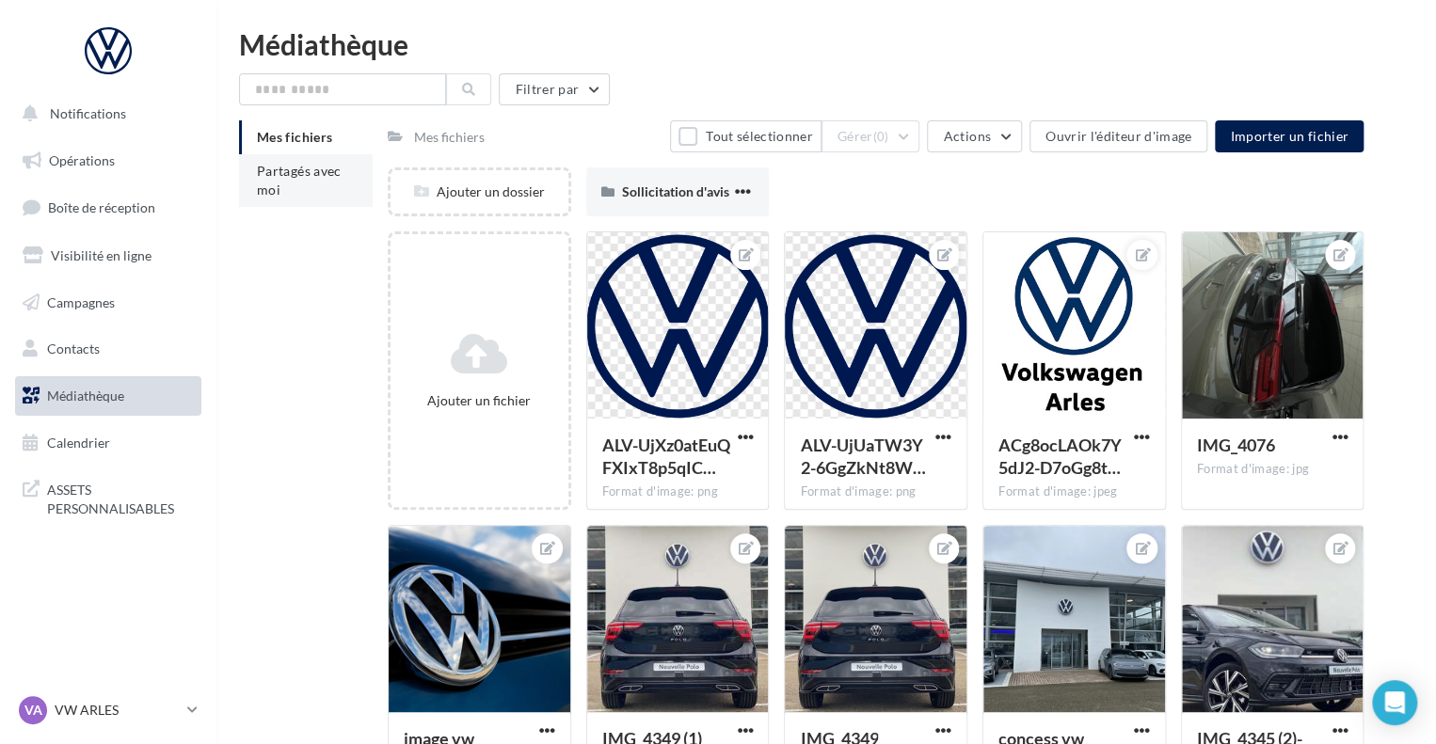
click at [317, 190] on li "Partagés avec moi" at bounding box center [306, 180] width 134 height 53
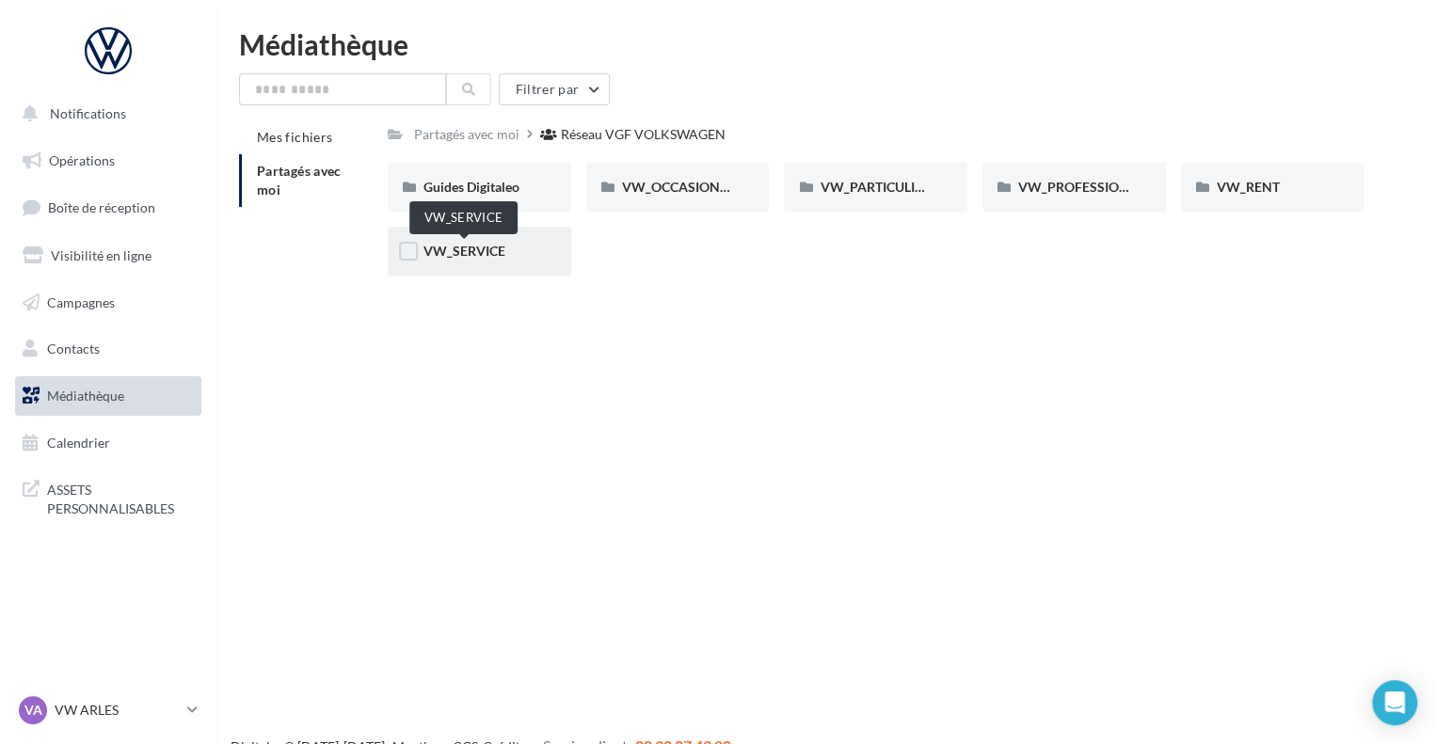
click at [471, 247] on span "VW_SERVICE" at bounding box center [464, 251] width 82 height 16
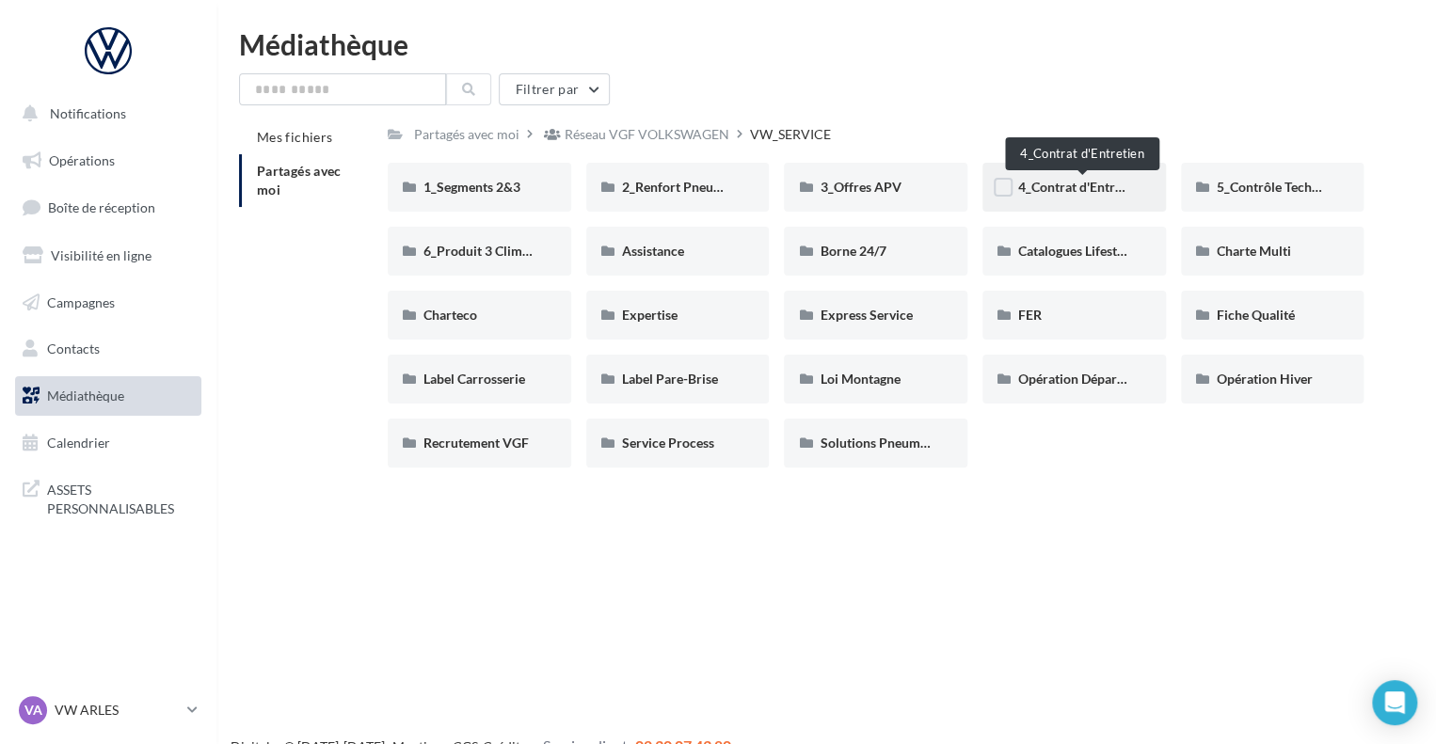
click at [1054, 187] on span "4_Contrat d'Entretien" at bounding box center [1081, 187] width 126 height 16
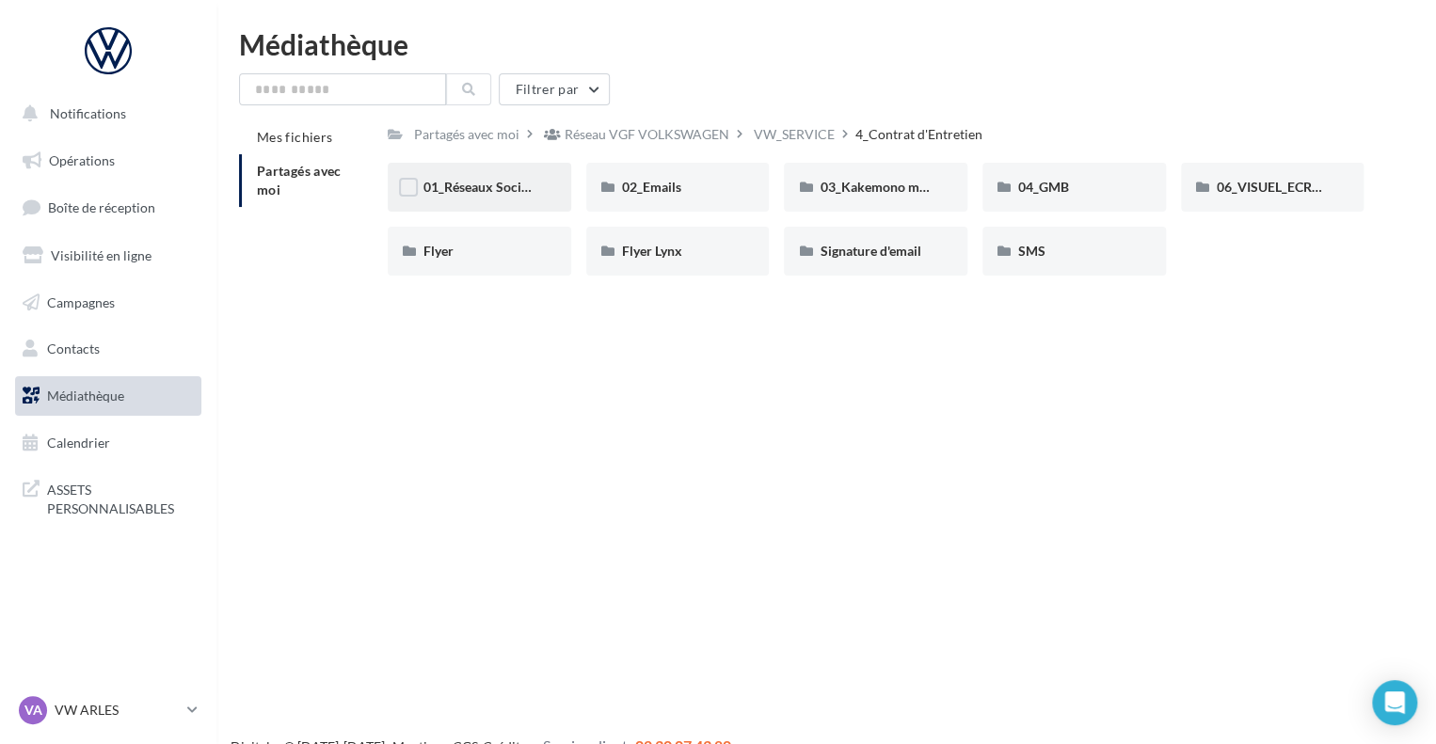
click at [483, 200] on div "01_Réseaux Sociaux" at bounding box center [480, 187] width 184 height 49
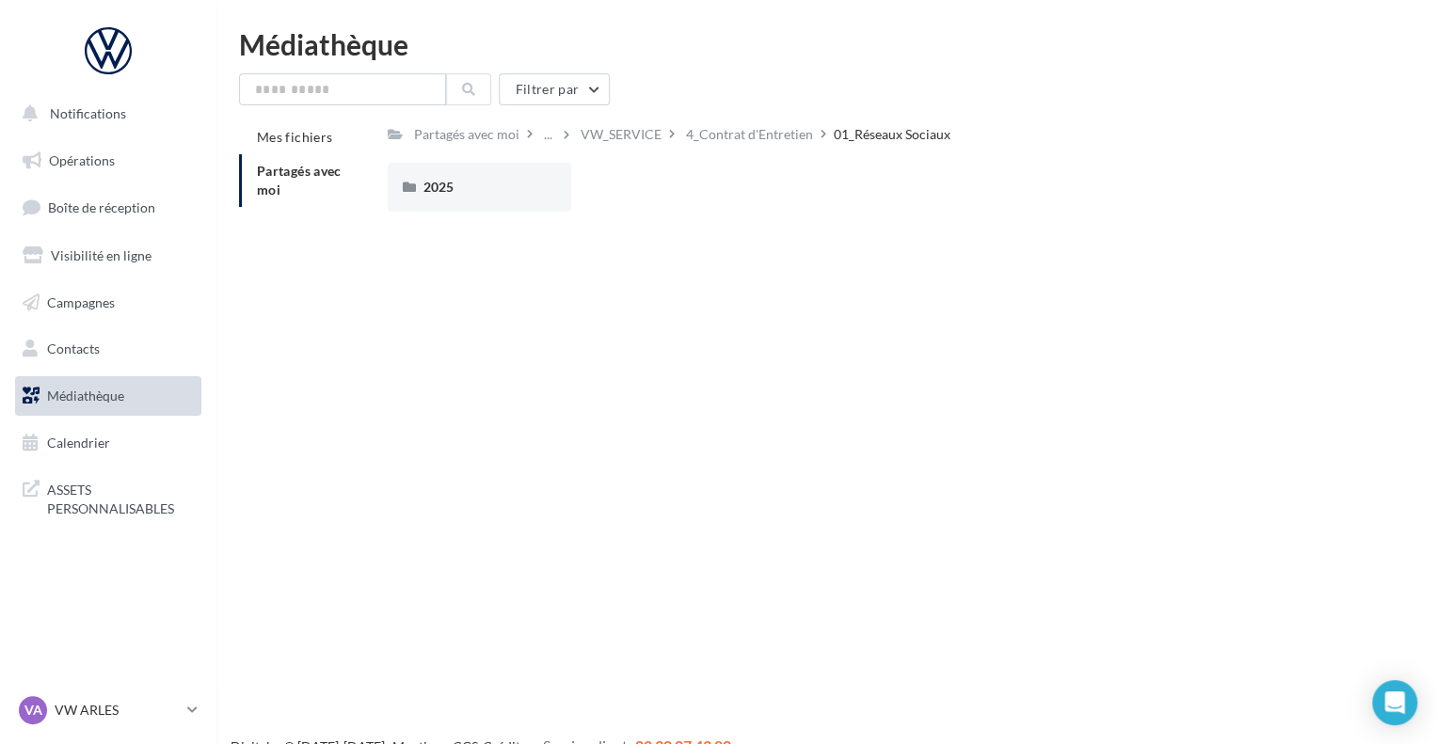
click at [483, 200] on div "2025" at bounding box center [480, 187] width 184 height 49
click at [663, 185] on div "Posts" at bounding box center [678, 187] width 112 height 19
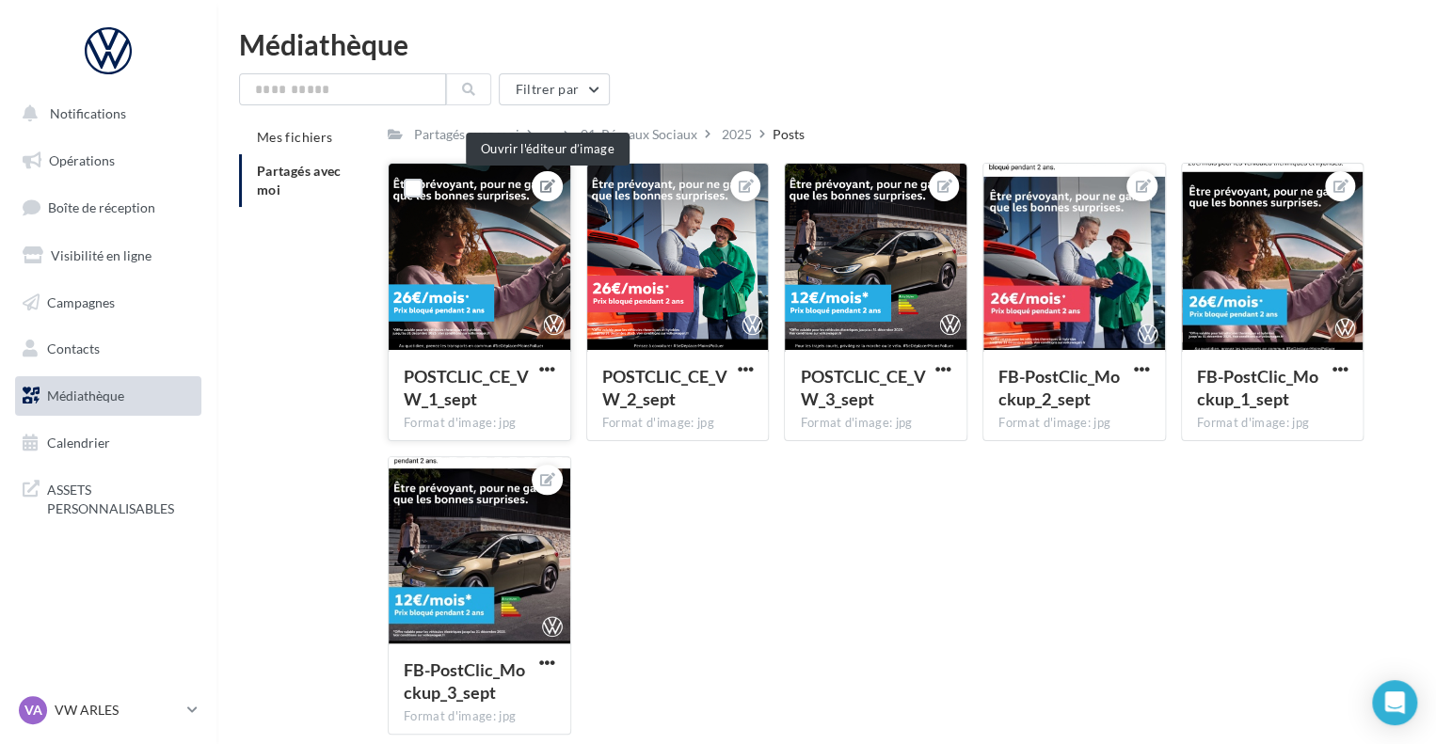
click at [546, 184] on icon at bounding box center [547, 186] width 15 height 13
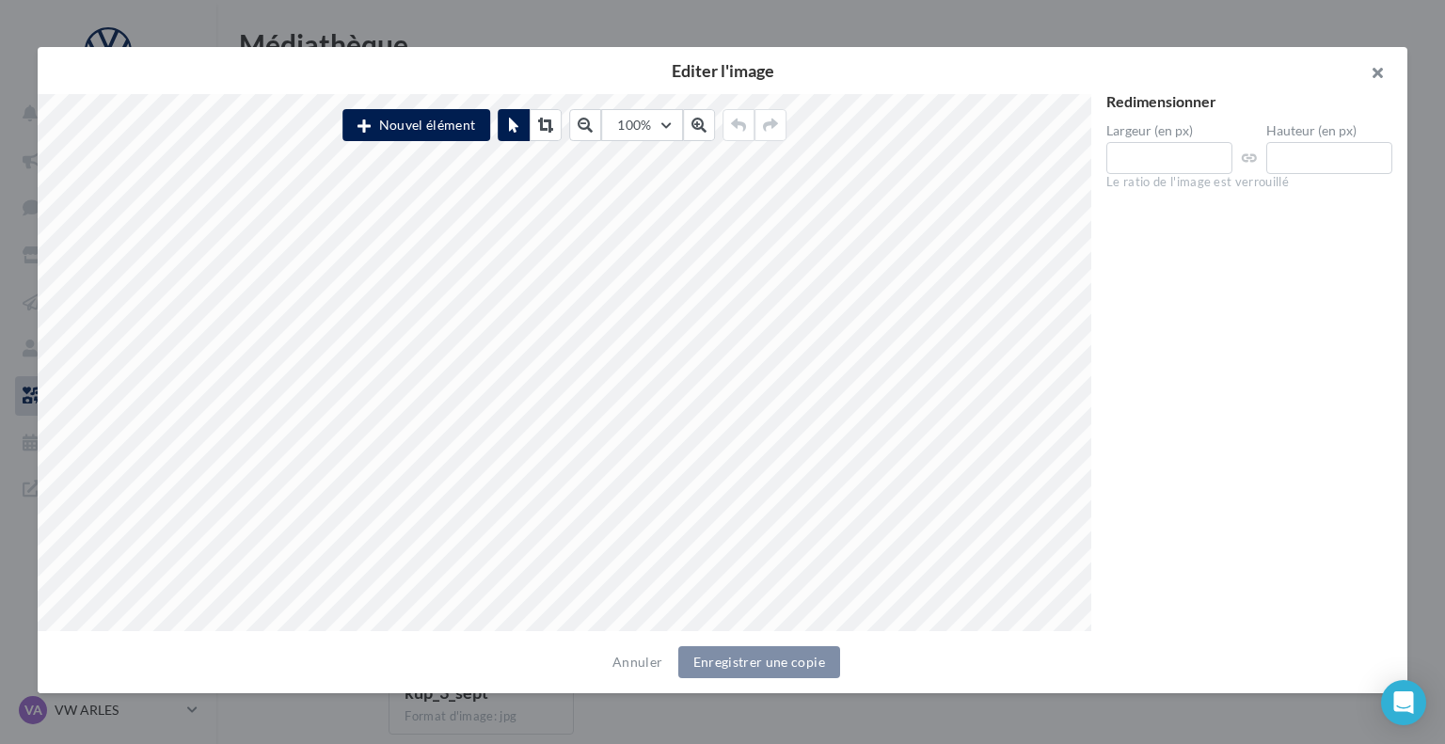
click at [1384, 78] on button "button" at bounding box center [1370, 75] width 75 height 56
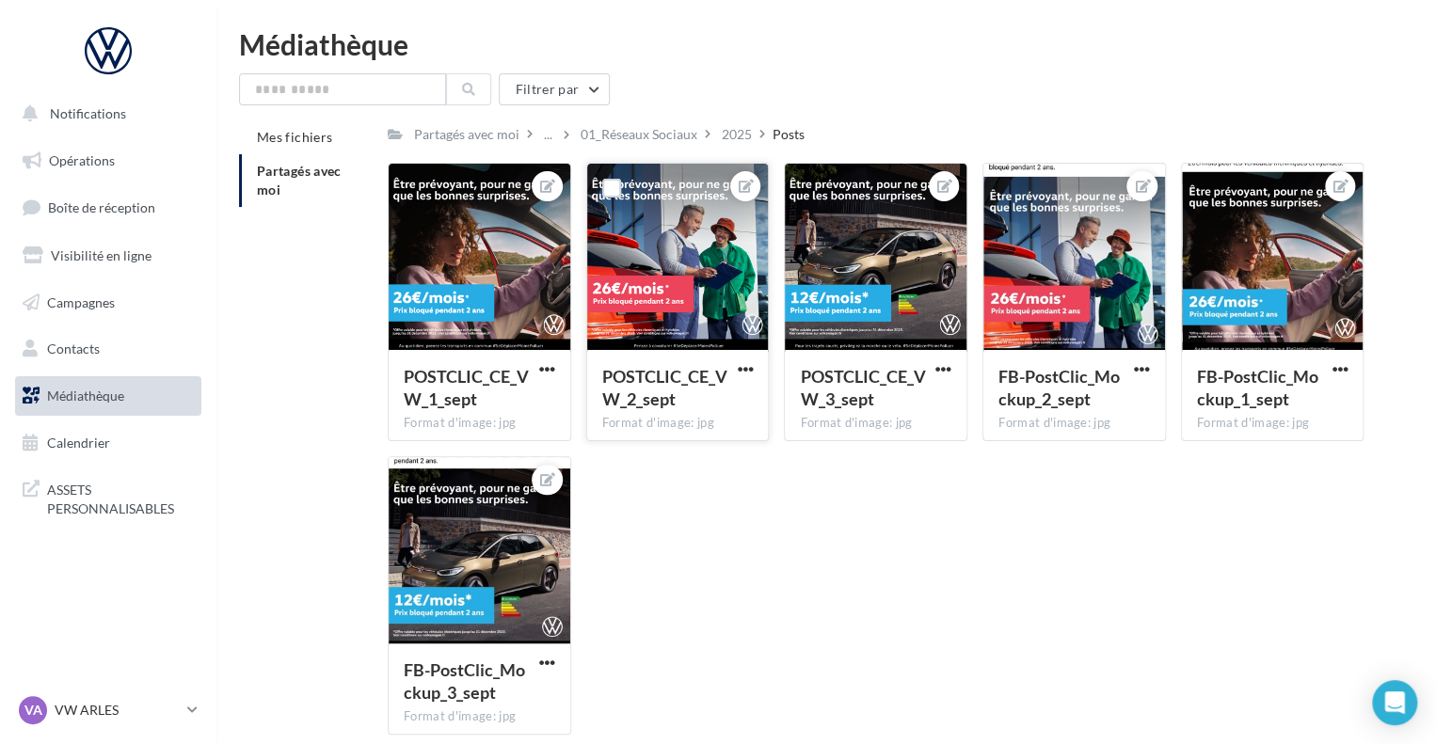
click at [753, 172] on div at bounding box center [745, 186] width 45 height 45
click at [749, 184] on icon at bounding box center [746, 186] width 15 height 13
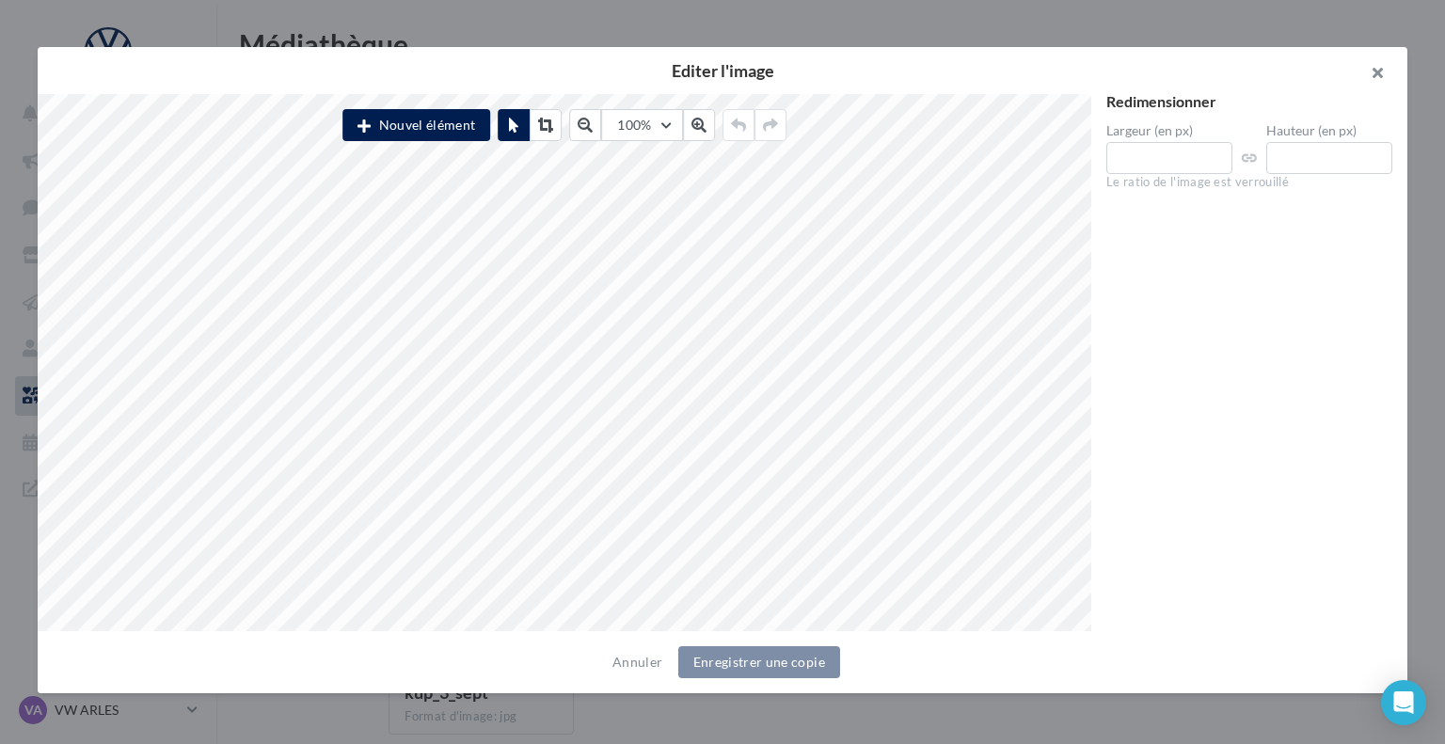
click at [1381, 71] on button "button" at bounding box center [1370, 75] width 75 height 56
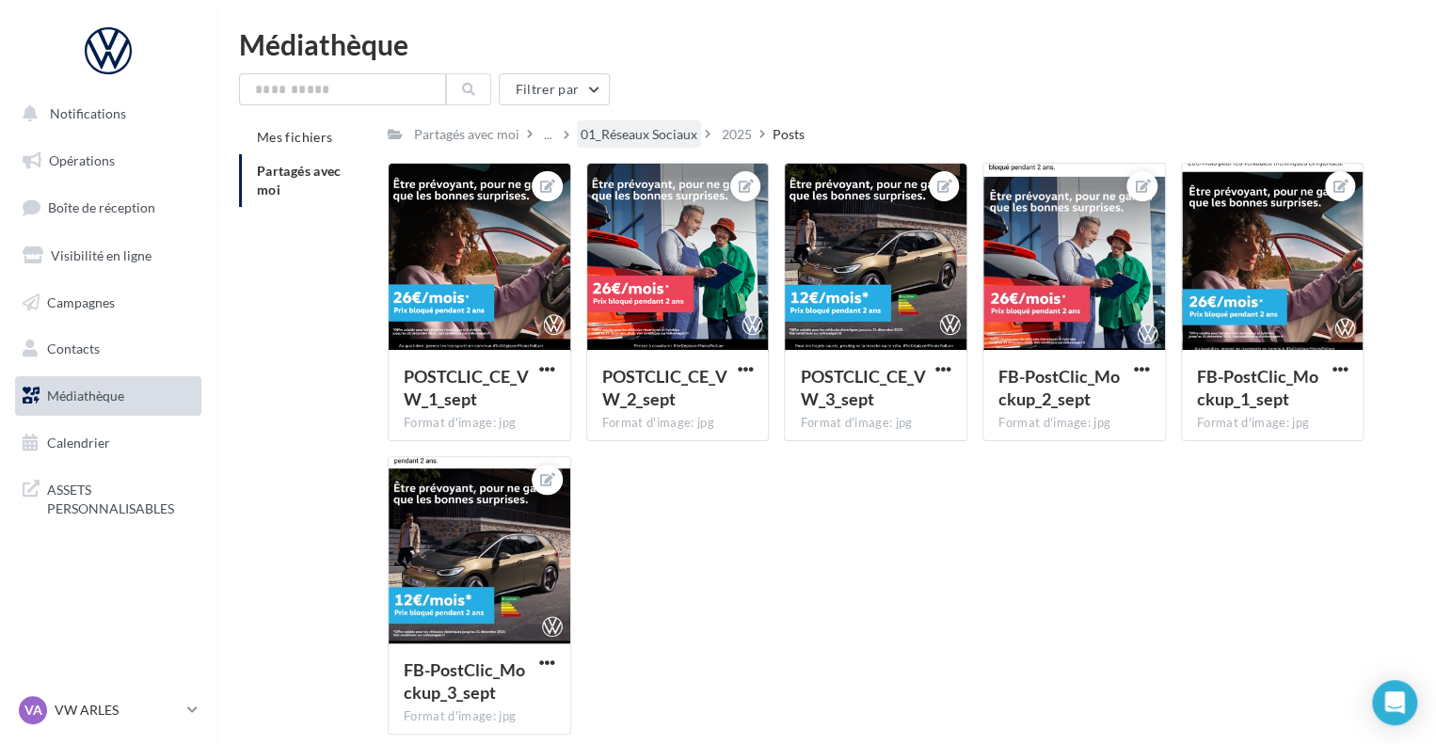
click at [643, 144] on div "01_Réseaux Sociaux" at bounding box center [639, 134] width 117 height 19
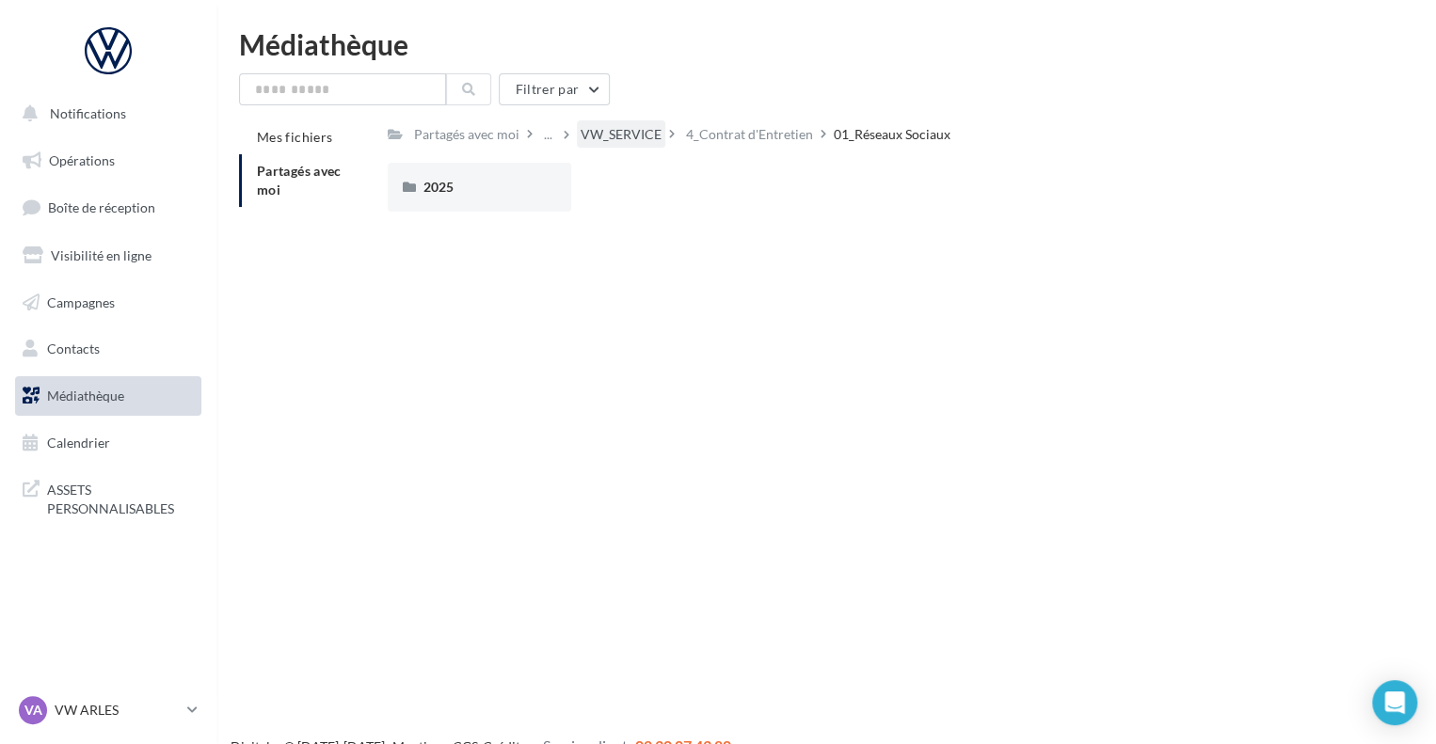
click at [604, 134] on div "VW_SERVICE" at bounding box center [621, 134] width 81 height 19
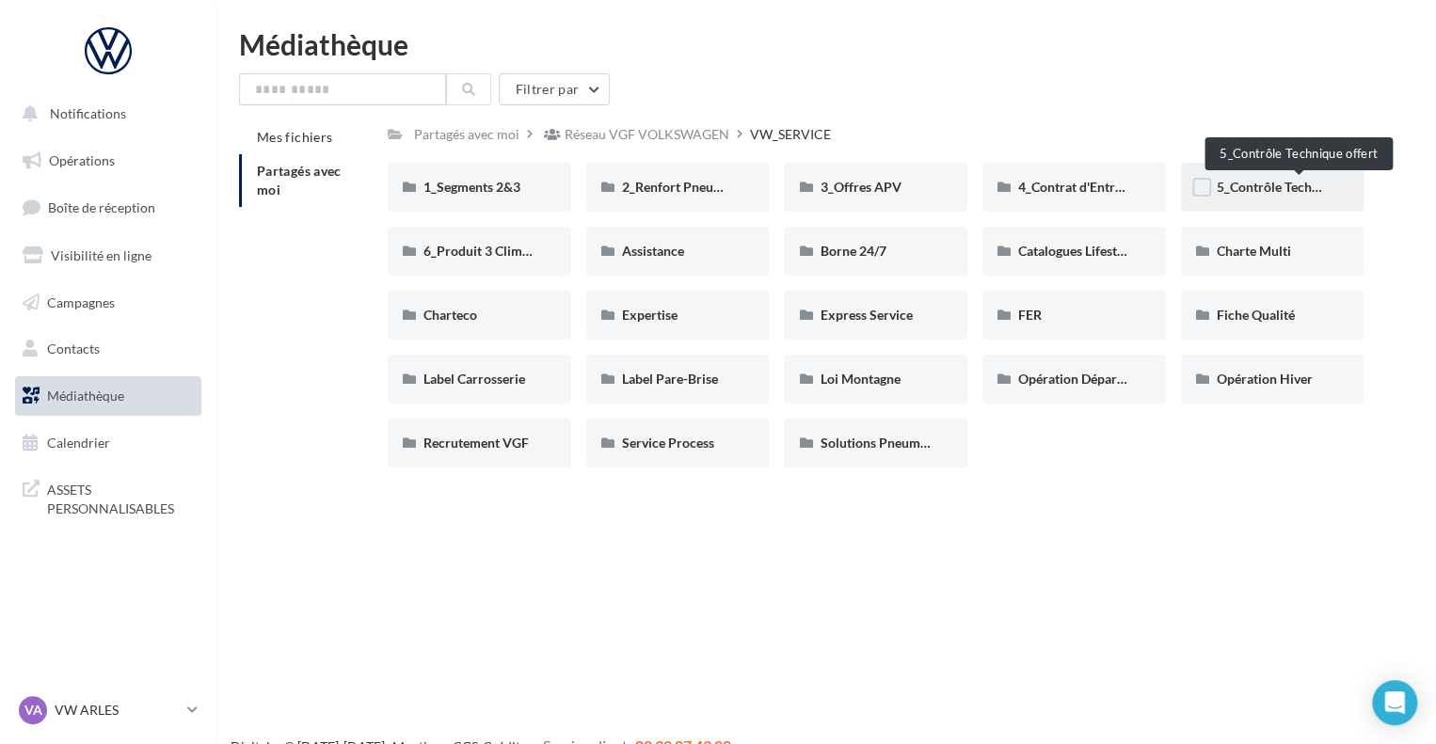
click at [1245, 181] on span "5_Contrôle Technique offert" at bounding box center [1299, 187] width 165 height 16
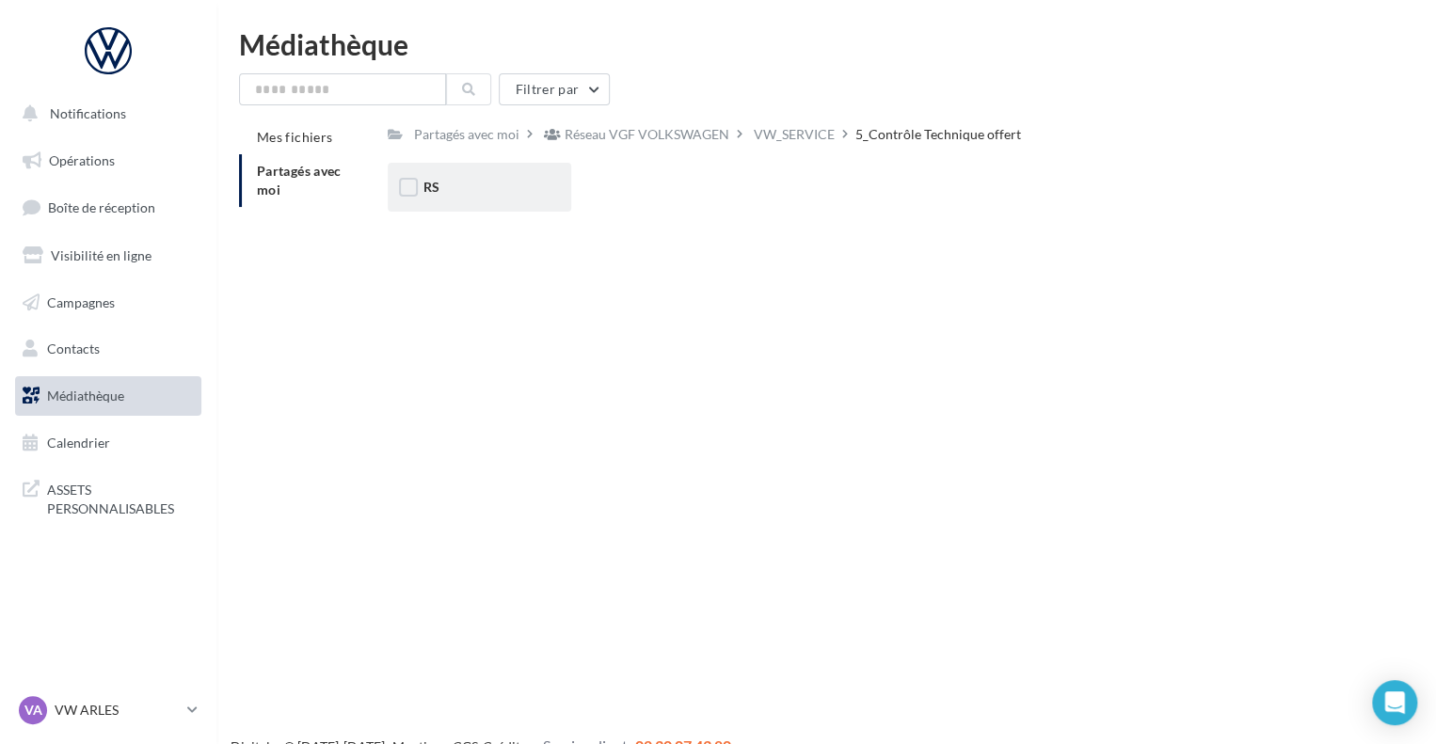
click at [444, 187] on div "RS" at bounding box center [479, 187] width 112 height 19
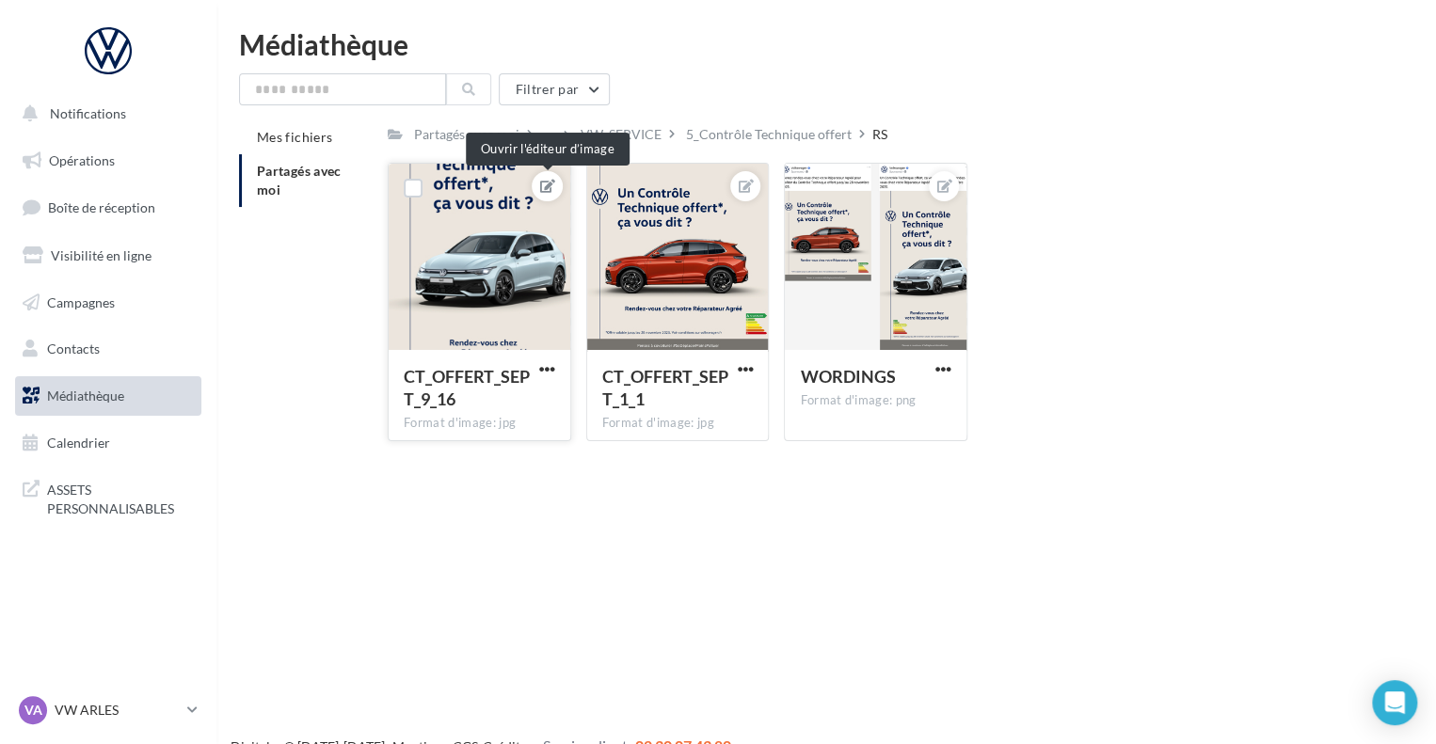
click at [545, 185] on icon at bounding box center [547, 186] width 15 height 13
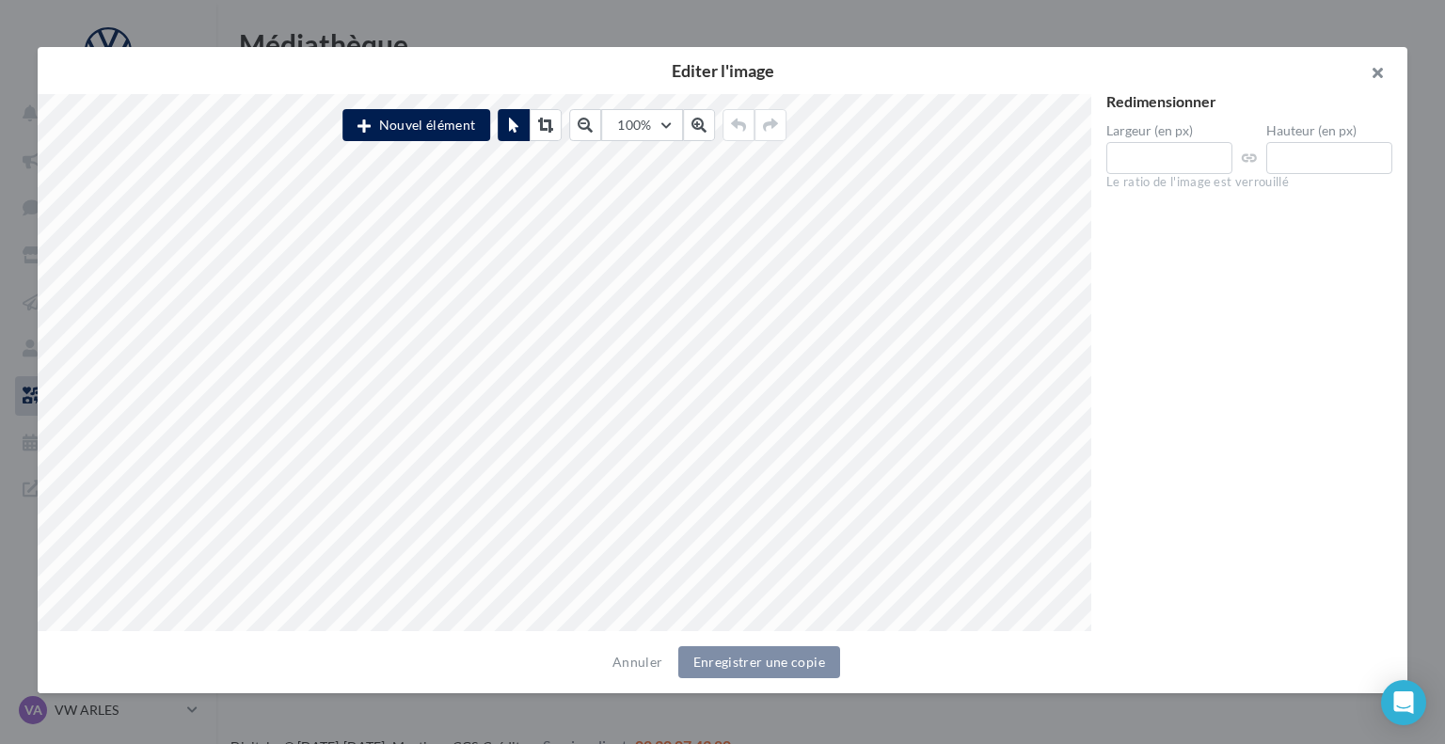
click at [1372, 80] on button "button" at bounding box center [1370, 75] width 75 height 56
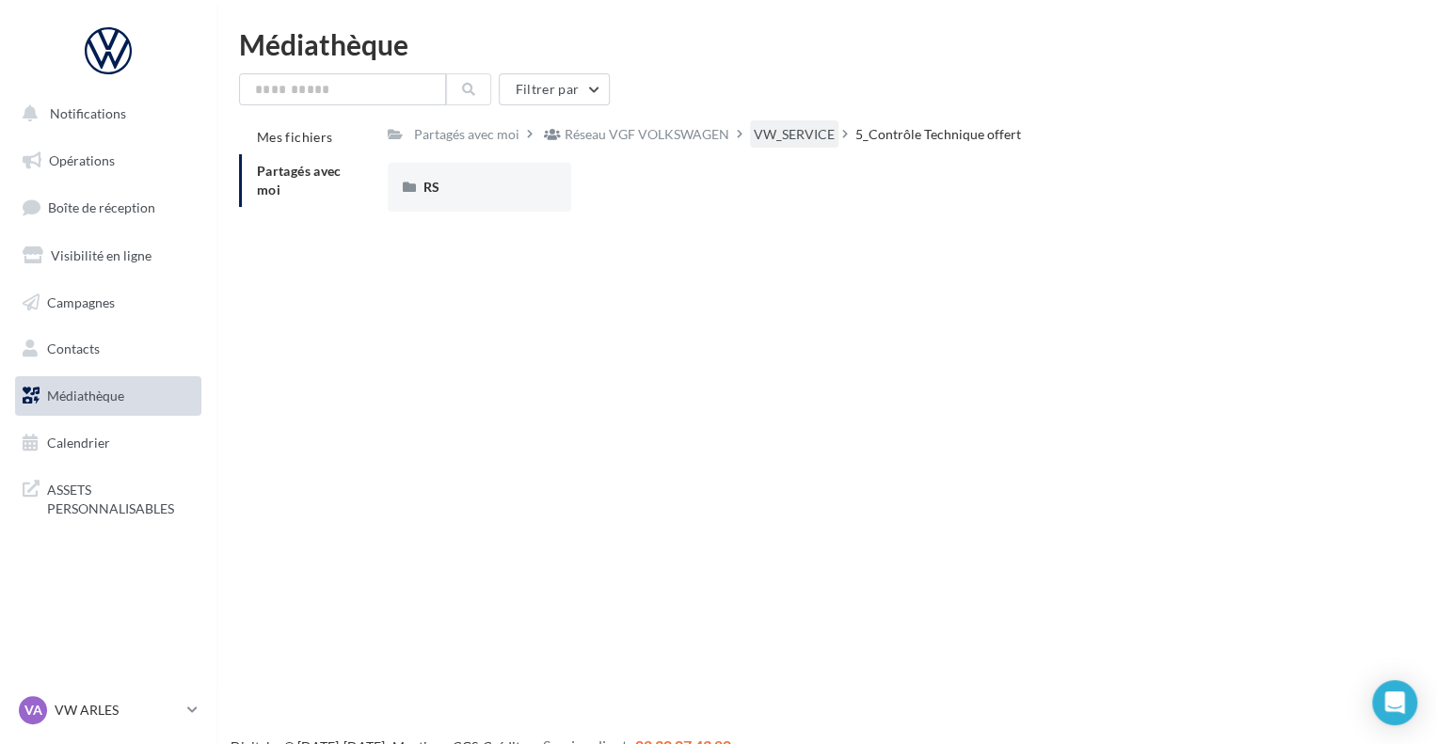
click at [822, 145] on div "VW_SERVICE" at bounding box center [794, 133] width 88 height 27
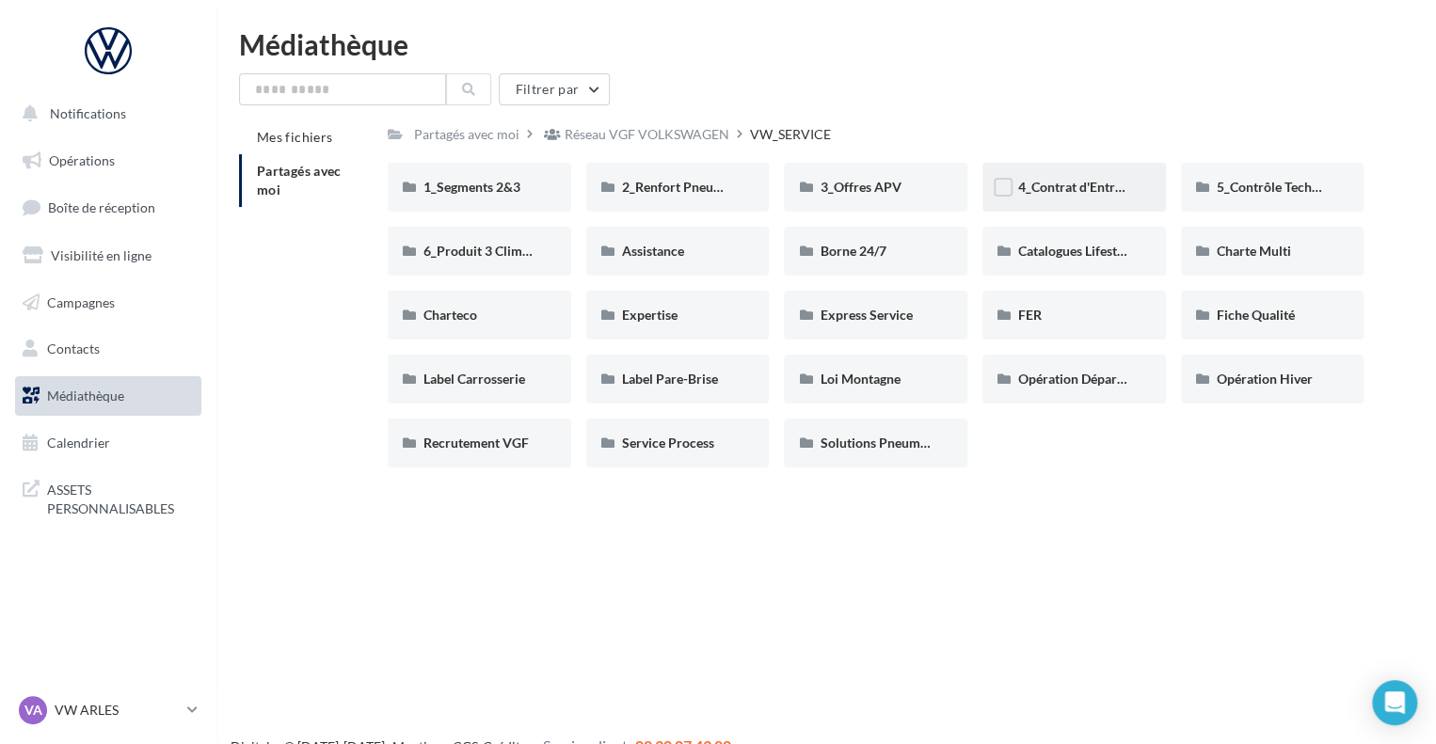
click at [1067, 196] on div "4_Contrat d'Entretien" at bounding box center [1074, 187] width 112 height 19
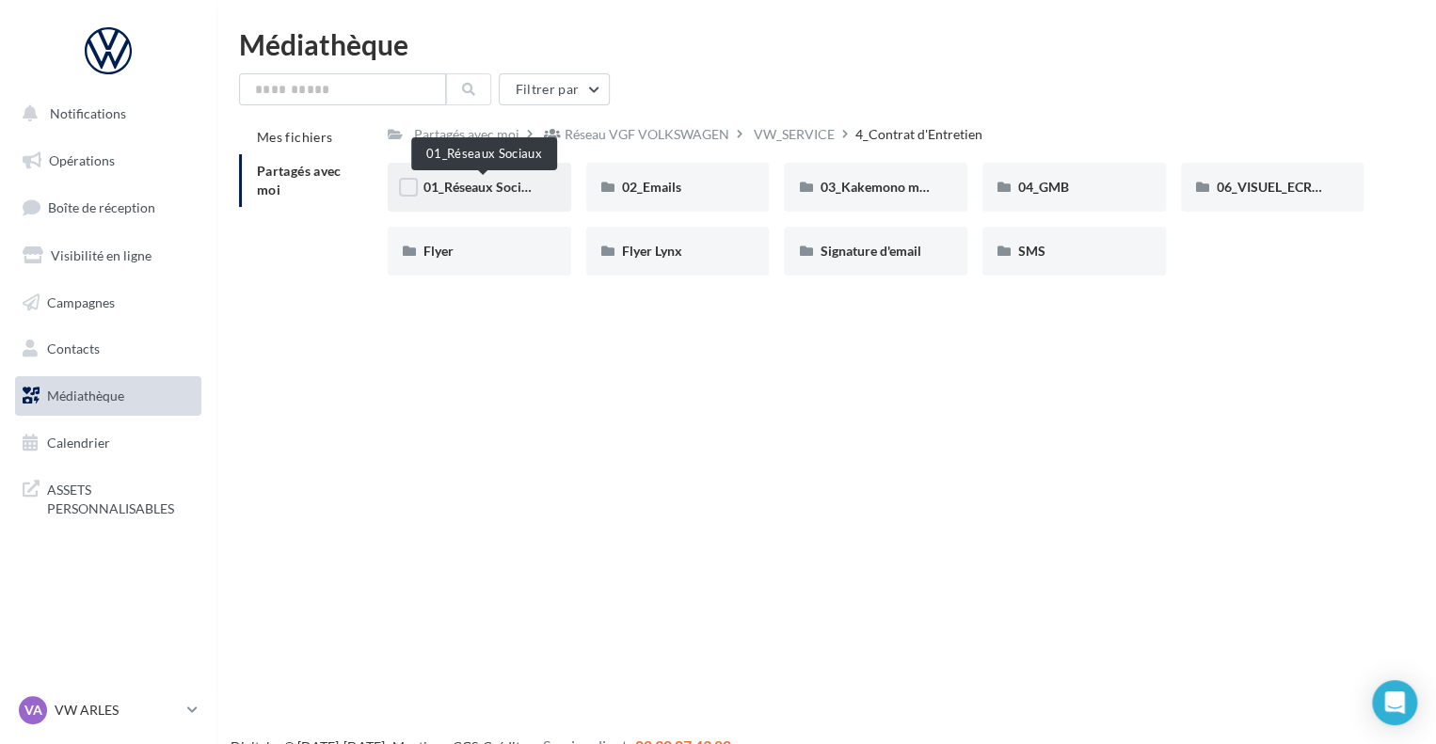
click at [492, 180] on span "01_Réseaux Sociaux" at bounding box center [483, 187] width 120 height 16
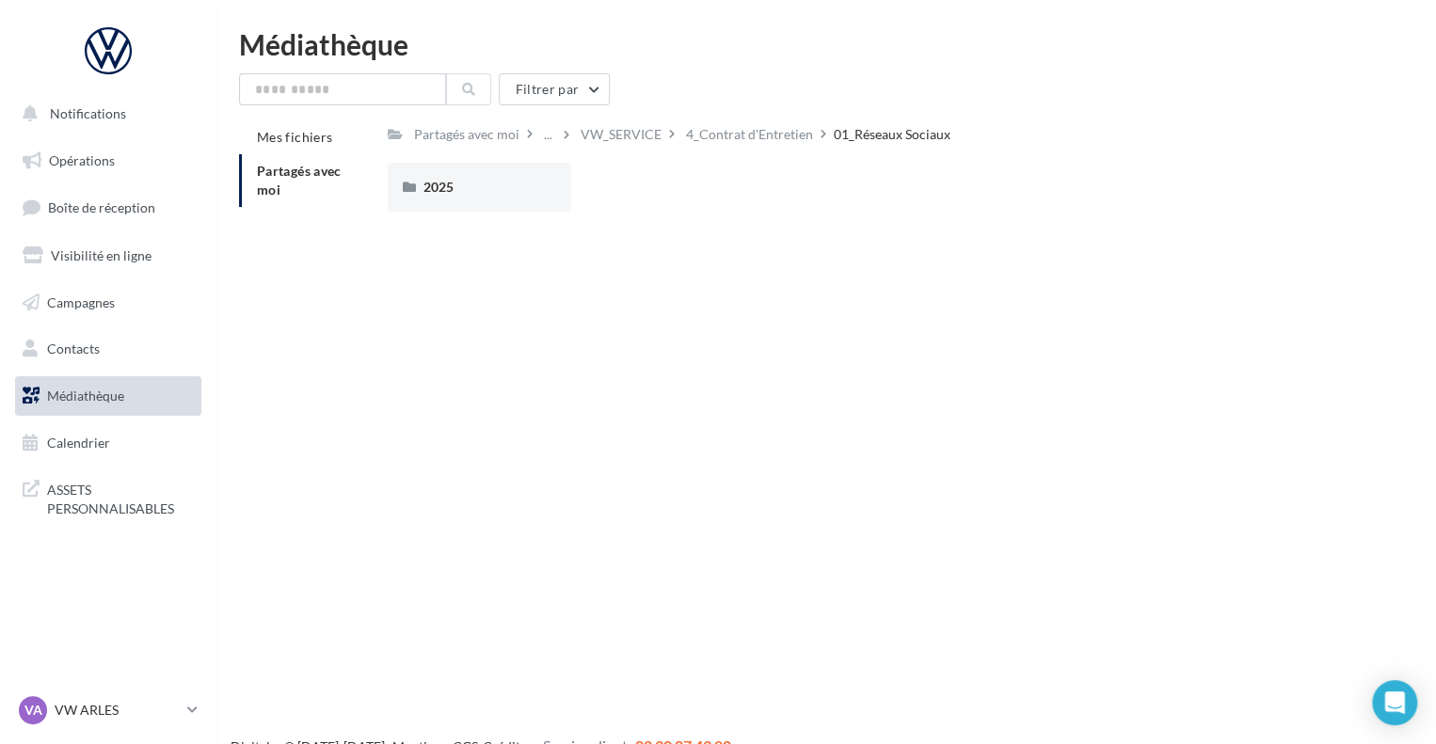
click at [492, 180] on div "2025" at bounding box center [479, 187] width 112 height 19
click at [492, 180] on div "Carrousel" at bounding box center [479, 187] width 112 height 19
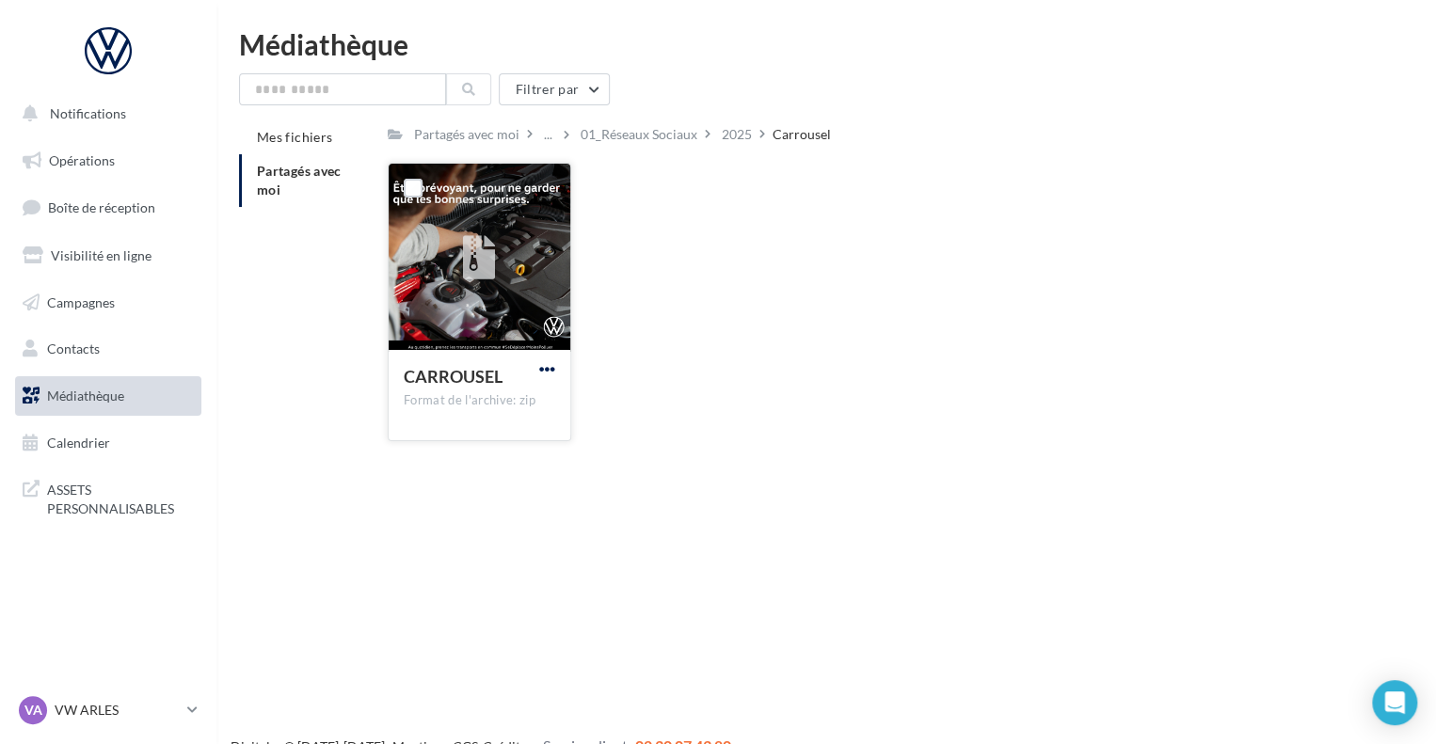
click at [547, 361] on span "button" at bounding box center [547, 369] width 16 height 16
click at [451, 395] on button "Télécharger" at bounding box center [465, 406] width 188 height 49
